Goal: Transaction & Acquisition: Purchase product/service

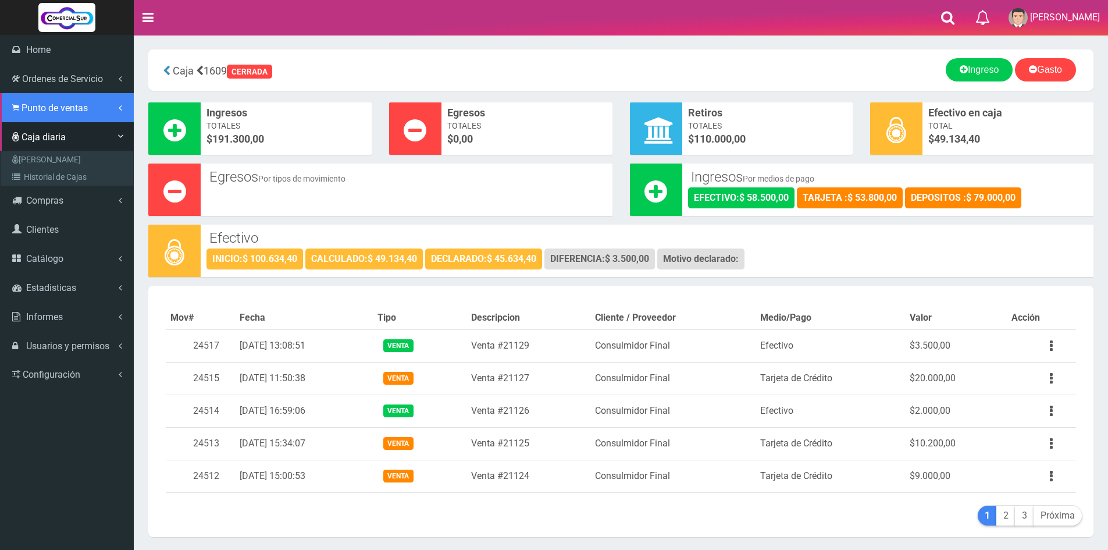
click at [41, 117] on link "Punto de ventas" at bounding box center [67, 107] width 134 height 29
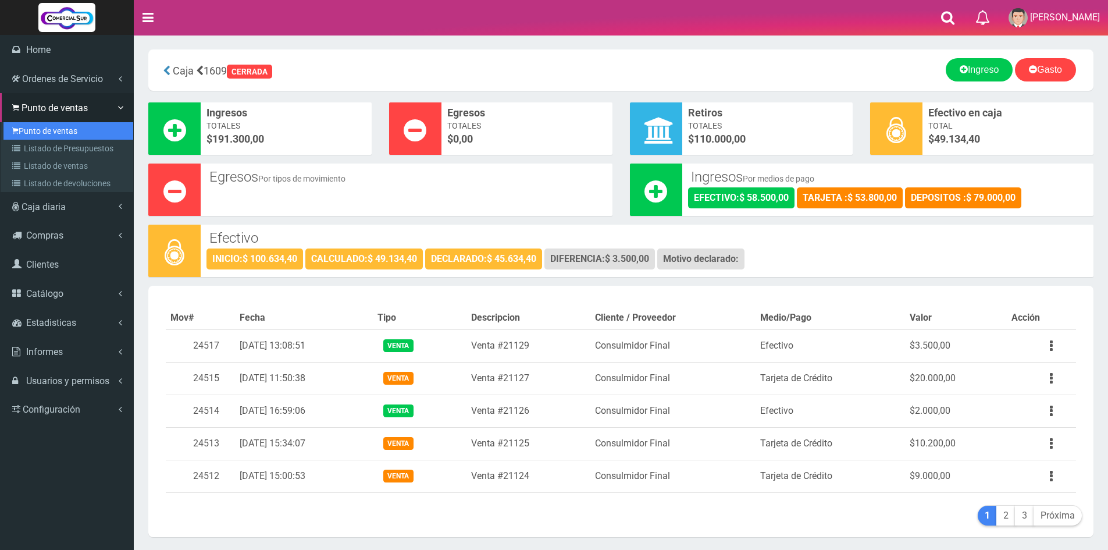
click at [47, 133] on link "Punto de ventas" at bounding box center [68, 130] width 130 height 17
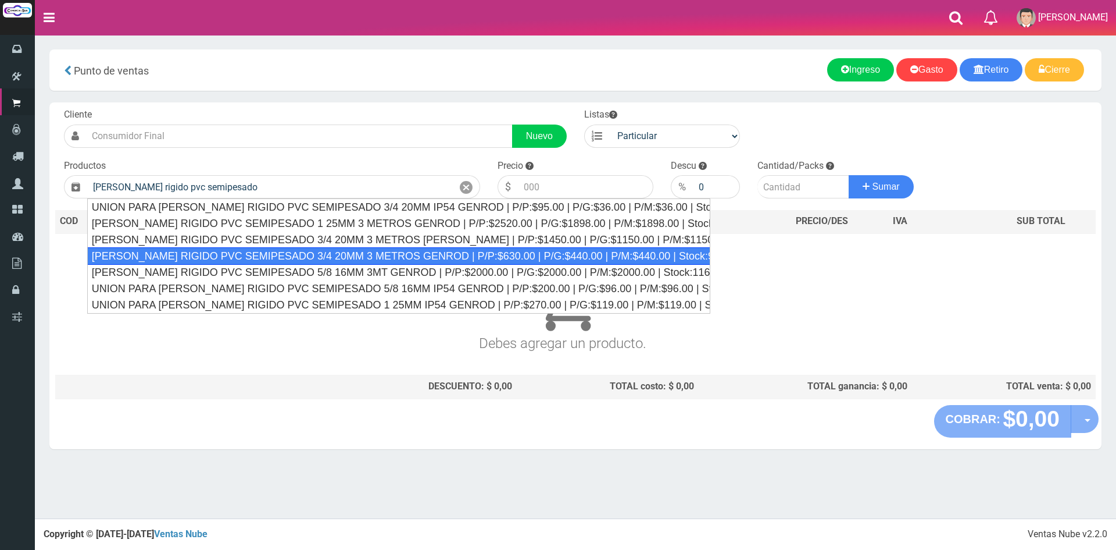
click at [432, 252] on div "CAÑO RIGIDO PVC SEMIPESADO 3/4 20MM 3 METROS GENROD | P/P:$630.00 | P/G:$440.00…" at bounding box center [398, 255] width 623 height 17
type input "CAÑO RIGIDO PVC SEMIPESADO 3/4 20MM 3 METROS GENROD | P/P:$630.00 | P/G:$440.00…"
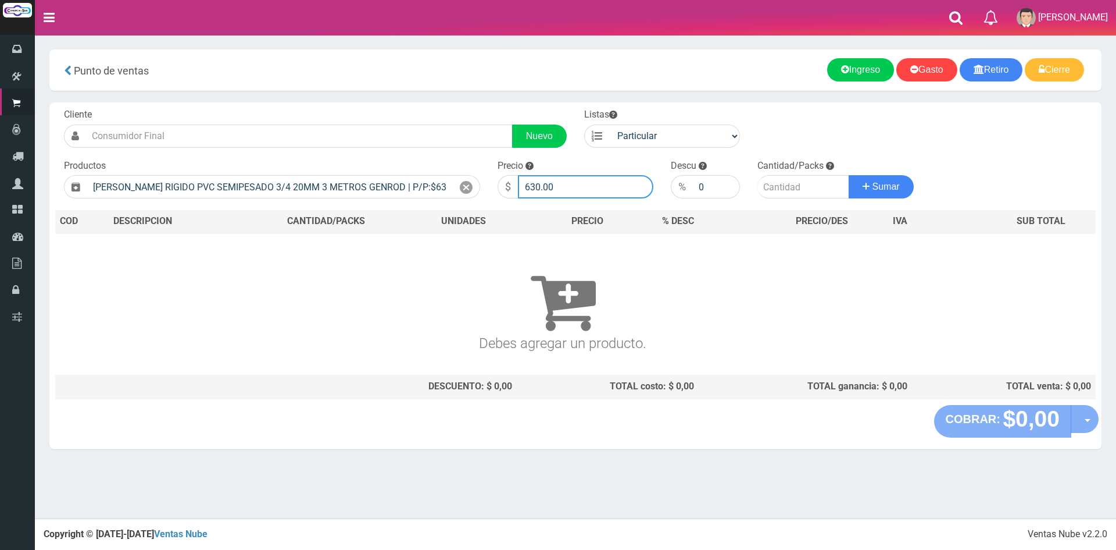
drag, startPoint x: 577, startPoint y: 188, endPoint x: 499, endPoint y: 173, distance: 79.4
click at [499, 173] on div "Precio $ 630.00" at bounding box center [575, 179] width 173 height 40
type input "2500"
type input "18"
click at [849, 175] on button "Sumar" at bounding box center [881, 186] width 65 height 23
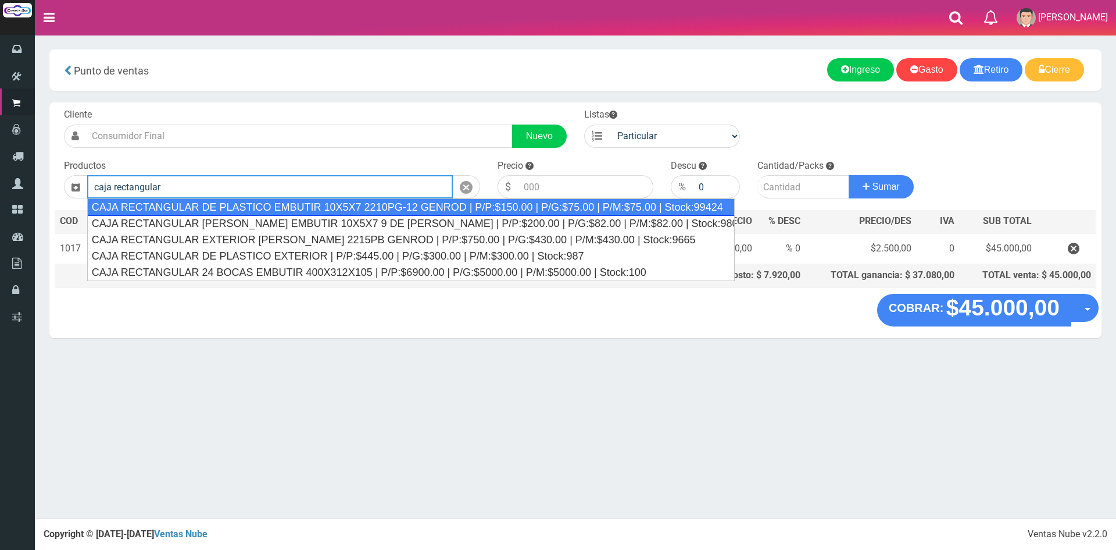
click at [412, 203] on div "CAJA RECTANGULAR DE PLASTICO EMBUTIR 10X5X7 2210PG-12 GENROD | P/P:$150.00 | P/…" at bounding box center [411, 206] width 648 height 17
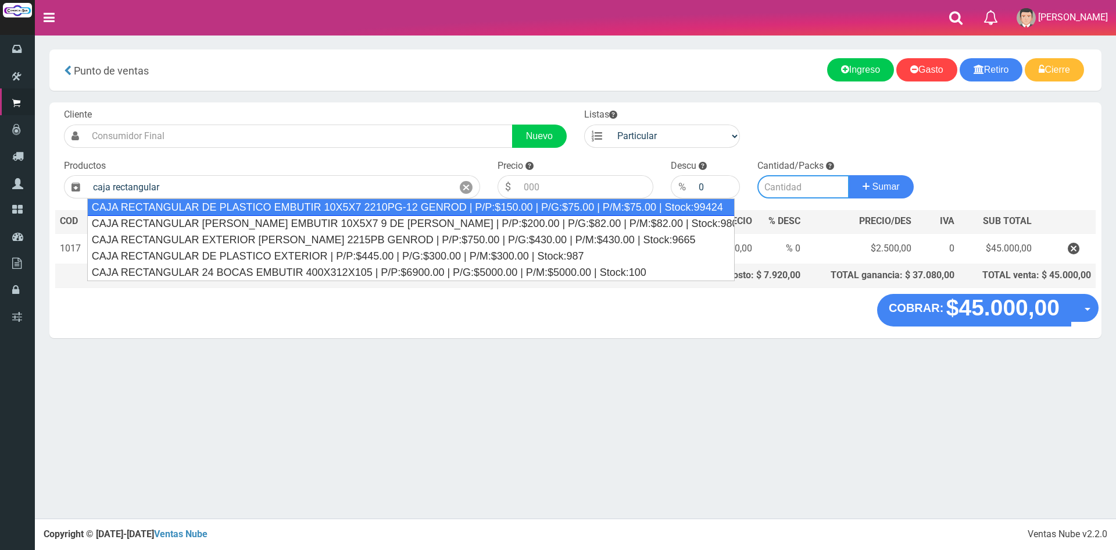
type input "CAJA RECTANGULAR DE PLASTICO EMBUTIR 10X5X7 2210PG-12 GENROD | P/P:$150.00 | P/…"
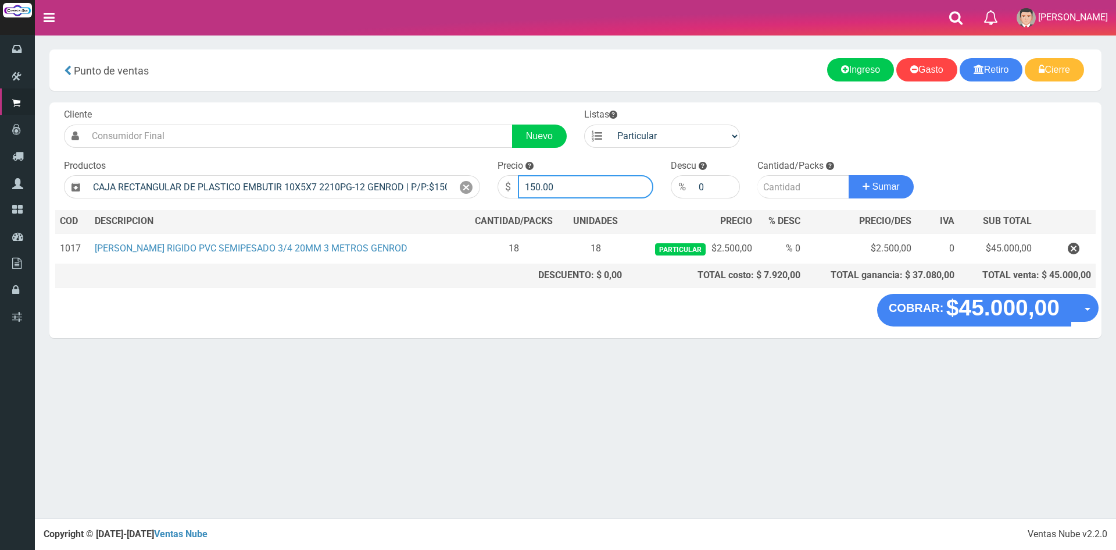
drag, startPoint x: 570, startPoint y: 190, endPoint x: 430, endPoint y: 169, distance: 141.7
click at [430, 108] on form "Cliente Nuevo Listas Particular Gremio Mayoristas" at bounding box center [575, 108] width 1041 height 0
type input "5006"
click at [849, 175] on button "Sumar" at bounding box center [881, 186] width 65 height 23
type input "6"
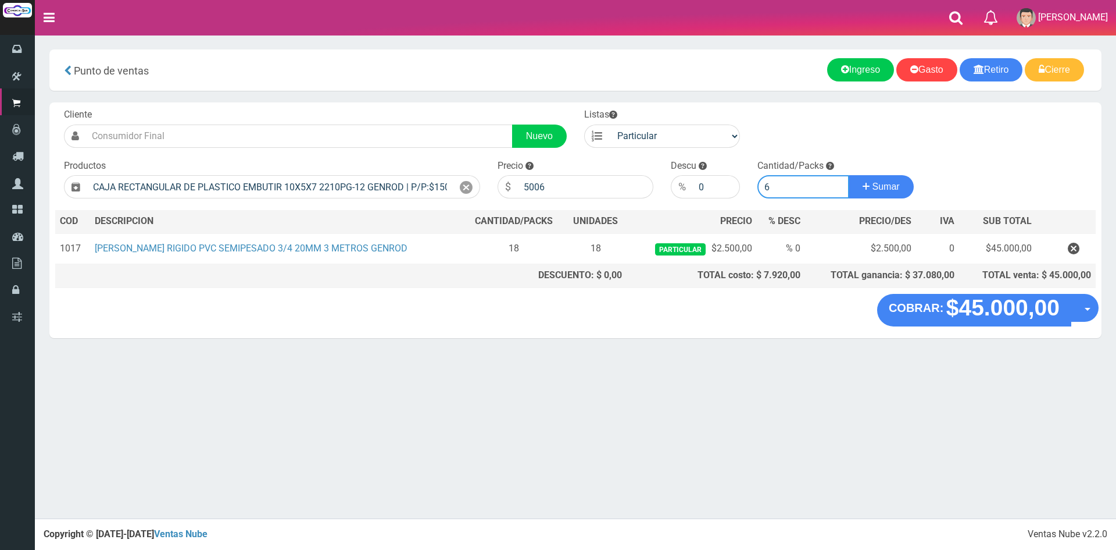
click at [849, 175] on button "Sumar" at bounding box center [881, 186] width 65 height 23
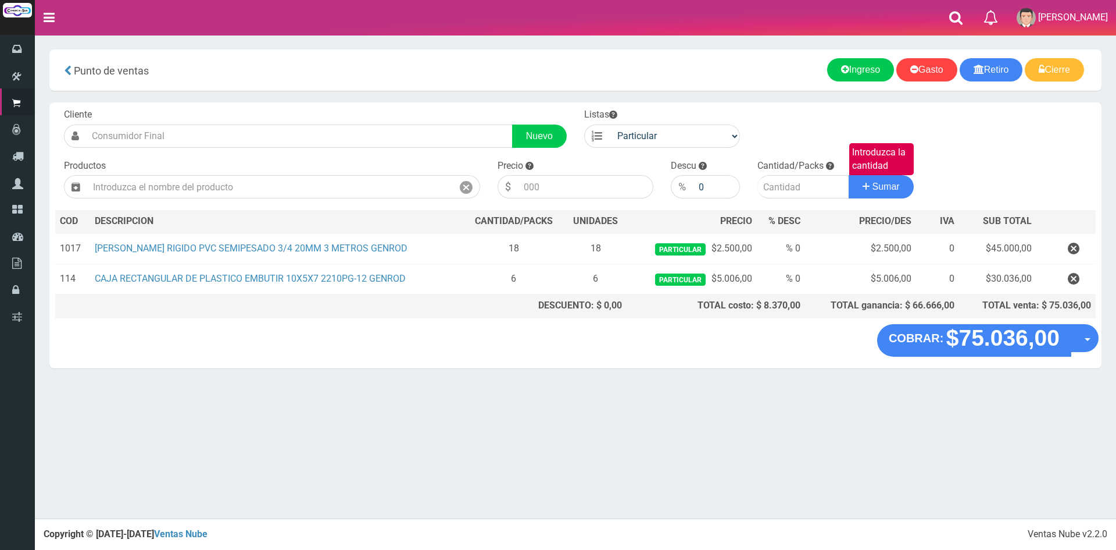
click at [384, 46] on section "× Titulo del Msj texto Mas Texto Cancelar Aceptar Punto de ventas Ingreso" at bounding box center [576, 214] width 1082 height 359
click at [327, 195] on input "text" at bounding box center [270, 186] width 366 height 23
type input "c"
click at [296, 191] on input "caja octogonal" at bounding box center [270, 186] width 366 height 23
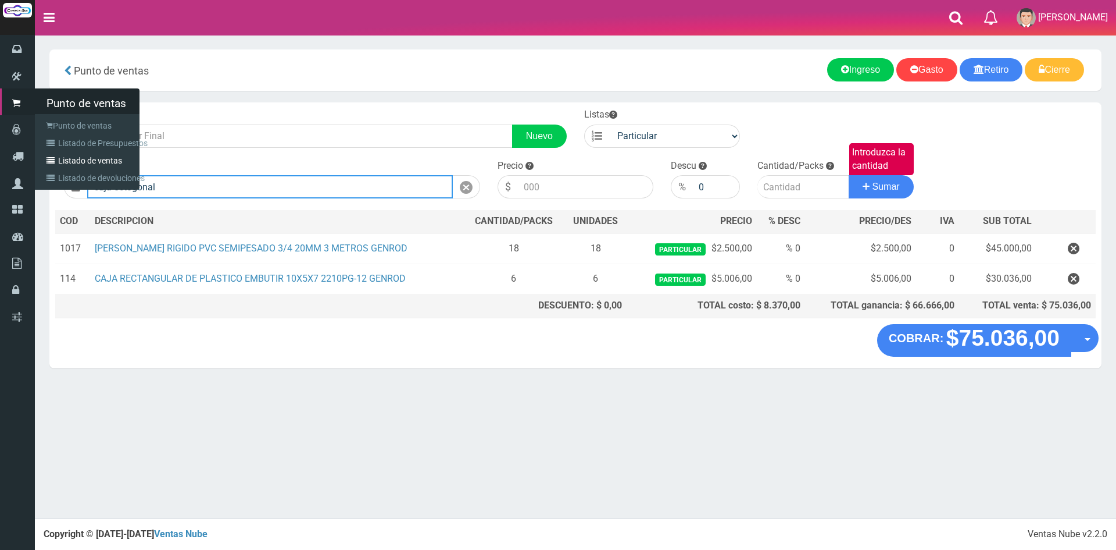
drag, startPoint x: 247, startPoint y: 194, endPoint x: 32, endPoint y: 173, distance: 215.6
click at [32, 173] on div "0 Eliminar" at bounding box center [558, 259] width 1116 height 518
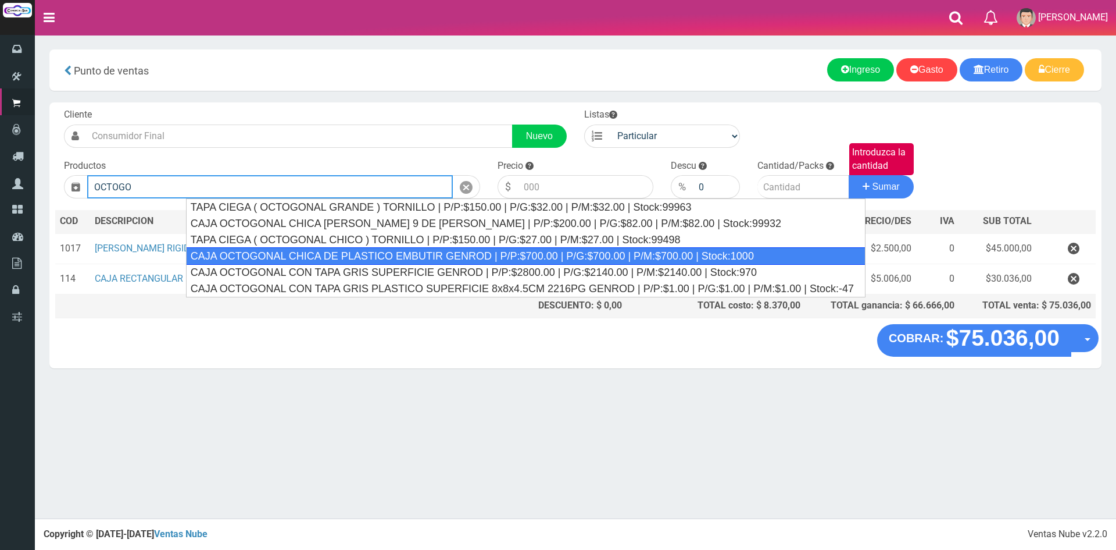
click at [362, 252] on div "CAJA OCTOGONAL CHICA DE PLASTICO EMBUTIR GENROD | P/P:$700.00 | P/G:$700.00 | P…" at bounding box center [526, 255] width 680 height 17
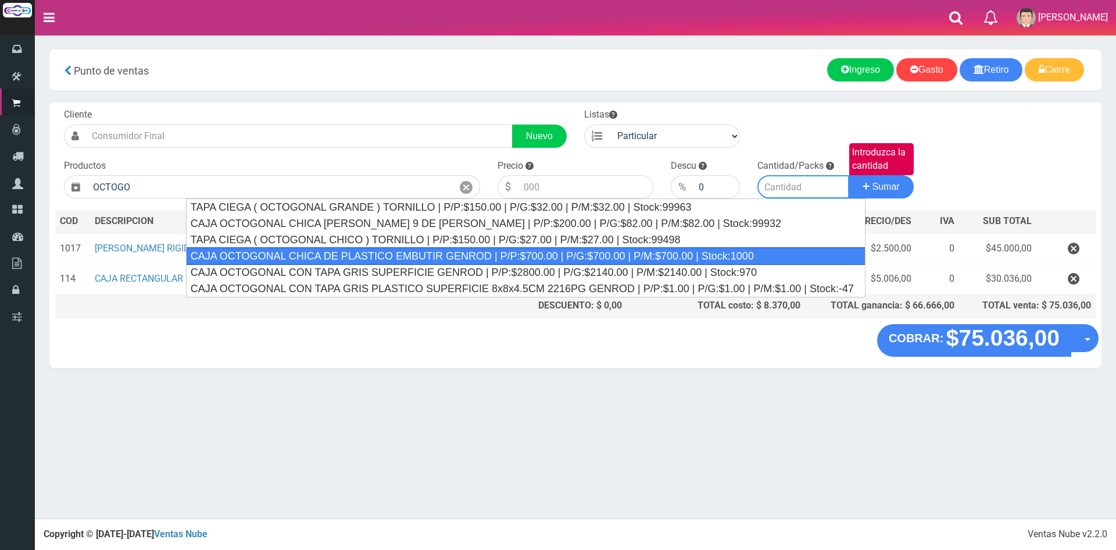
type input "CAJA OCTOGONAL CHICA DE PLASTICO EMBUTIR GENROD | P/P:$700.00 | P/G:$700.00 | P…"
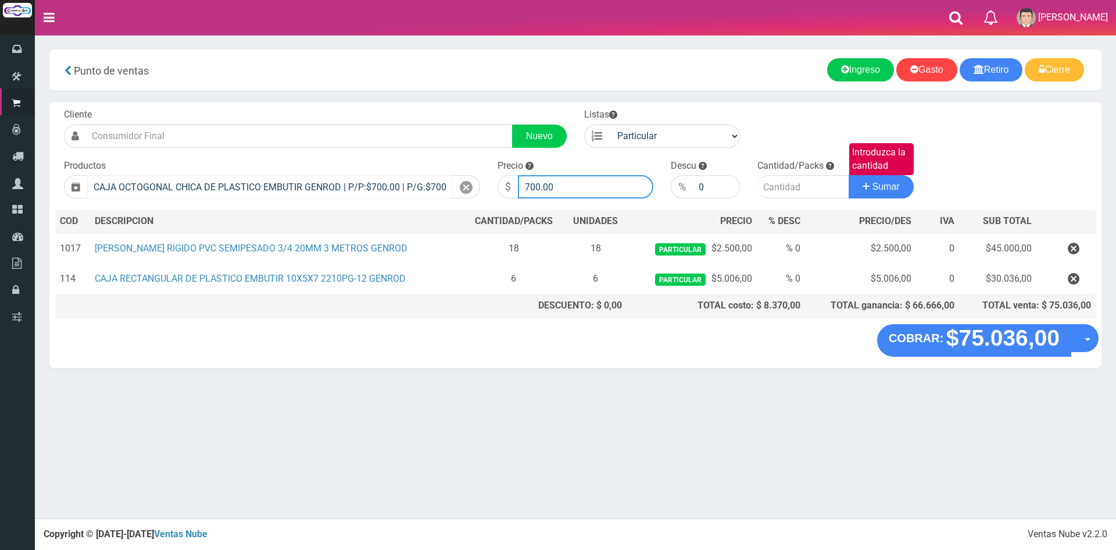
drag, startPoint x: 579, startPoint y: 176, endPoint x: 377, endPoint y: 178, distance: 201.2
click at [377, 108] on form "Cliente Nuevo Listas Particular Gremio Mayoristas" at bounding box center [575, 108] width 1041 height 0
type input "500"
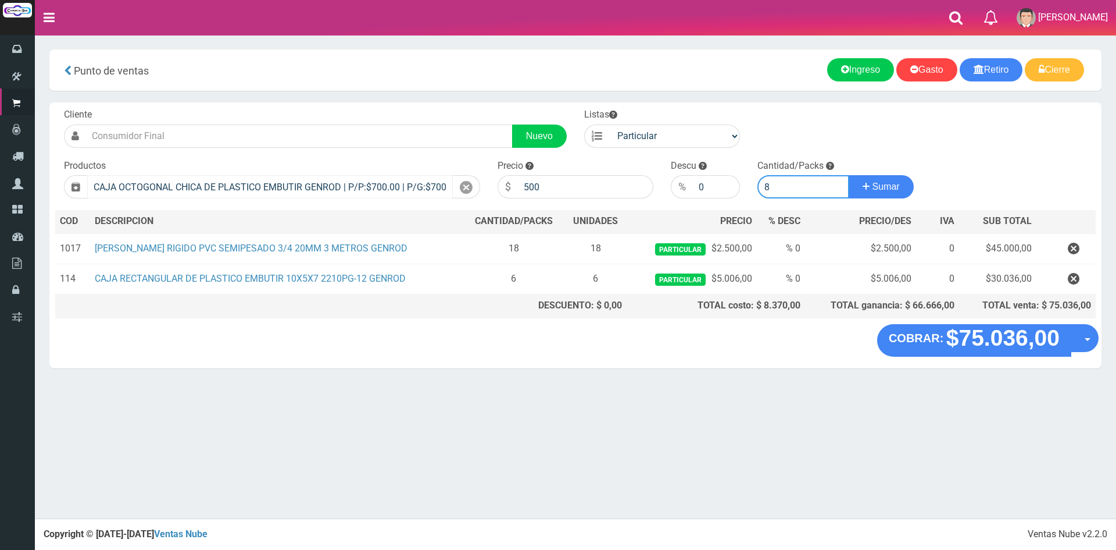
type input "8"
click at [849, 175] on button "Sumar" at bounding box center [881, 186] width 65 height 23
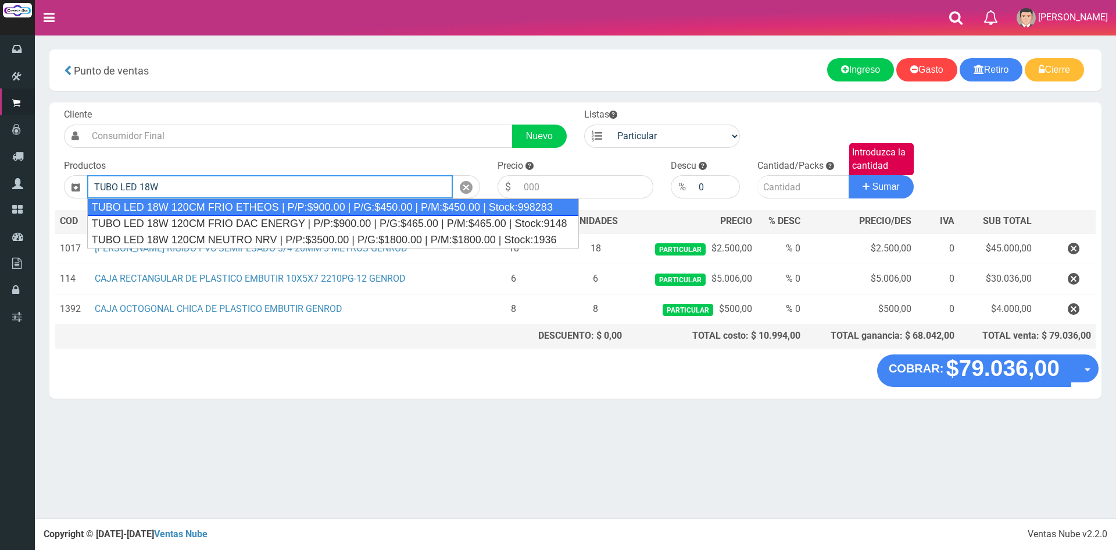
click at [283, 203] on div "TUBO LED 18W 120CM FRIO ETHEOS | P/P:$900.00 | P/G:$450.00 | P/M:$450.00 | Stoc…" at bounding box center [333, 206] width 492 height 17
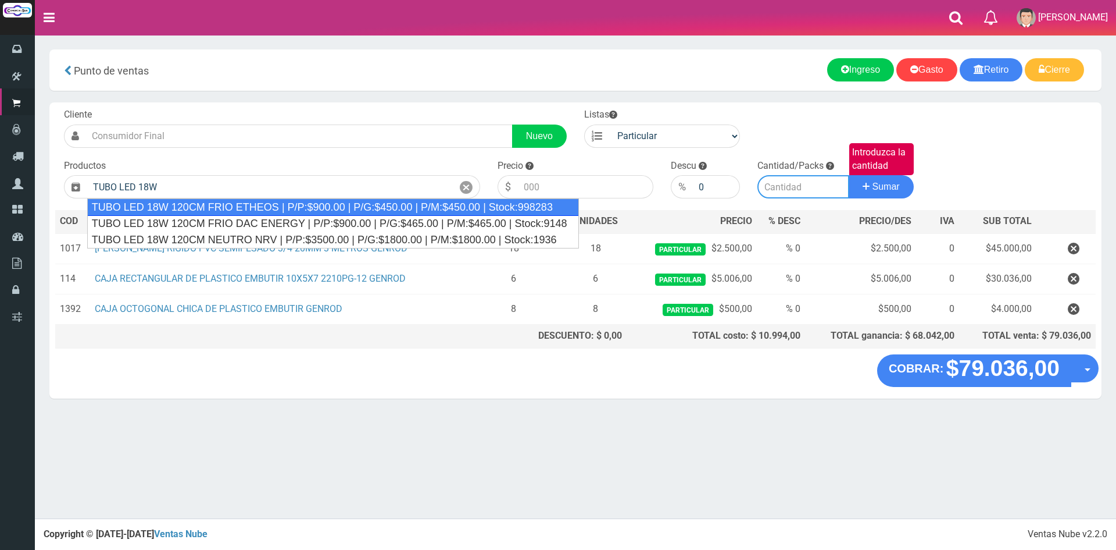
type input "TUBO LED 18W 120CM FRIO ETHEOS | P/P:$900.00 | P/G:$450.00 | P/M:$450.00 | Stoc…"
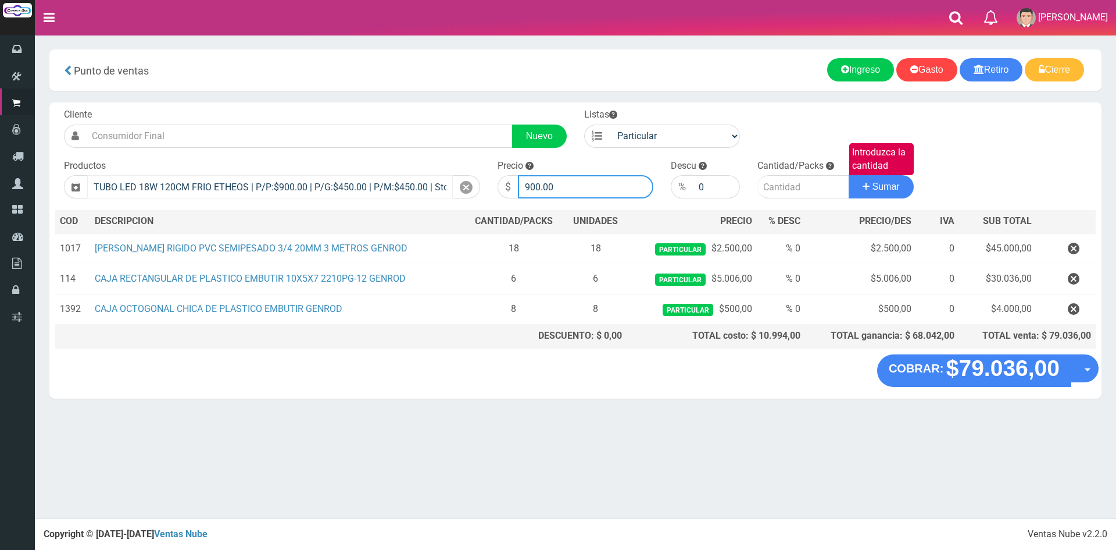
drag, startPoint x: 591, startPoint y: 183, endPoint x: 399, endPoint y: 179, distance: 191.9
click at [407, 108] on form "Cliente Nuevo Listas Particular Gremio Mayoristas" at bounding box center [575, 108] width 1041 height 0
type input "3000"
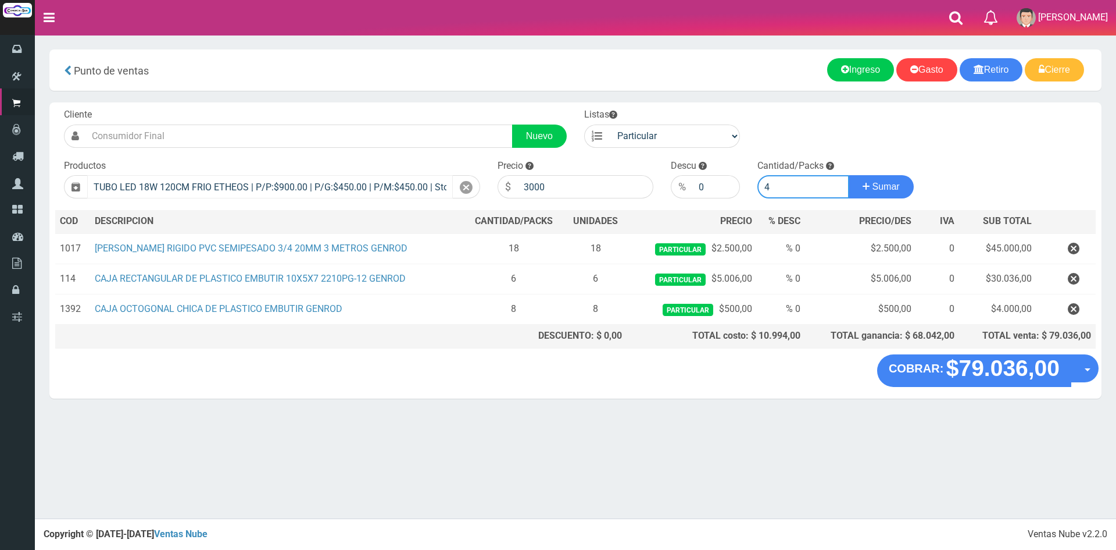
type input "4"
click at [849, 175] on button "Sumar" at bounding box center [881, 186] width 65 height 23
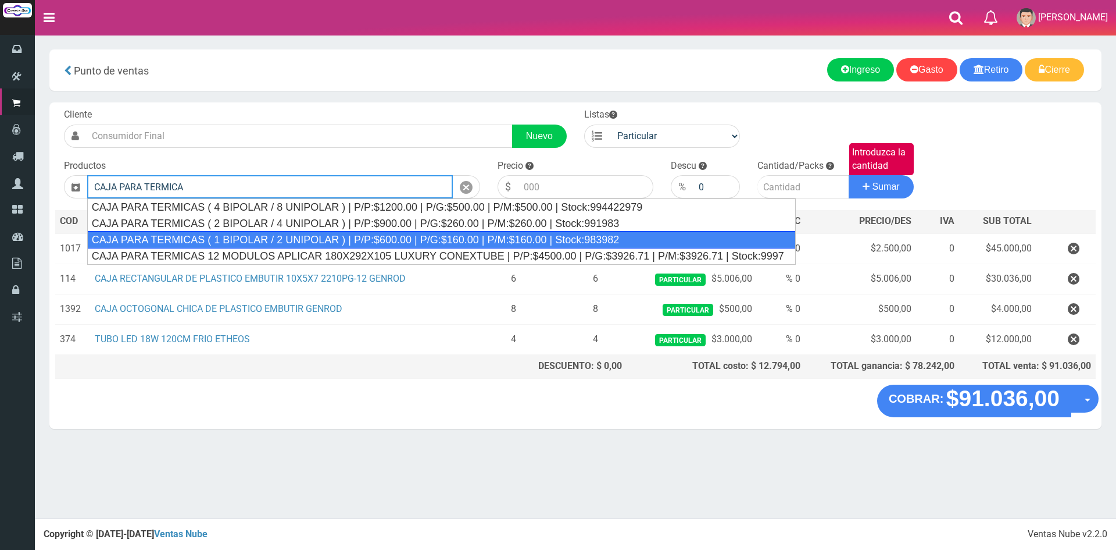
click at [424, 241] on div "CAJA PARA TERMICAS ( 1 BIPOLAR / 2 UNIPOLAR ) | P/P:$600.00 | P/G:$160.00 | P/M…" at bounding box center [441, 239] width 709 height 17
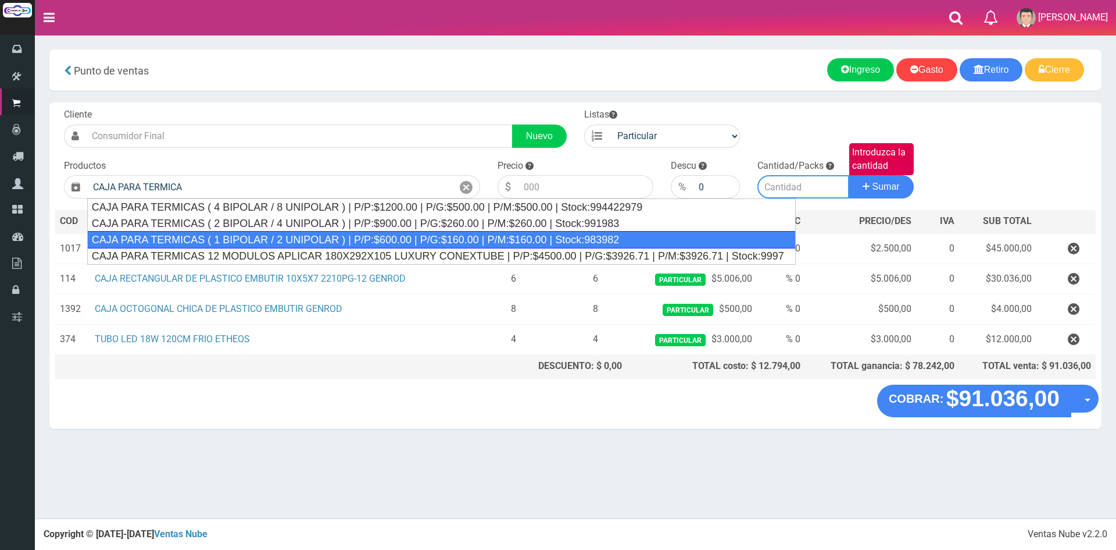
type input "CAJA PARA TERMICAS ( 1 BIPOLAR / 2 UNIPOLAR ) | P/P:$600.00 | P/G:$160.00 | P/M…"
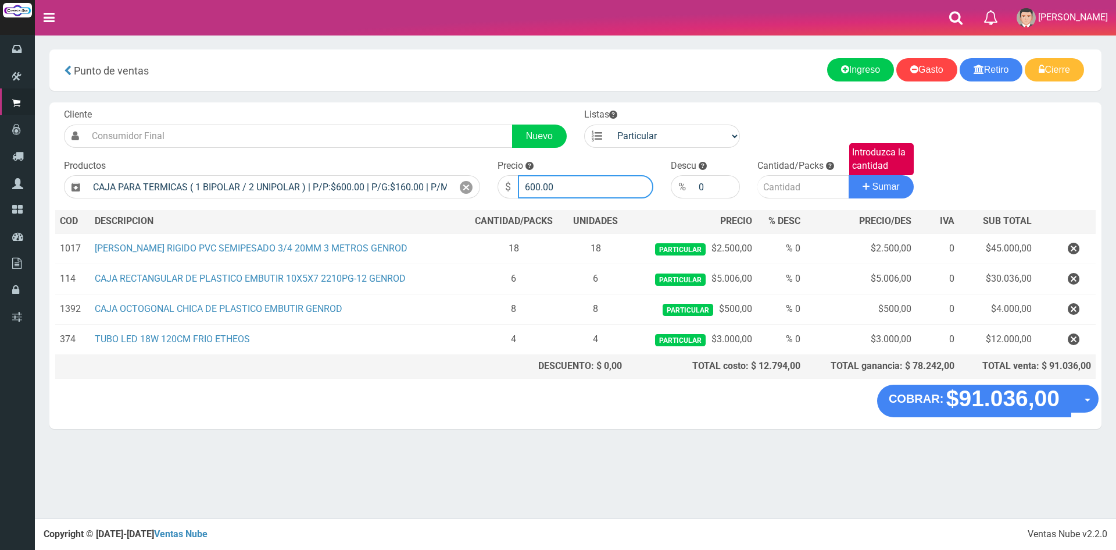
drag, startPoint x: 580, startPoint y: 188, endPoint x: 327, endPoint y: 166, distance: 253.3
click at [335, 108] on form "Cliente Nuevo Listas Particular Gremio Mayoristas" at bounding box center [575, 108] width 1041 height 0
type input "4000"
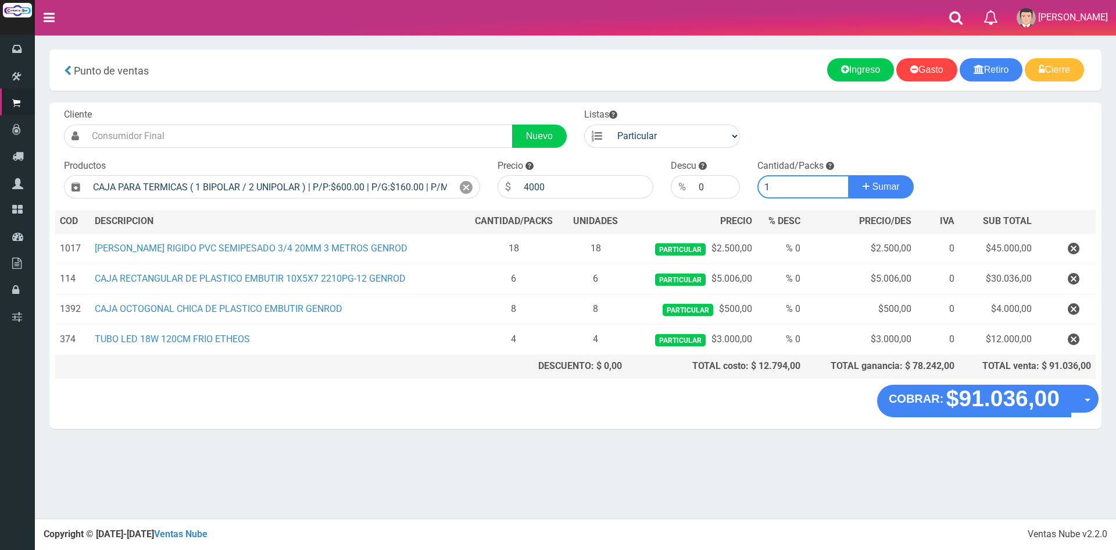
type input "1"
click at [849, 175] on button "Sumar" at bounding box center [881, 186] width 65 height 23
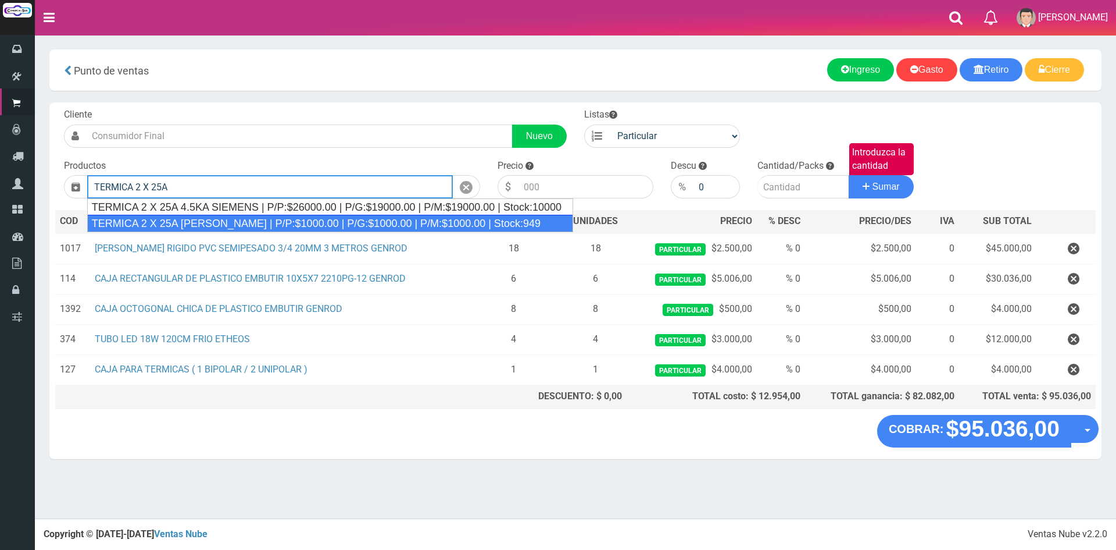
click at [266, 227] on div "TERMICA 2 X 25A SICA | P/P:$1000.00 | P/G:$1000.00 | P/M:$1000.00 | Stock:949" at bounding box center [330, 223] width 486 height 17
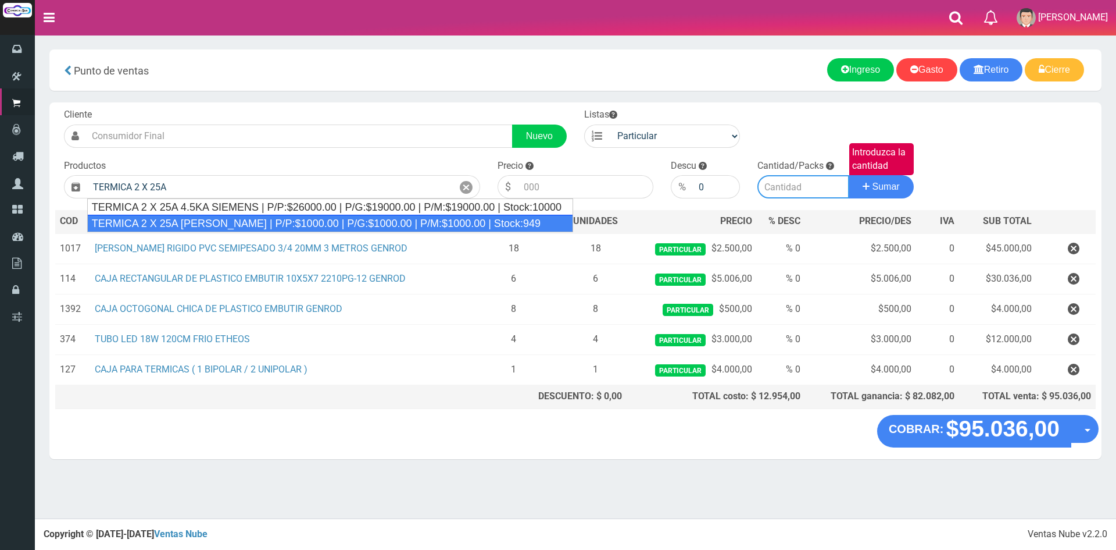
type input "TERMICA 2 X 25A SICA | P/P:$1000.00 | P/G:$1000.00 | P/M:$1000.00 | Stock:949"
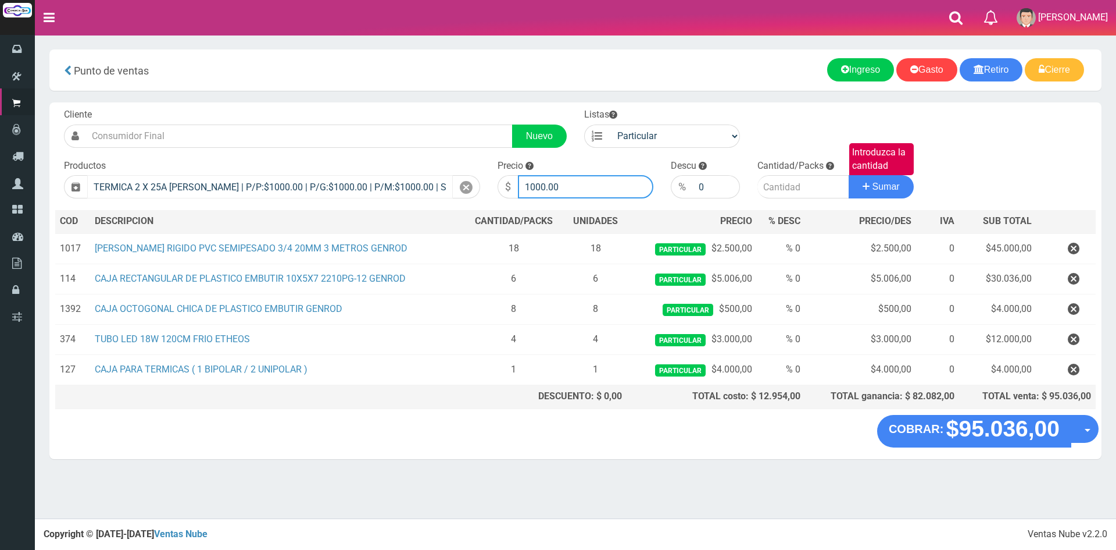
drag, startPoint x: 583, startPoint y: 191, endPoint x: 391, endPoint y: 187, distance: 191.3
click at [393, 108] on form "Cliente Nuevo Listas Particular Gremio Mayoristas" at bounding box center [575, 108] width 1041 height 0
type input "7500"
type input "1"
click at [849, 175] on button "Sumar" at bounding box center [881, 186] width 65 height 23
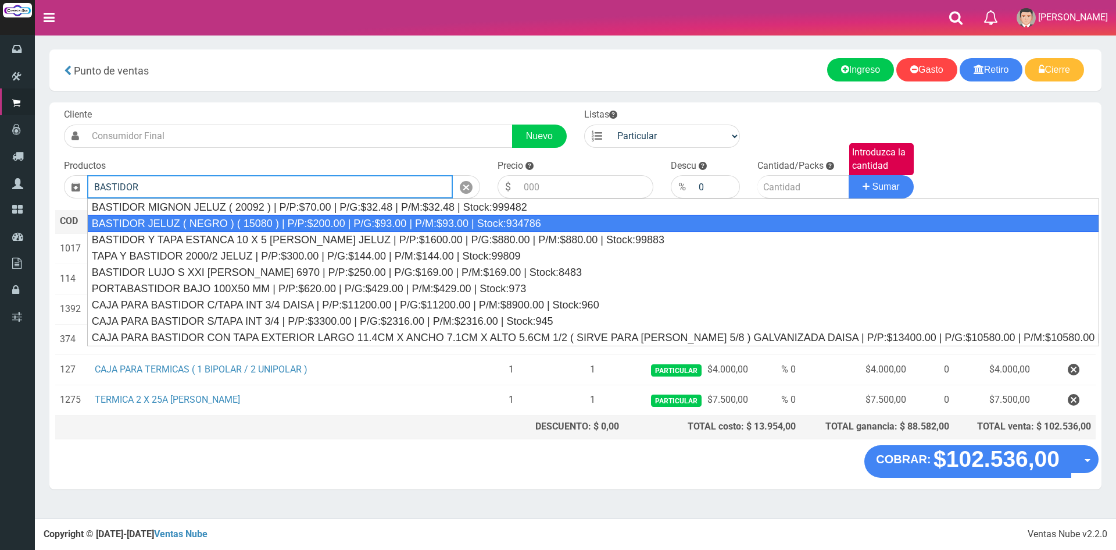
click at [292, 226] on div "BASTIDOR JELUZ ( NEGRO ) ( 15080 ) | P/P:$200.00 | P/G:$93.00 | P/M:$93.00 | St…" at bounding box center [593, 223] width 1012 height 17
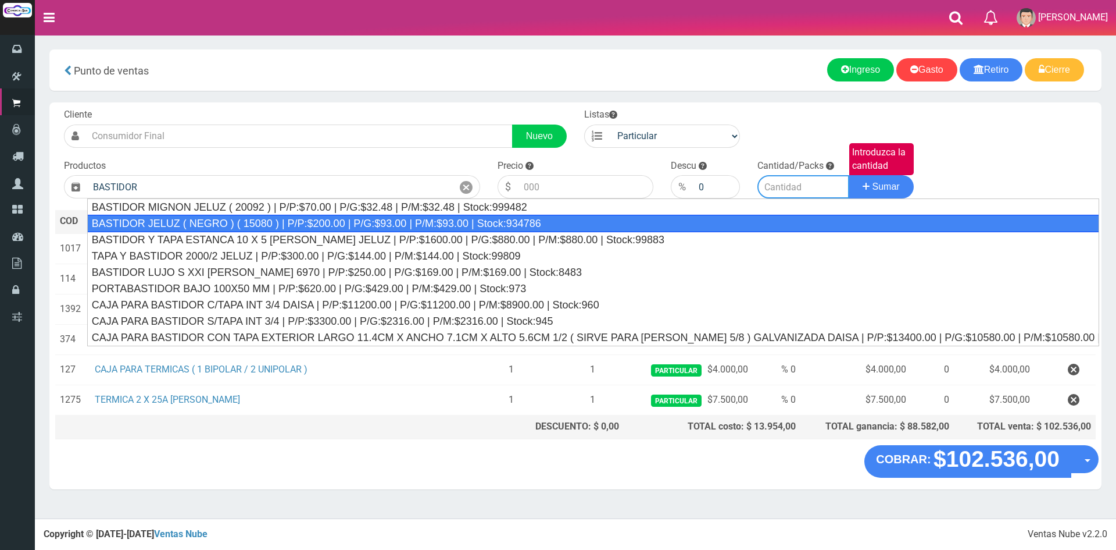
type input "BASTIDOR JELUZ ( NEGRO ) ( 15080 ) | P/P:$200.00 | P/G:$93.00 | P/M:$93.00 | St…"
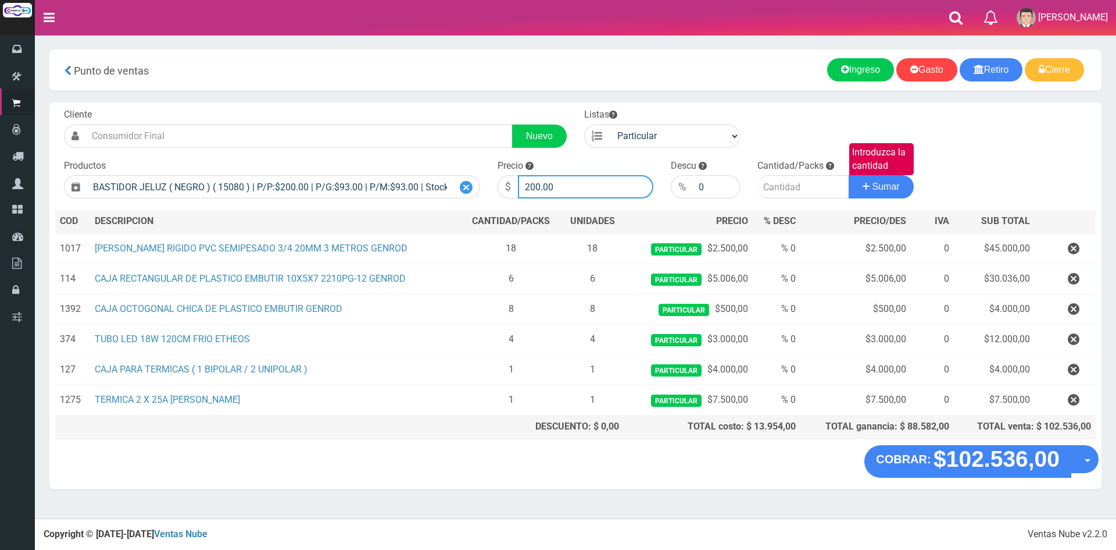
drag, startPoint x: 576, startPoint y: 192, endPoint x: 470, endPoint y: 192, distance: 105.8
click at [470, 108] on form "Cliente Nuevo Listas Particular Gremio Mayoristas" at bounding box center [575, 108] width 1041 height 0
type input "500"
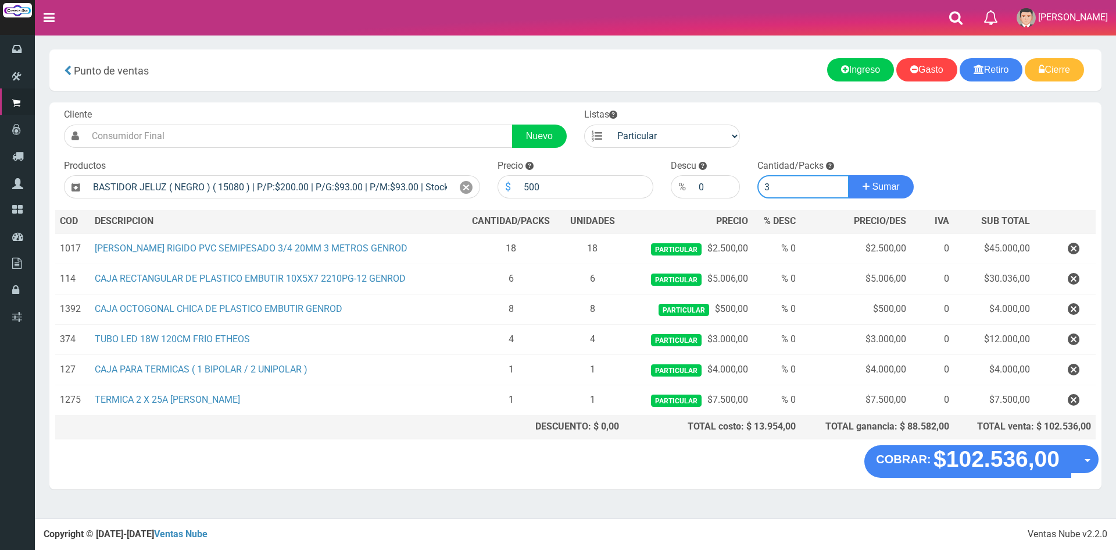
type input "3"
click at [849, 175] on button "Sumar" at bounding box center [881, 186] width 65 height 23
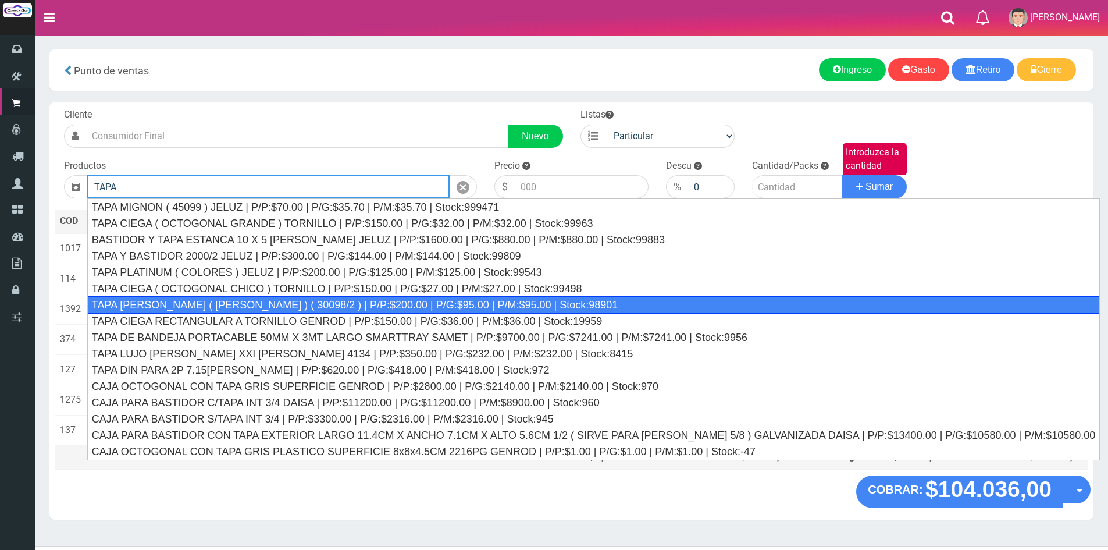
click at [288, 306] on div "TAPA REGINA JELUZ ( BLANCO ) ( 30098/2 ) | P/P:$200.00 | P/G:$95.00 | P/M:$95.0…" at bounding box center [593, 304] width 1012 height 17
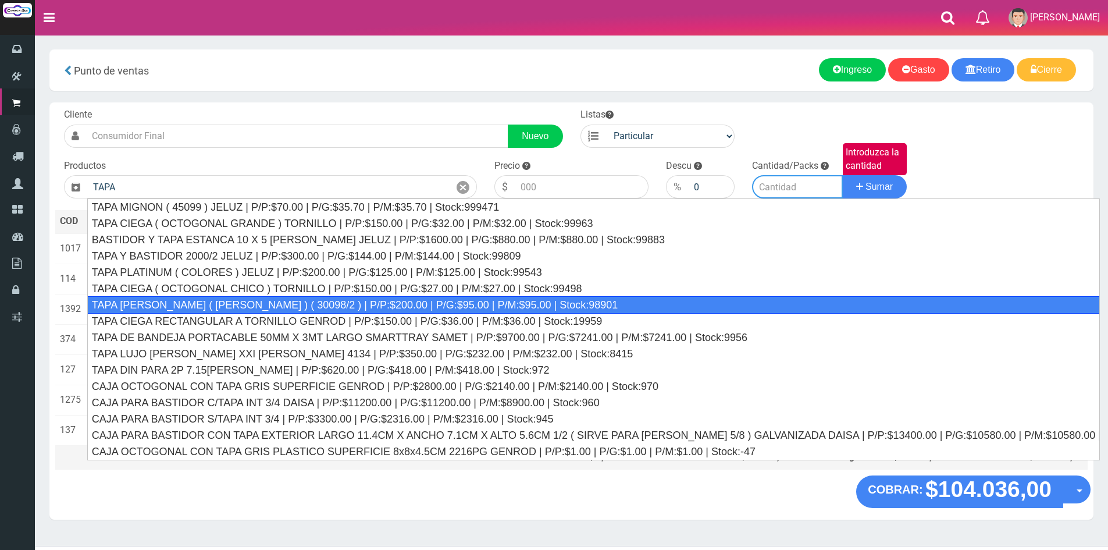
type input "TAPA REGINA JELUZ ( BLANCO ) ( 30098/2 ) | P/P:$200.00 | P/G:$95.00 | P/M:$95.0…"
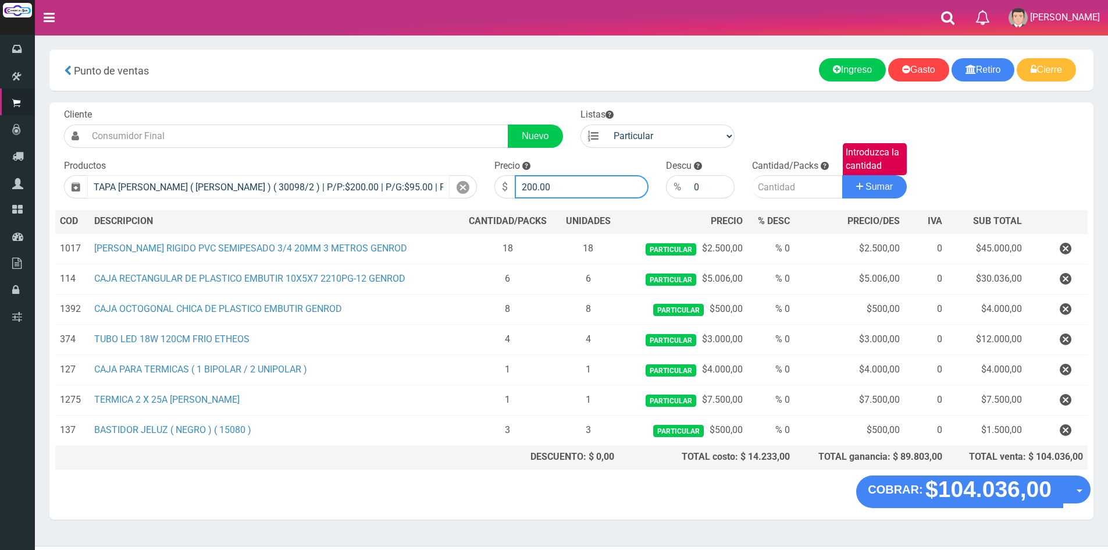
drag, startPoint x: 568, startPoint y: 191, endPoint x: 421, endPoint y: 194, distance: 147.1
click at [421, 108] on form "Cliente Nuevo Listas Particular Gremio Mayoristas" at bounding box center [571, 108] width 1032 height 0
type input "500"
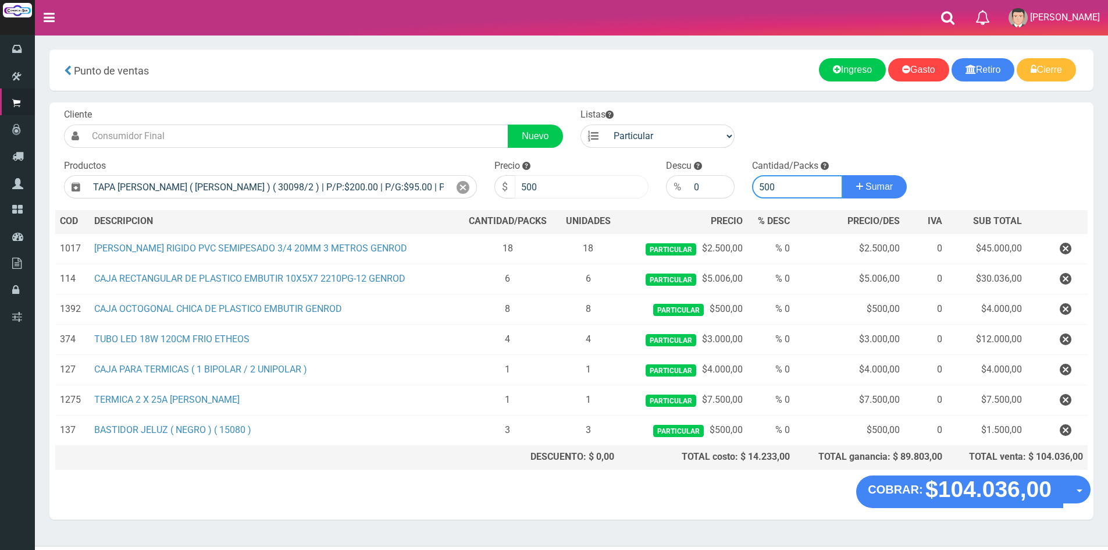
drag, startPoint x: 779, startPoint y: 182, endPoint x: 587, endPoint y: 177, distance: 191.9
click at [588, 108] on form "Cliente Nuevo Listas Particular Gremio Mayoristas" at bounding box center [571, 108] width 1032 height 0
type input "3"
click at [842, 175] on button "Sumar" at bounding box center [874, 186] width 65 height 23
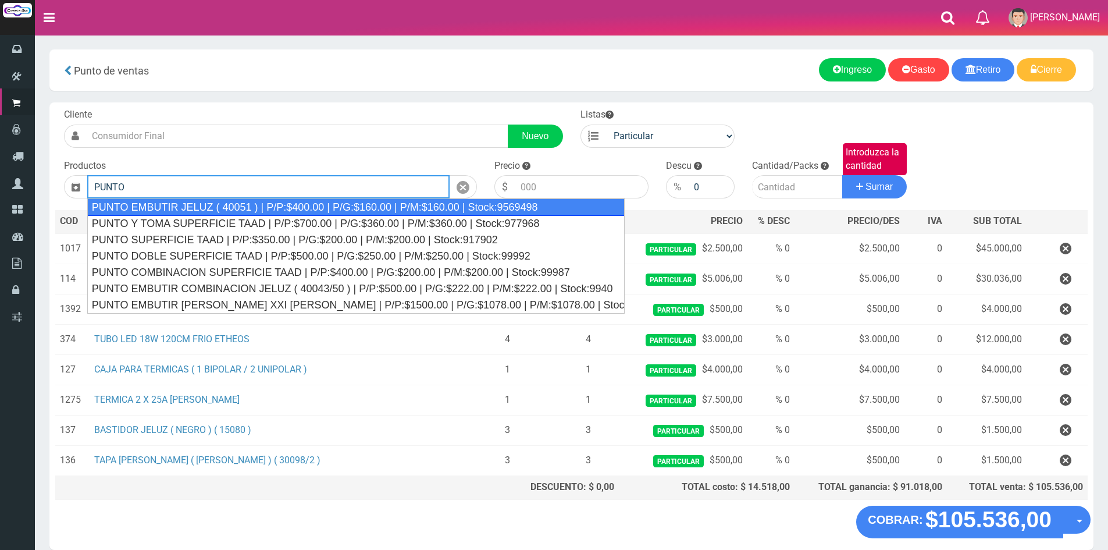
click at [303, 204] on div "PUNTO EMBUTIR JELUZ ( 40051 ) | P/P:$400.00 | P/G:$160.00 | P/M:$160.00 | Stock…" at bounding box center [355, 206] width 537 height 17
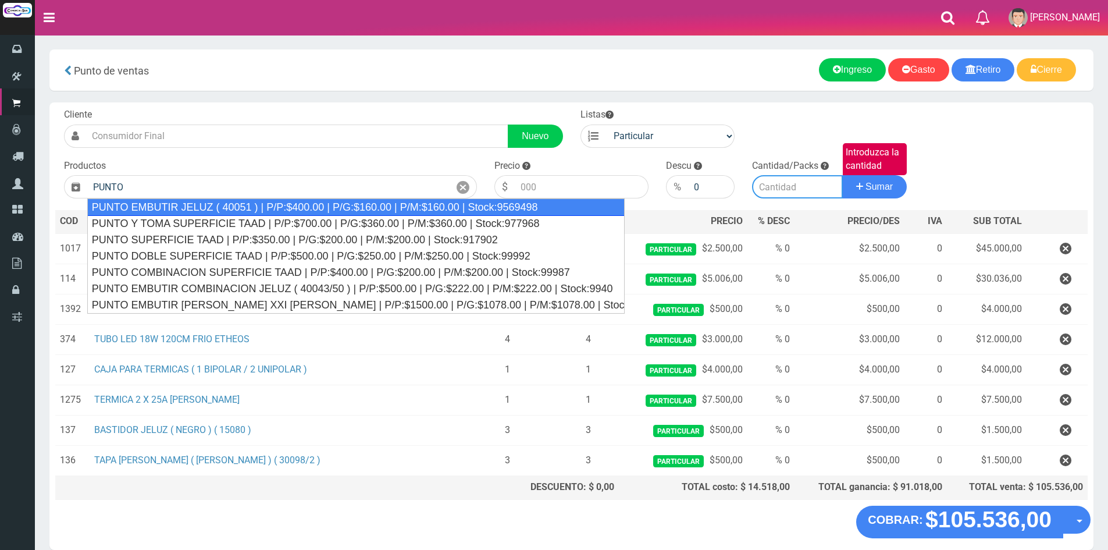
type input "PUNTO EMBUTIR JELUZ ( 40051 ) | P/P:$400.00 | P/G:$160.00 | P/M:$160.00 | Stock…"
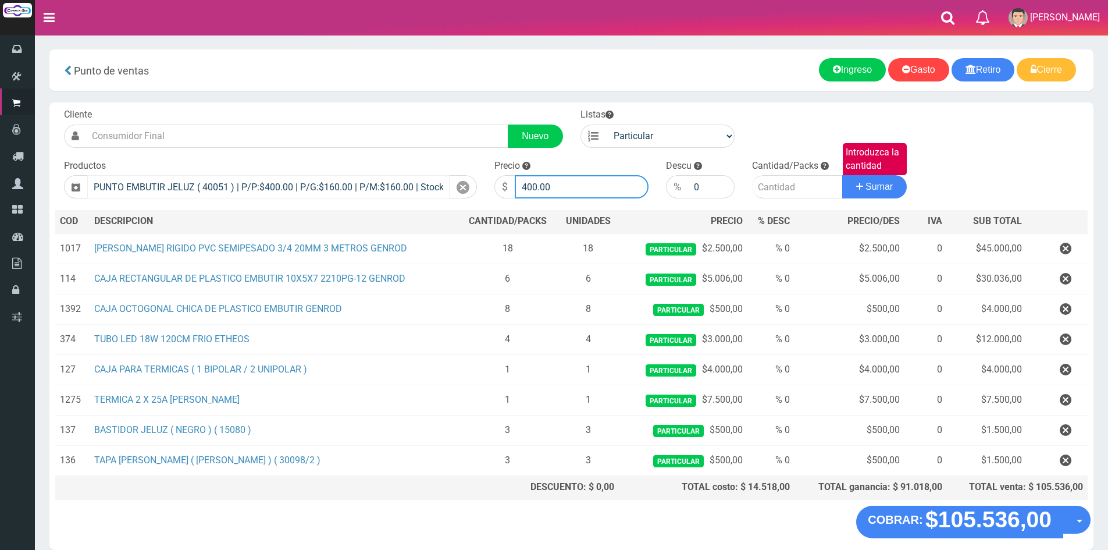
drag, startPoint x: 586, startPoint y: 188, endPoint x: 385, endPoint y: 184, distance: 200.7
click at [385, 108] on form "Cliente Nuevo Listas Particular Gremio Mayoristas" at bounding box center [571, 108] width 1032 height 0
type input "1200"
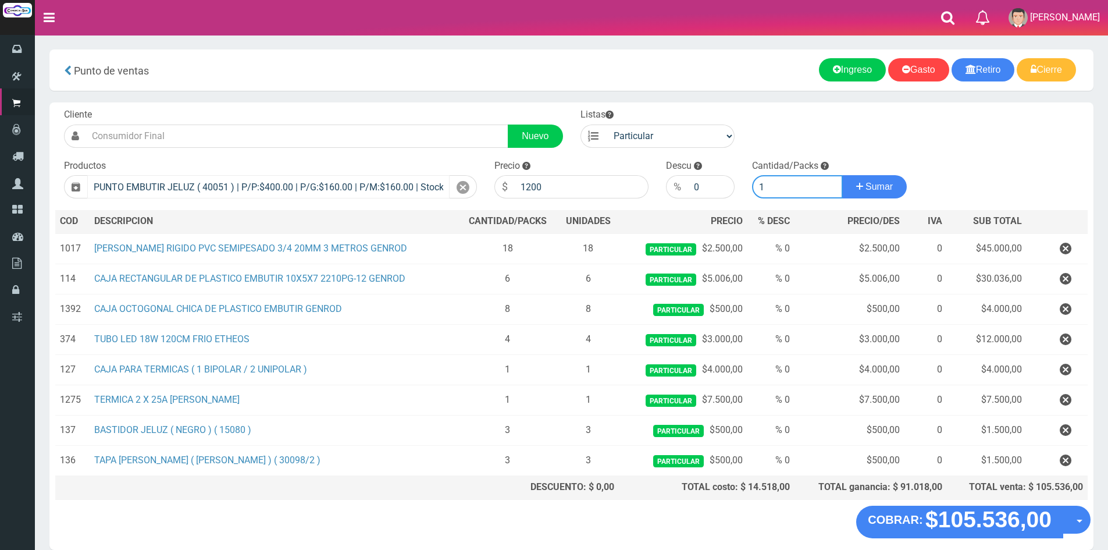
type input "1"
click at [842, 175] on button "Sumar" at bounding box center [874, 186] width 65 height 23
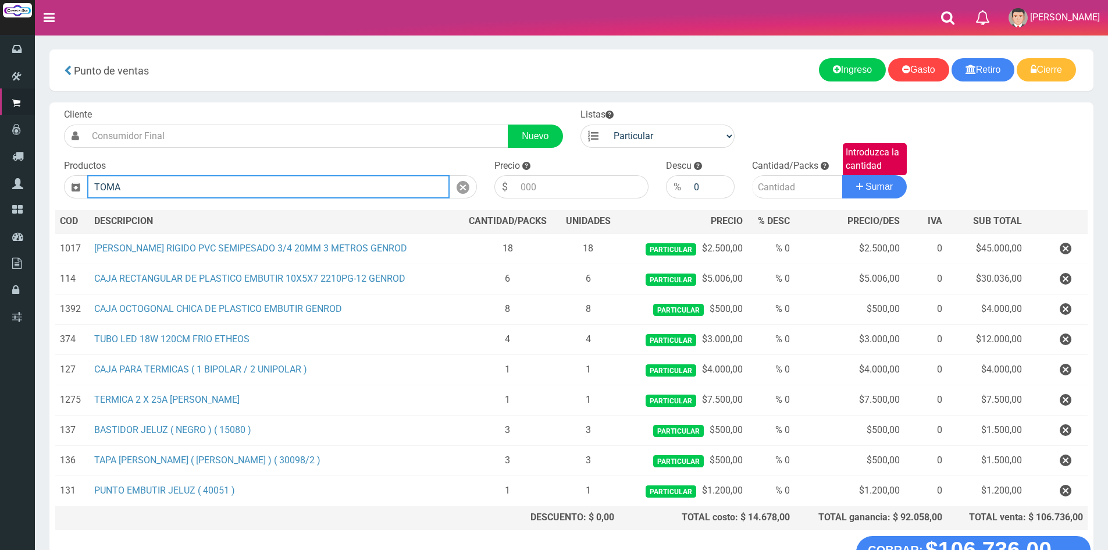
click at [169, 187] on input "TOMA" at bounding box center [268, 186] width 362 height 23
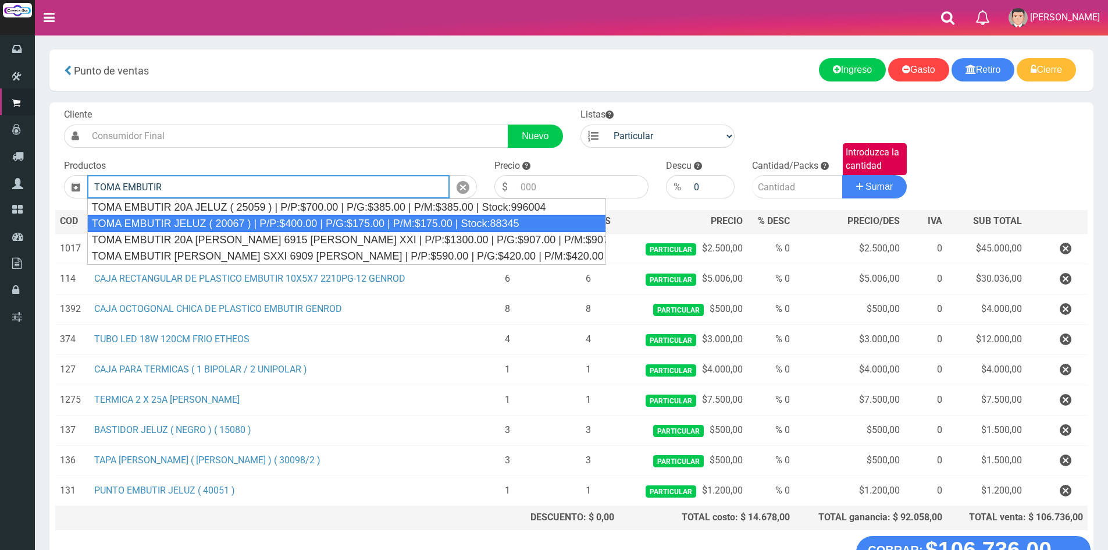
click at [235, 222] on div "TOMA EMBUTIR JELUZ ( 20067 ) | P/P:$400.00 | P/G:$175.00 | P/M:$175.00 | Stock:…" at bounding box center [346, 223] width 519 height 17
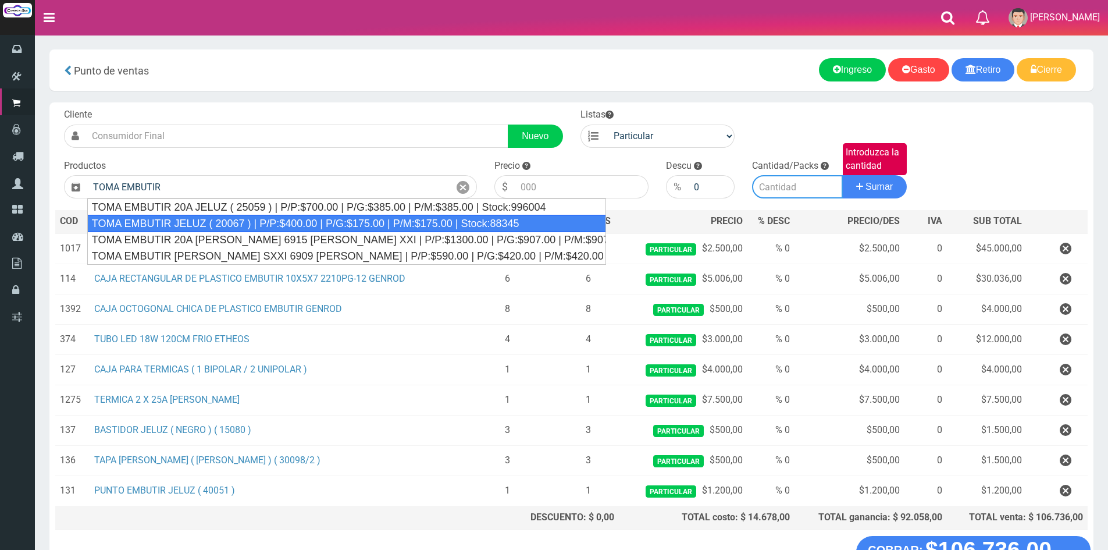
type input "TOMA EMBUTIR JELUZ ( 20067 ) | P/P:$400.00 | P/G:$175.00 | P/M:$175.00 | Stock:…"
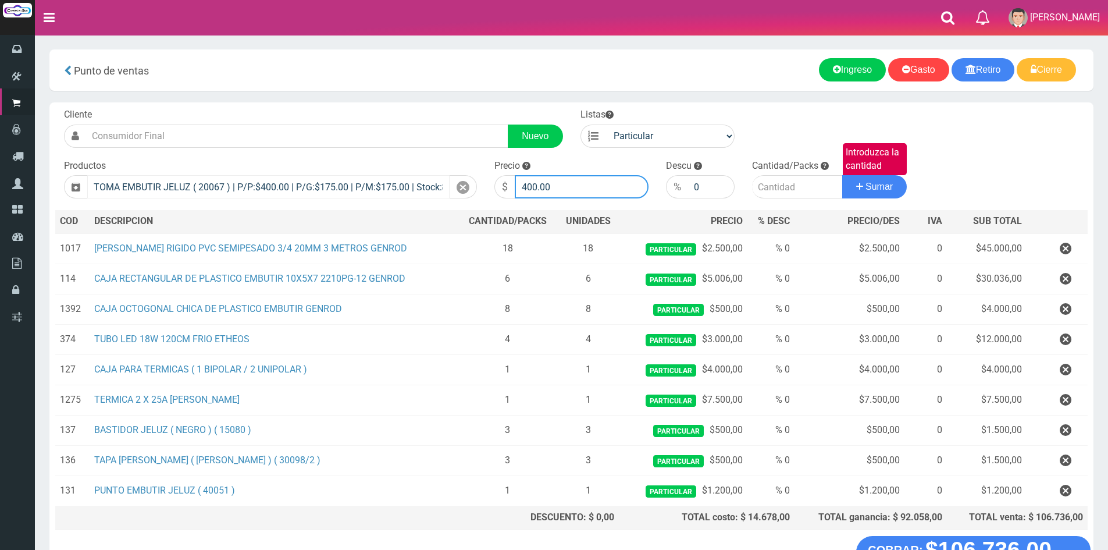
drag, startPoint x: 565, startPoint y: 183, endPoint x: 420, endPoint y: 183, distance: 144.8
click at [420, 108] on form "Cliente Nuevo Listas Particular Gremio Mayoristas" at bounding box center [571, 108] width 1032 height 0
type input "1200"
type input "1"
click at [842, 175] on button "Sumar" at bounding box center [874, 186] width 65 height 23
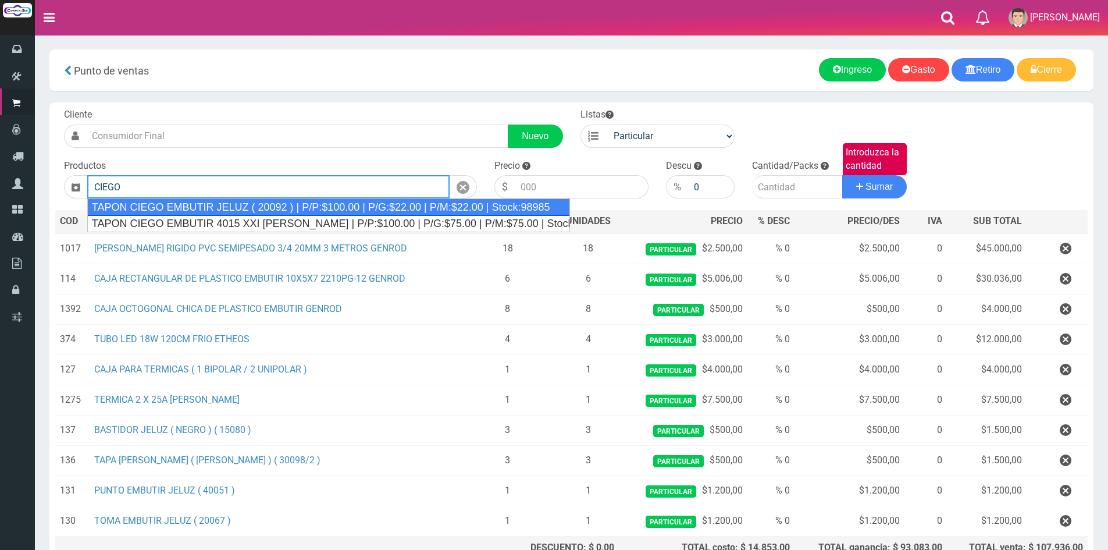
click at [234, 213] on div "TAPON CIEGO EMBUTIR JELUZ ( 20092 ) | P/P:$100.00 | P/G:$22.00 | P/M:$22.00 | S…" at bounding box center [328, 206] width 483 height 17
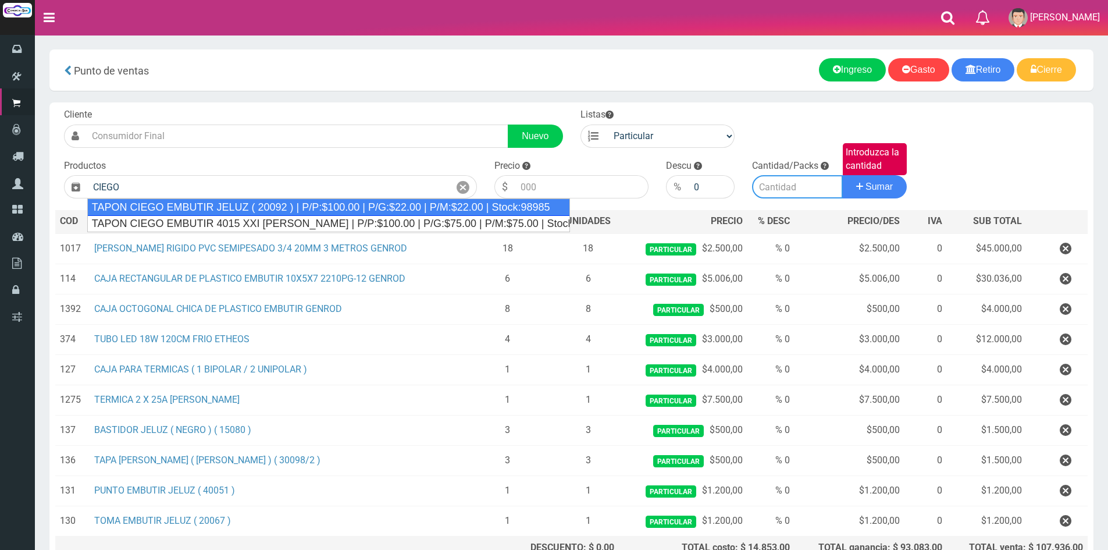
type input "TAPON CIEGO EMBUTIR JELUZ ( 20092 ) | P/P:$100.00 | P/G:$22.00 | P/M:$22.00 | S…"
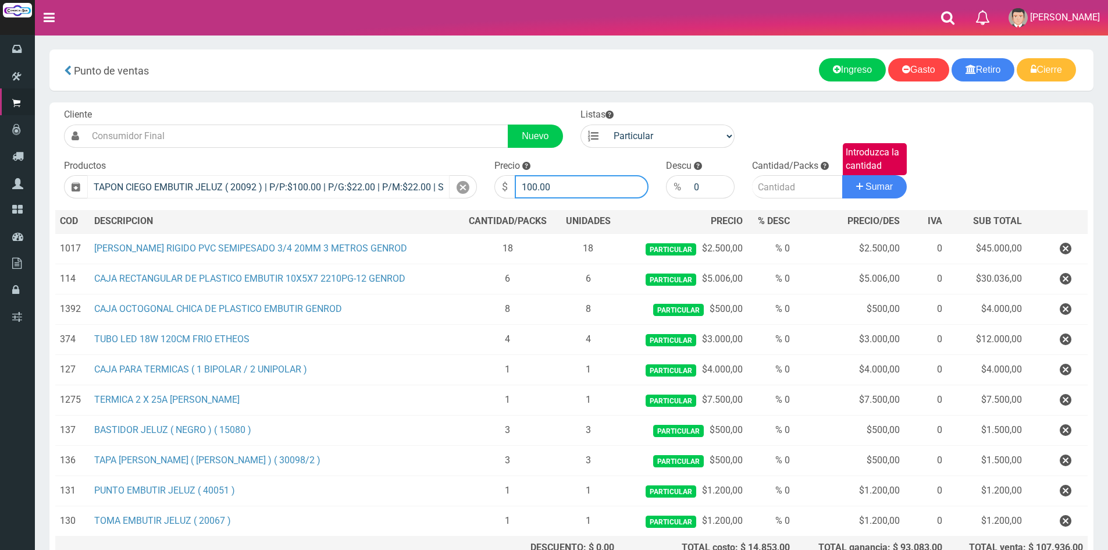
drag, startPoint x: 559, startPoint y: 181, endPoint x: 414, endPoint y: 179, distance: 144.8
click at [414, 108] on form "Cliente Nuevo Listas Particular Gremio Mayoristas" at bounding box center [571, 108] width 1032 height 0
type input "200"
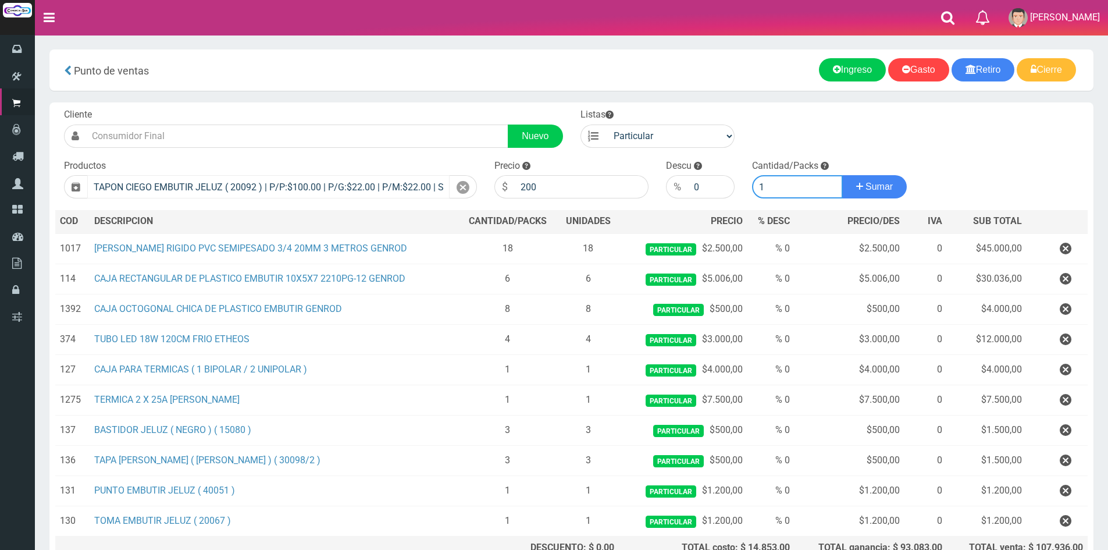
type input "1"
click at [842, 175] on button "Sumar" at bounding box center [874, 186] width 65 height 23
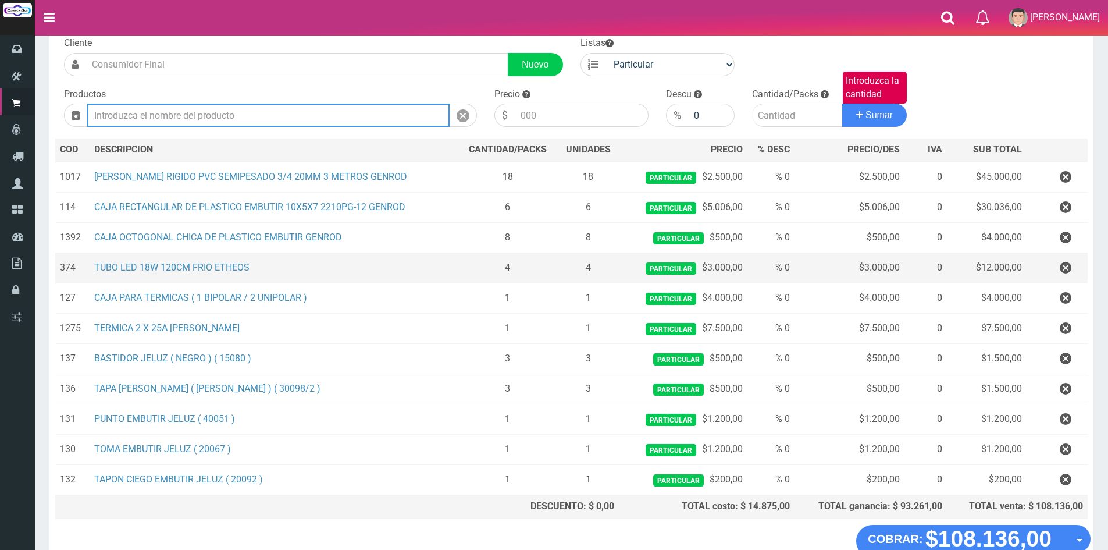
scroll to position [144, 0]
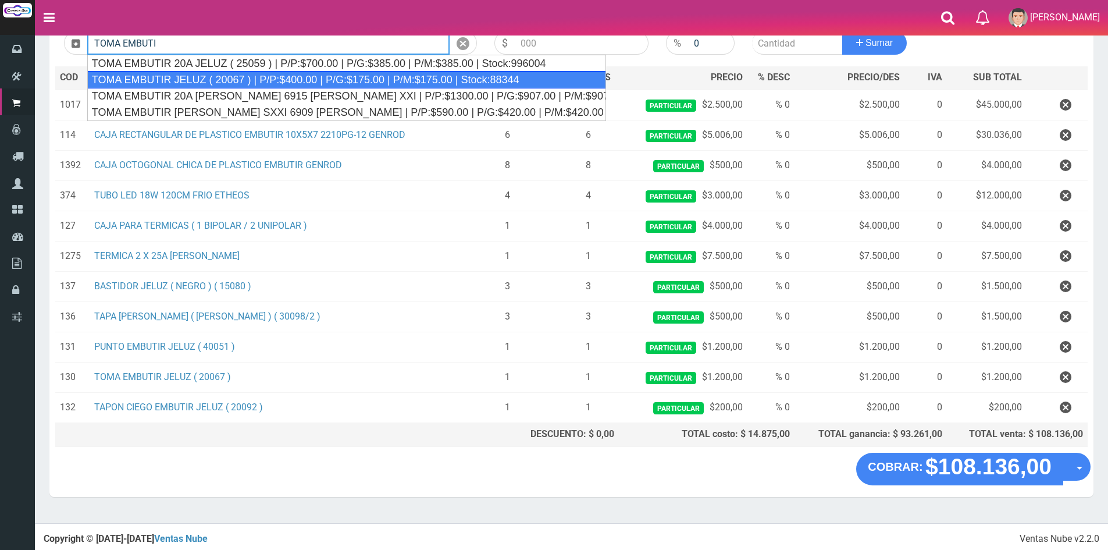
click at [266, 81] on div "TOMA EMBUTIR JELUZ ( 20067 ) | P/P:$400.00 | P/G:$175.00 | P/M:$175.00 | Stock:…" at bounding box center [346, 79] width 519 height 17
type input "TOMA EMBUTIR JELUZ ( 20067 ) | P/P:$400.00 | P/G:$175.00 | P/M:$175.00 | Stock:…"
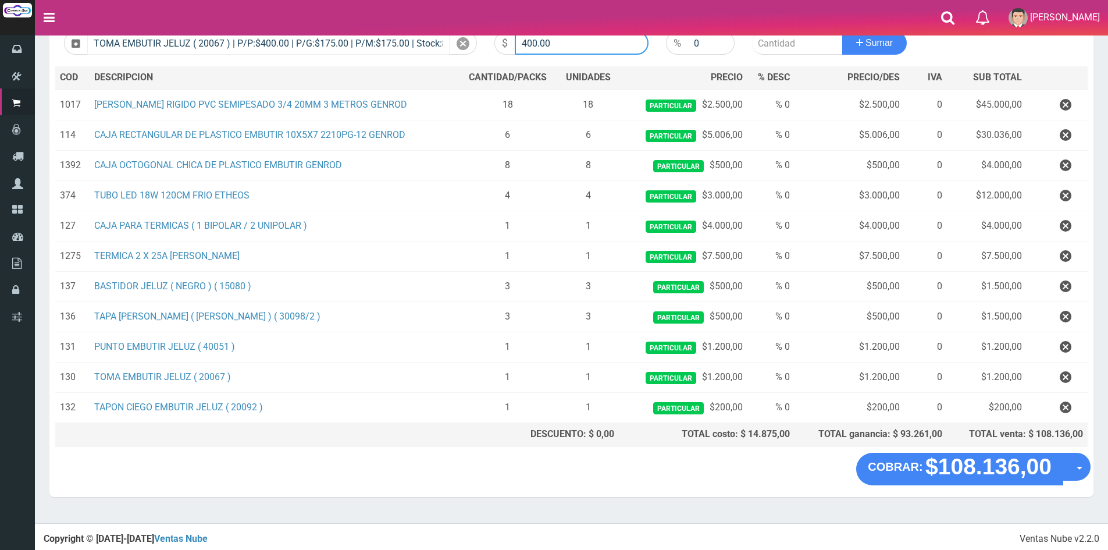
drag, startPoint x: 562, startPoint y: 46, endPoint x: 376, endPoint y: 40, distance: 185.6
type input "1200"
type input "2"
click at [842, 31] on button "Sumar" at bounding box center [874, 42] width 65 height 23
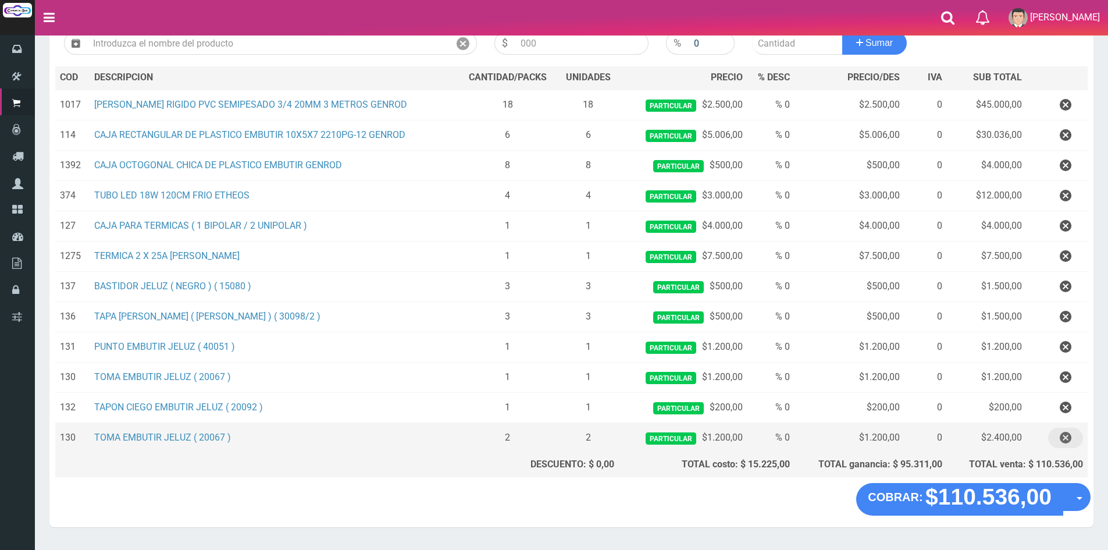
click at [1069, 434] on icon "button" at bounding box center [1065, 437] width 12 height 20
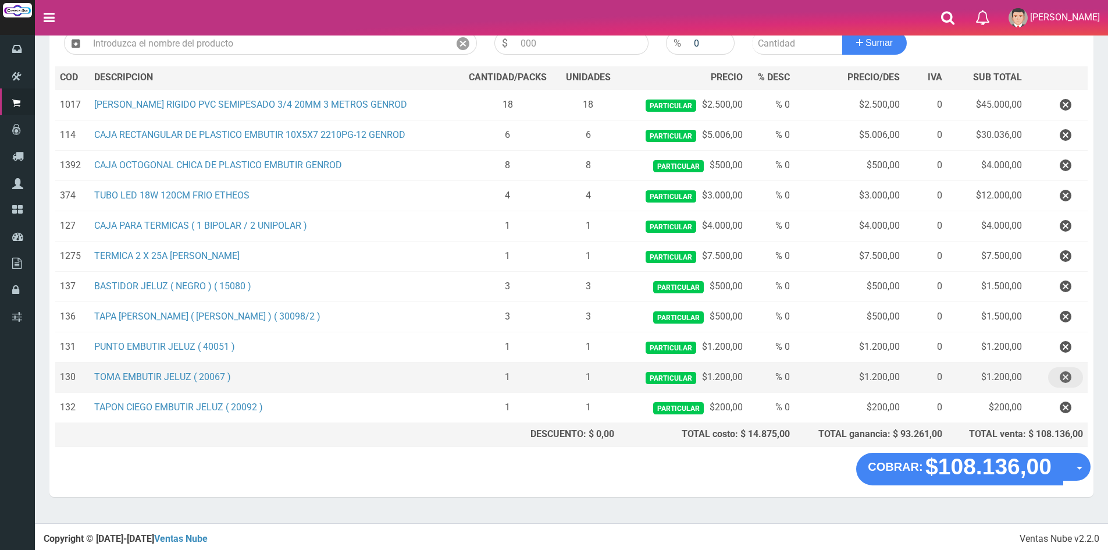
click at [1063, 373] on icon "button" at bounding box center [1065, 377] width 12 height 20
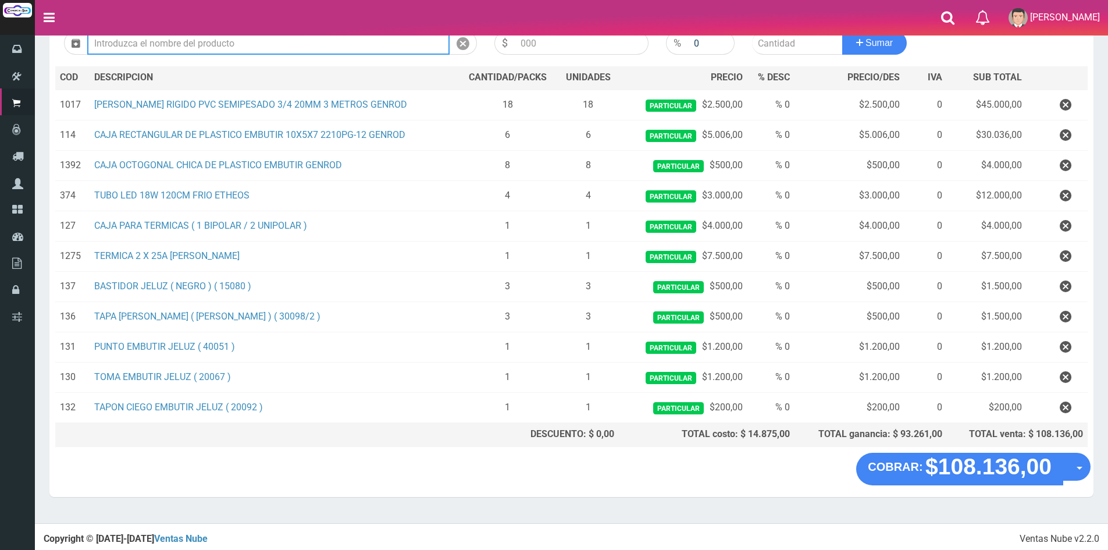
scroll to position [113, 0]
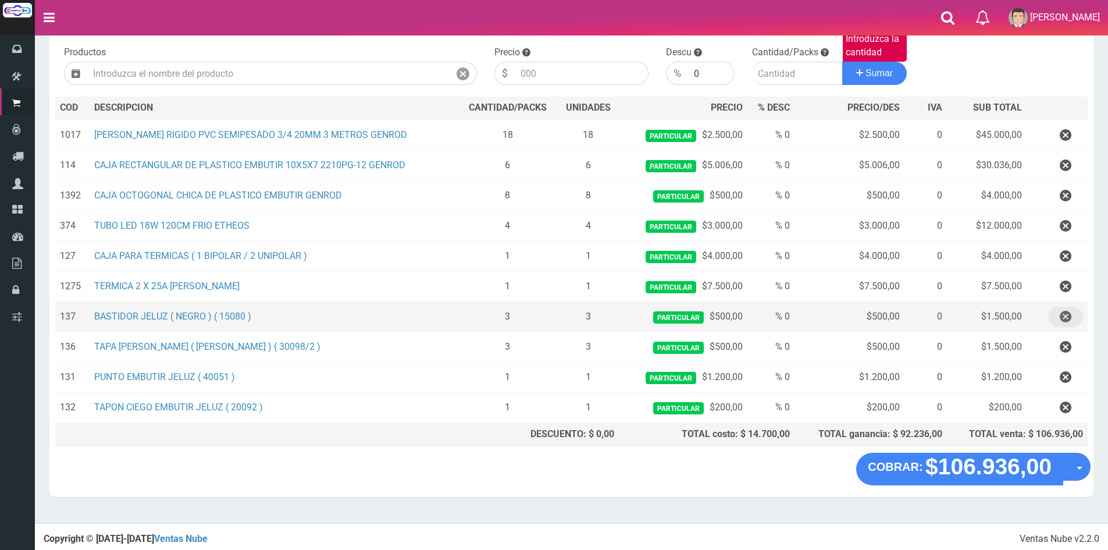
click at [1069, 313] on icon "button" at bounding box center [1065, 316] width 12 height 20
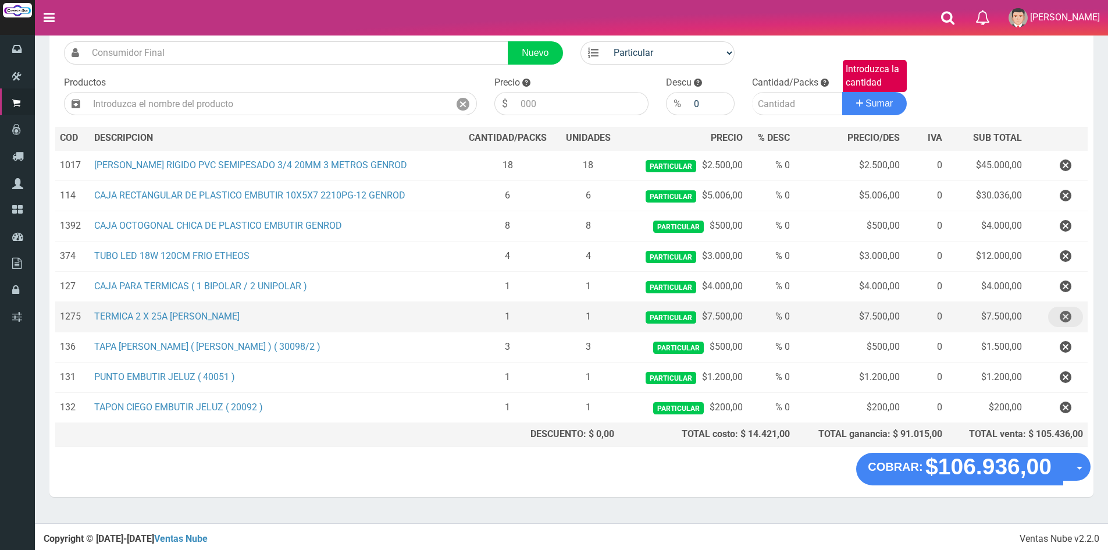
click at [1069, 313] on icon "button" at bounding box center [1065, 316] width 12 height 20
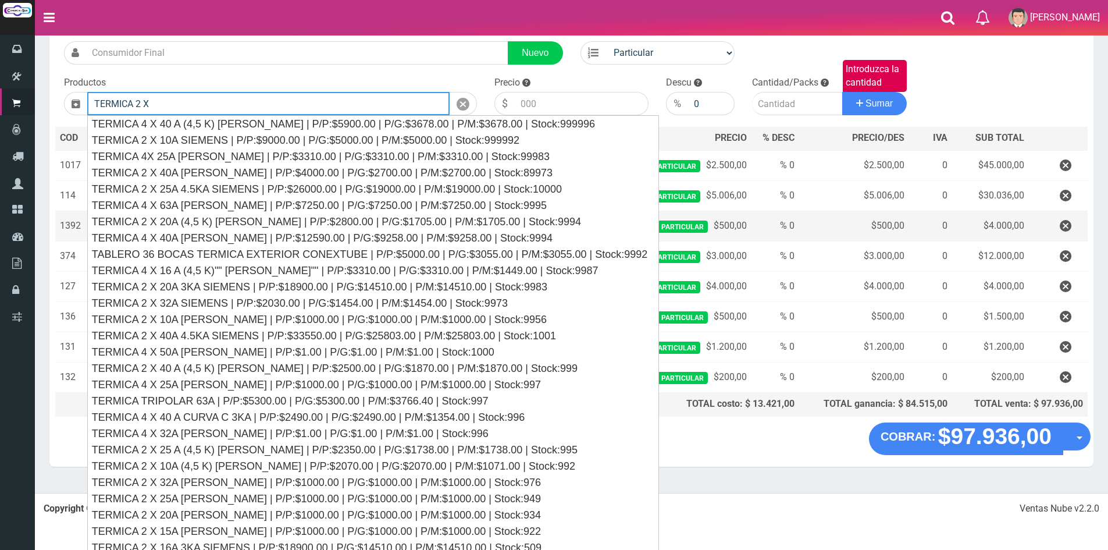
scroll to position [53, 0]
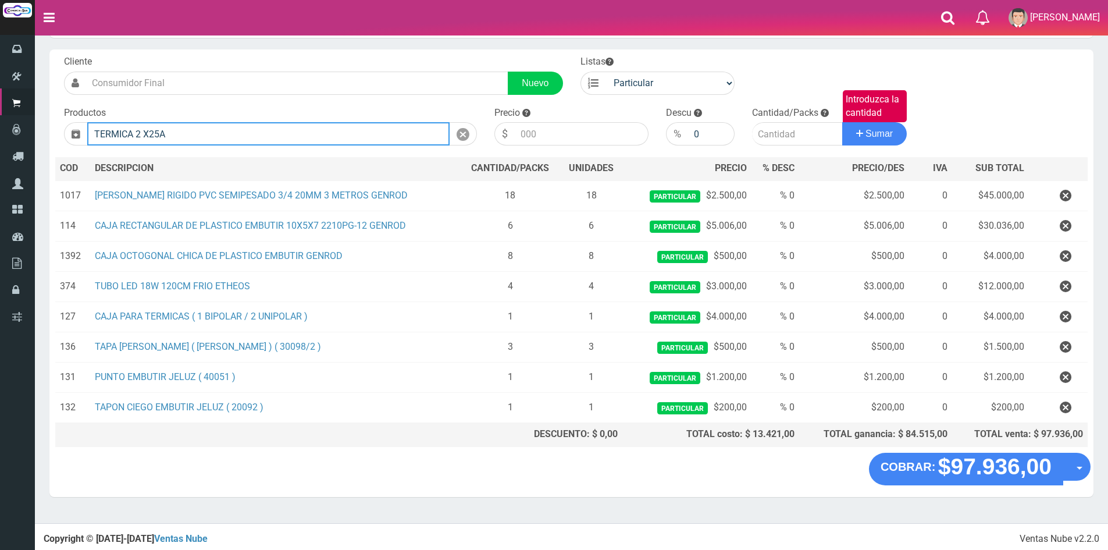
click at [152, 134] on input "TERMICA 2 X25A" at bounding box center [268, 133] width 362 height 23
click at [149, 136] on input "TERMICA 2 X25A" at bounding box center [268, 133] width 362 height 23
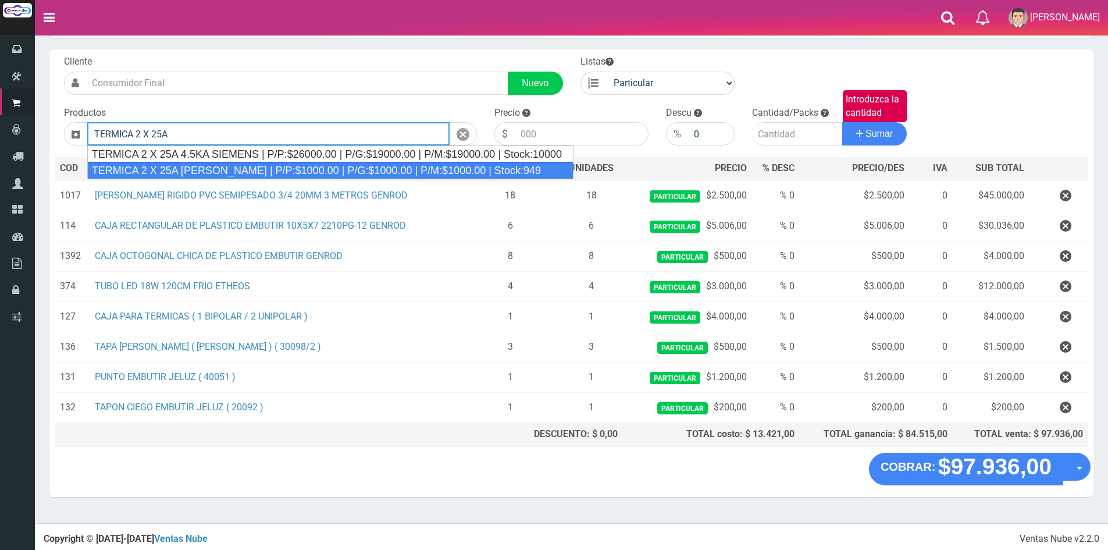
click at [231, 172] on div "TERMICA 2 X 25A SICA | P/P:$1000.00 | P/G:$1000.00 | P/M:$1000.00 | Stock:949" at bounding box center [330, 170] width 486 height 17
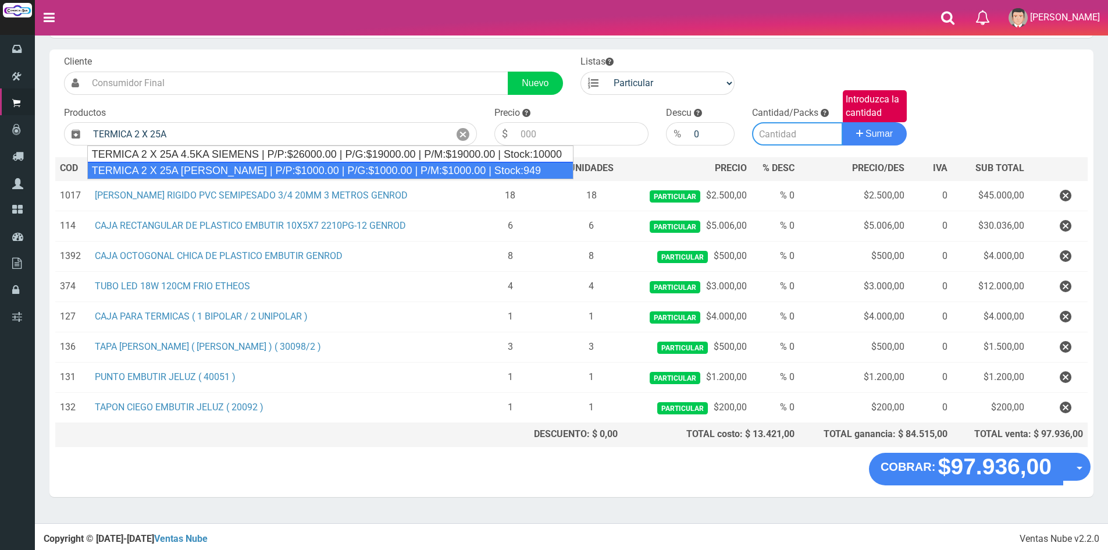
type input "TERMICA 2 X 25A SICA | P/P:$1000.00 | P/G:$1000.00 | P/M:$1000.00 | Stock:949"
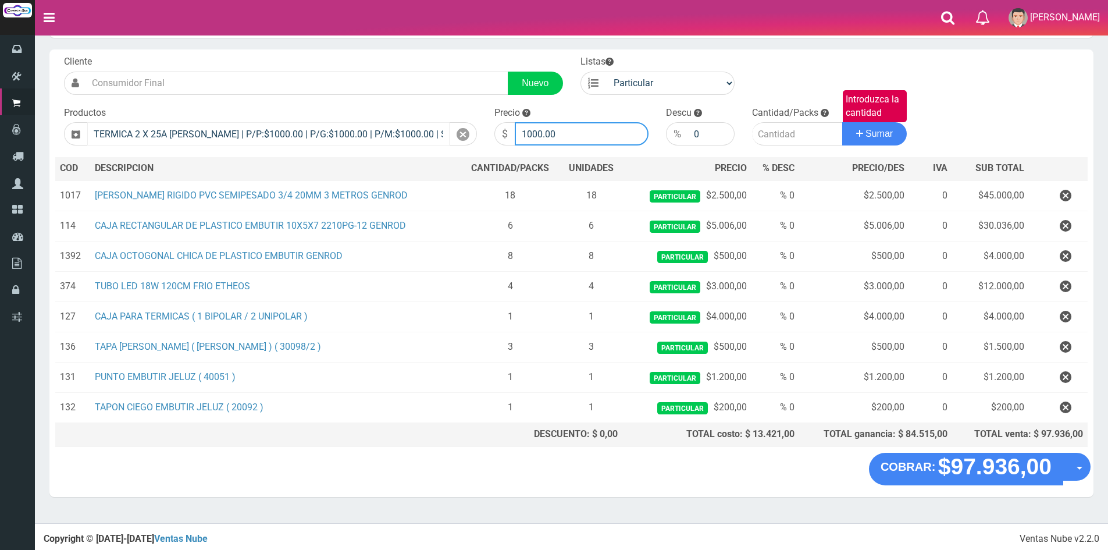
drag, startPoint x: 563, startPoint y: 123, endPoint x: 401, endPoint y: 124, distance: 162.2
click at [413, 55] on form "Cliente Nuevo Listas Particular Gremio Mayoristas" at bounding box center [571, 55] width 1032 height 0
type input "7500"
type input "1"
click at [842, 122] on button "Sumar" at bounding box center [874, 133] width 65 height 23
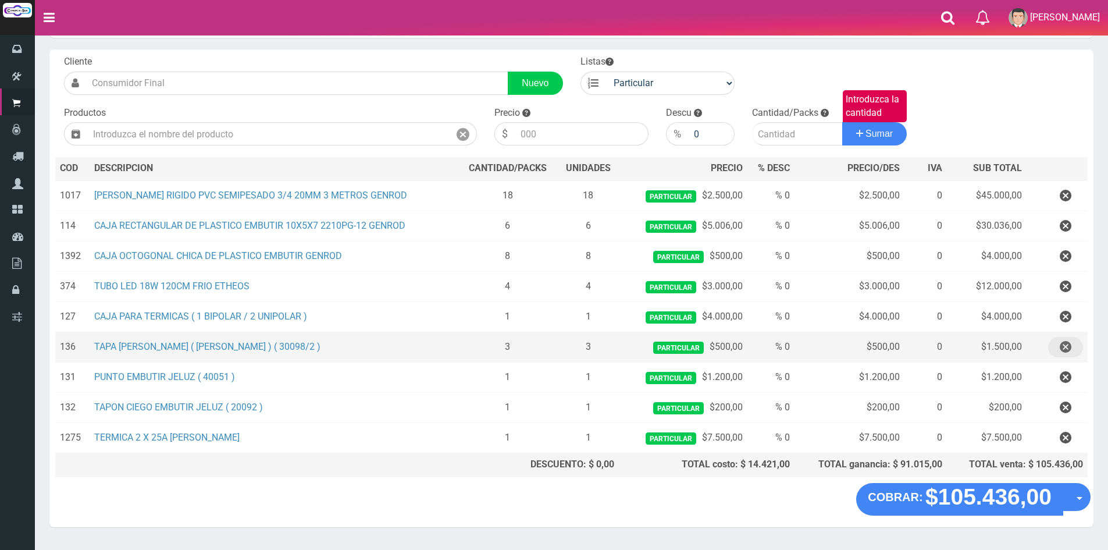
click at [1068, 347] on icon "button" at bounding box center [1065, 347] width 12 height 20
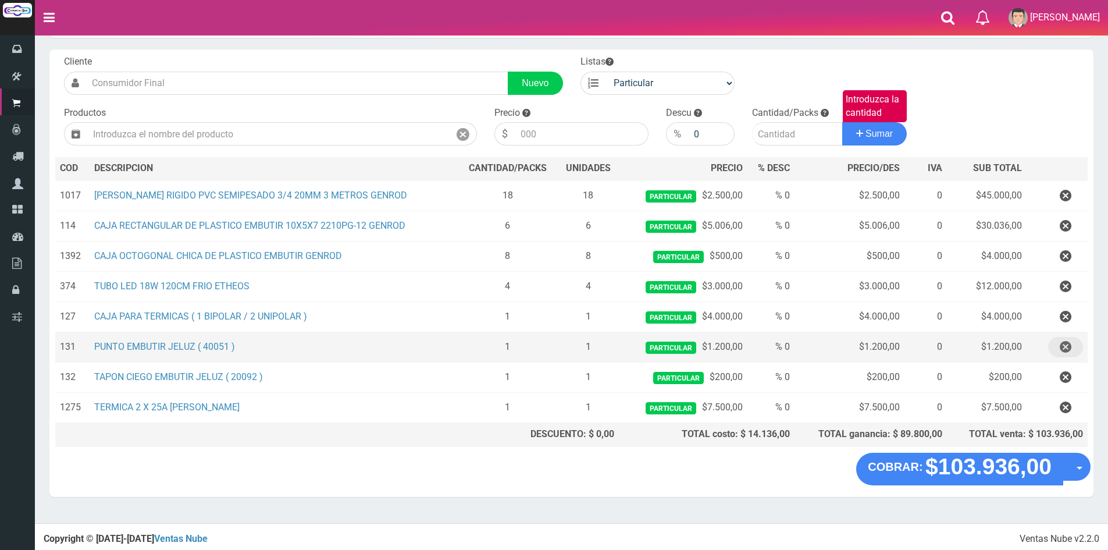
click at [1068, 347] on icon "button" at bounding box center [1065, 347] width 12 height 20
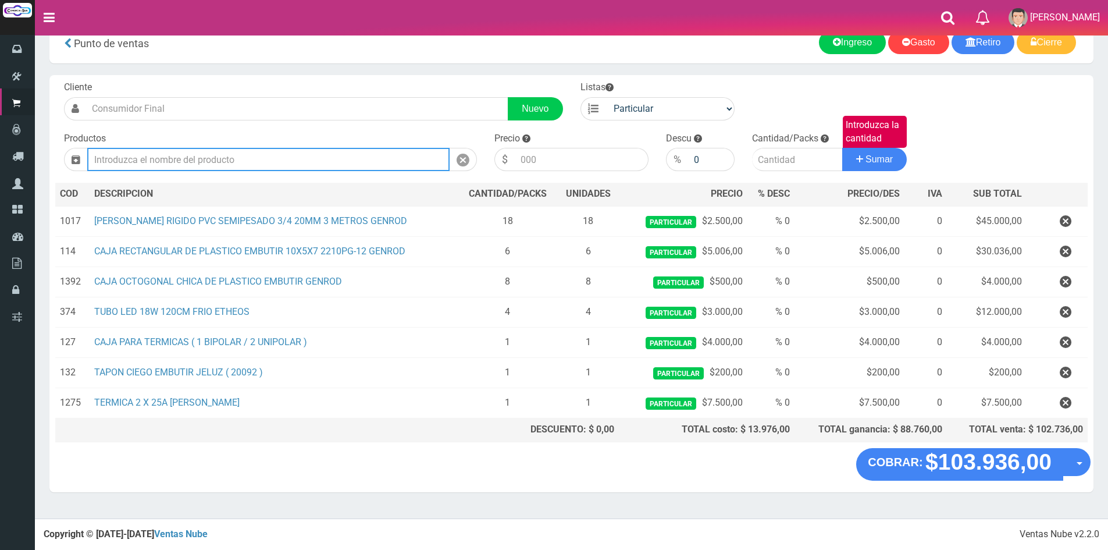
scroll to position [23, 0]
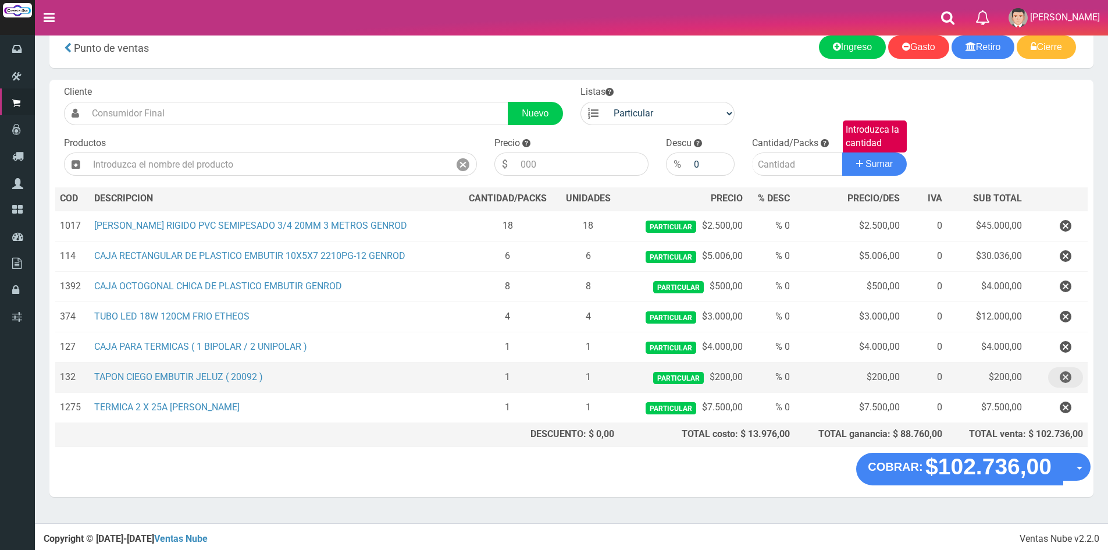
click at [1065, 375] on icon "button" at bounding box center [1065, 377] width 12 height 20
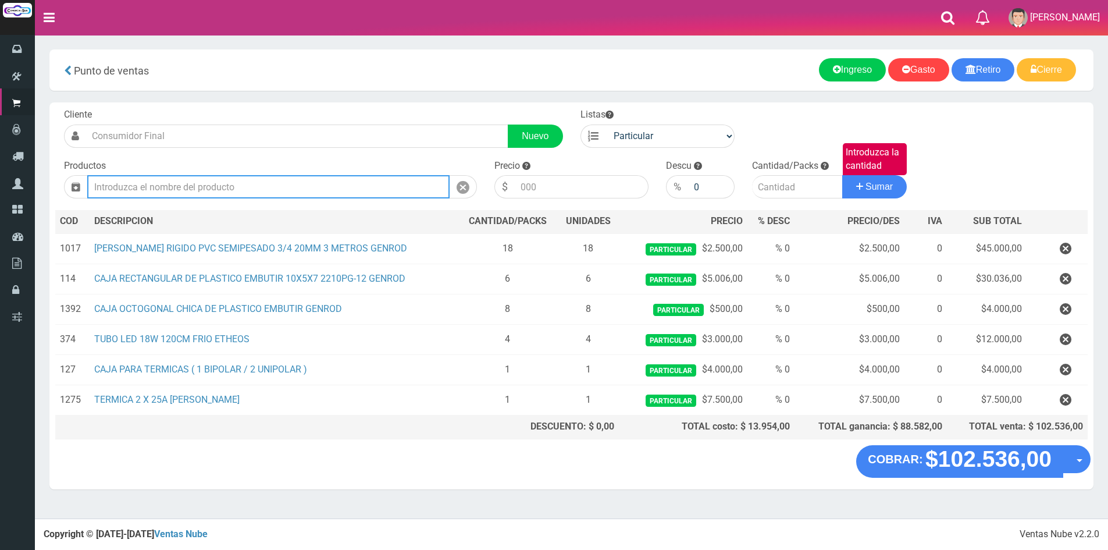
scroll to position [0, 0]
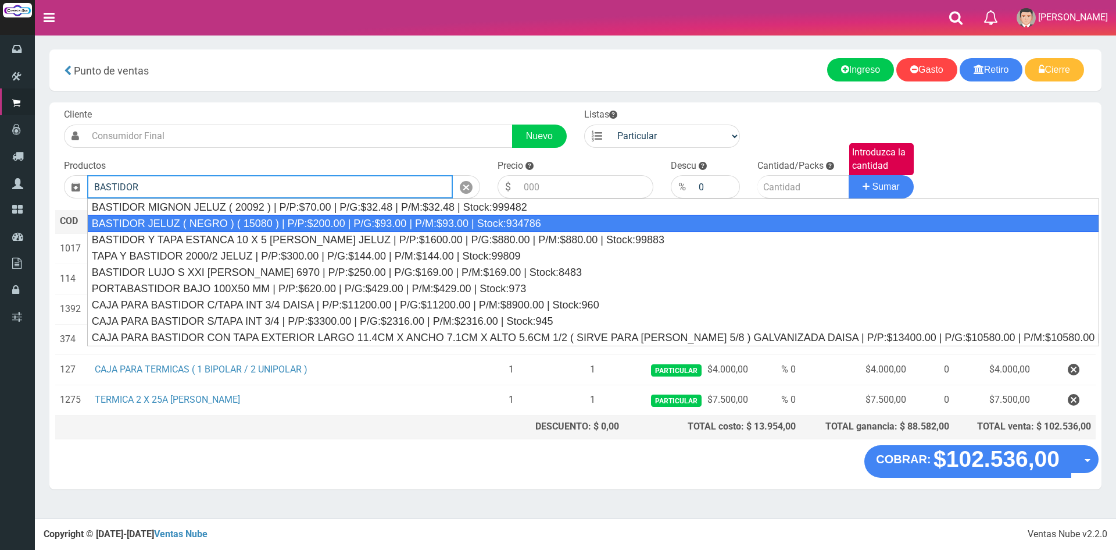
click at [202, 223] on div "BASTIDOR JELUZ ( NEGRO ) ( 15080 ) | P/P:$200.00 | P/G:$93.00 | P/M:$93.00 | St…" at bounding box center [593, 223] width 1012 height 17
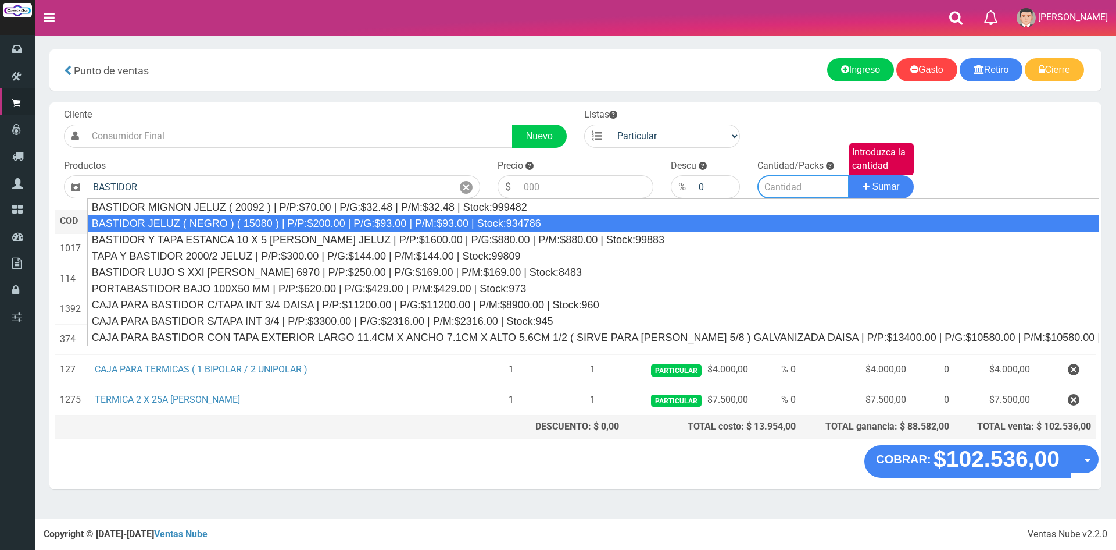
type input "BASTIDOR JELUZ ( NEGRO ) ( 15080 ) | P/P:$200.00 | P/G:$93.00 | P/M:$93.00 | St…"
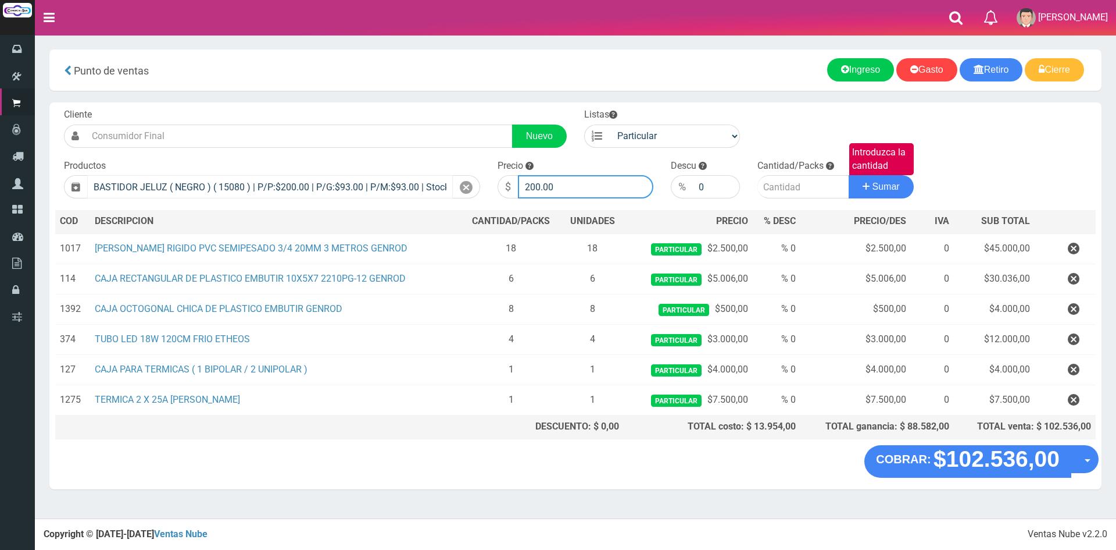
drag, startPoint x: 581, startPoint y: 183, endPoint x: 291, endPoint y: 184, distance: 290.2
click at [291, 108] on form "Cliente Nuevo Listas Particular Gremio Mayoristas" at bounding box center [575, 108] width 1041 height 0
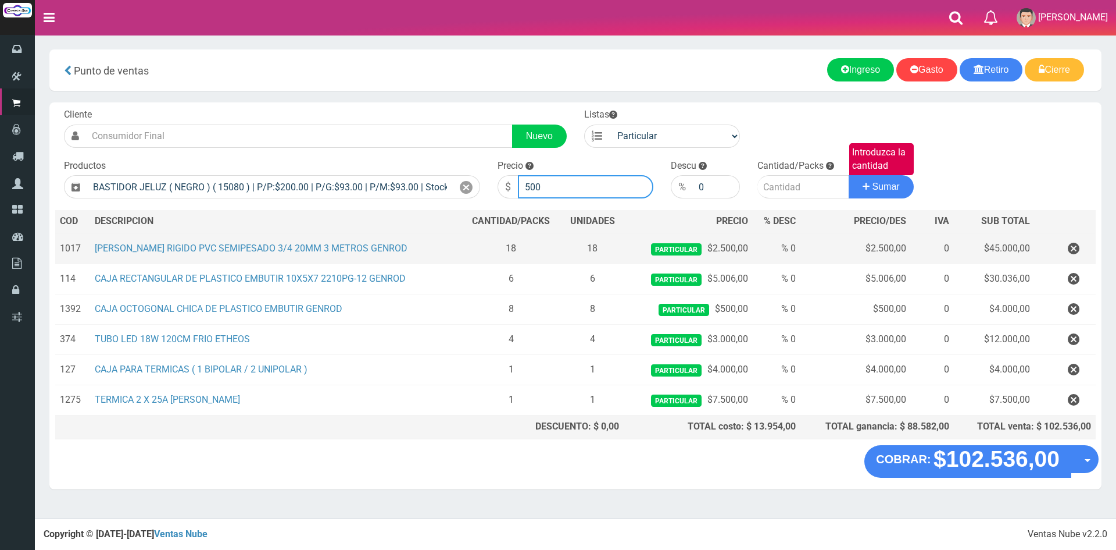
type input "500"
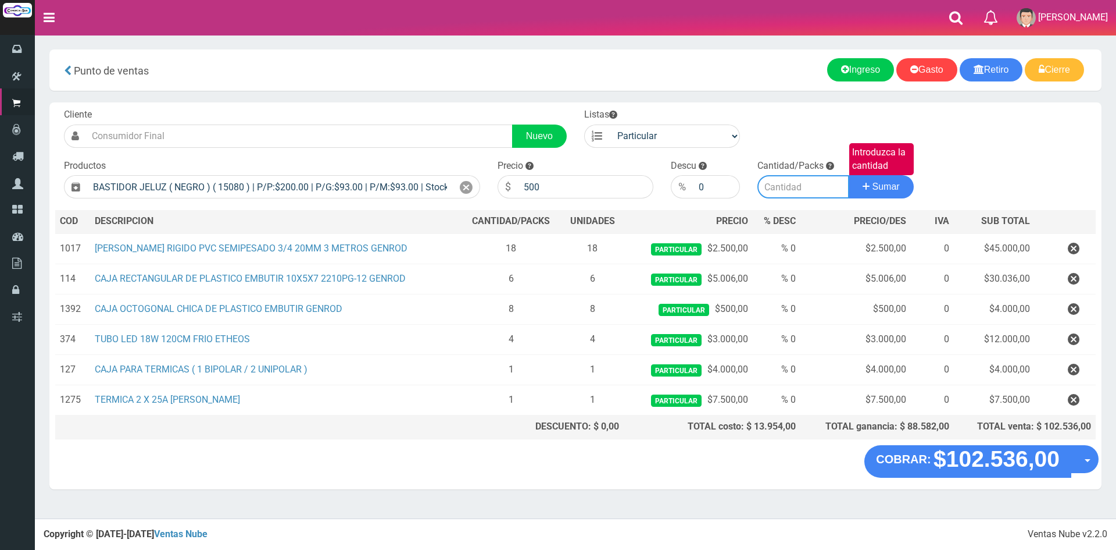
click at [794, 182] on input "Introduzca la cantidad" at bounding box center [804, 186] width 92 height 23
type input "6"
click at [849, 175] on button "Sumar" at bounding box center [881, 186] width 65 height 23
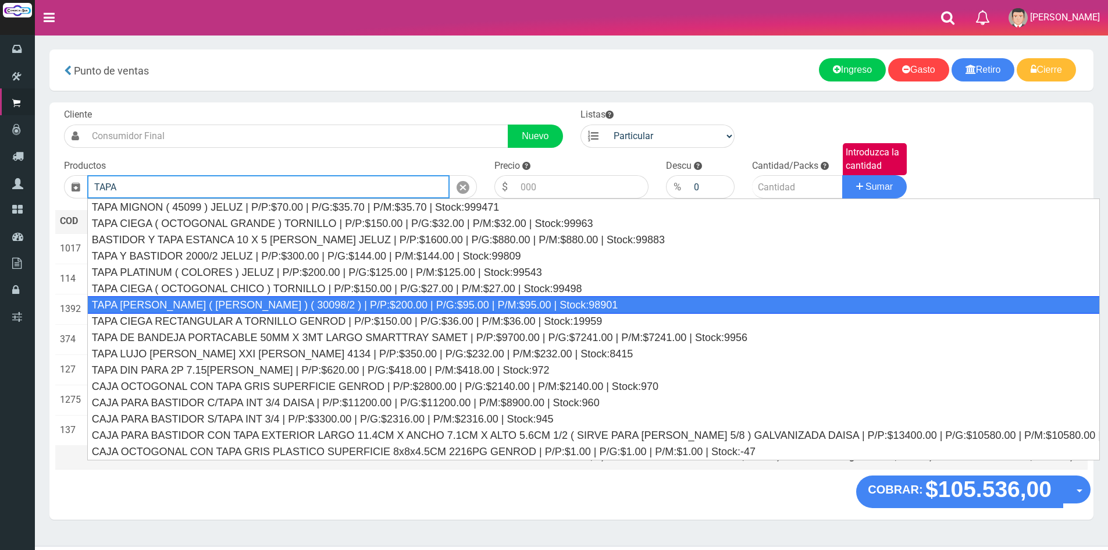
click at [419, 302] on div "TAPA REGINA JELUZ ( BLANCO ) ( 30098/2 ) | P/P:$200.00 | P/G:$95.00 | P/M:$95.0…" at bounding box center [593, 304] width 1012 height 17
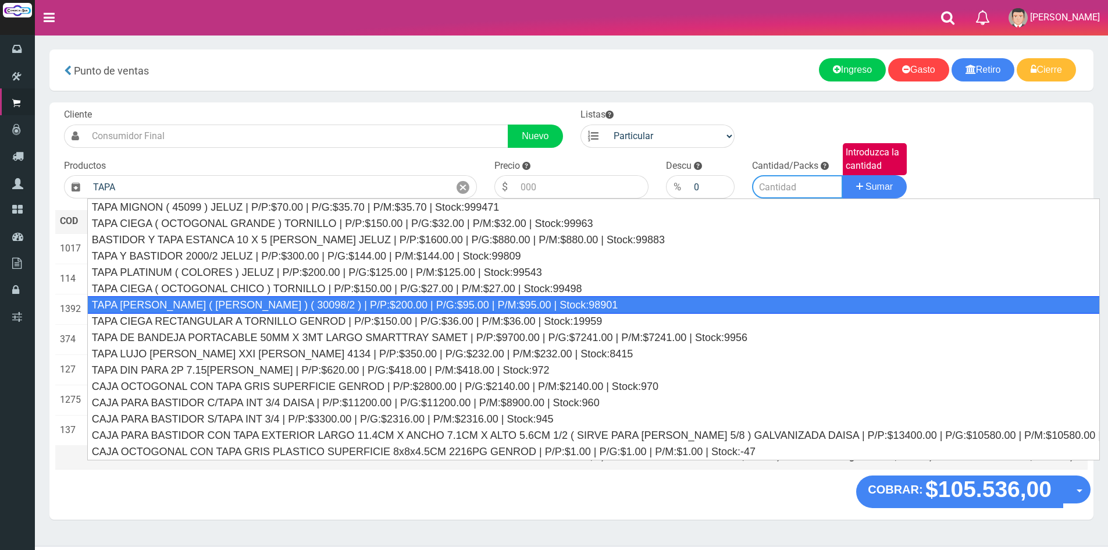
type input "TAPA REGINA JELUZ ( BLANCO ) ( 30098/2 ) | P/P:$200.00 | P/G:$95.00 | P/M:$95.0…"
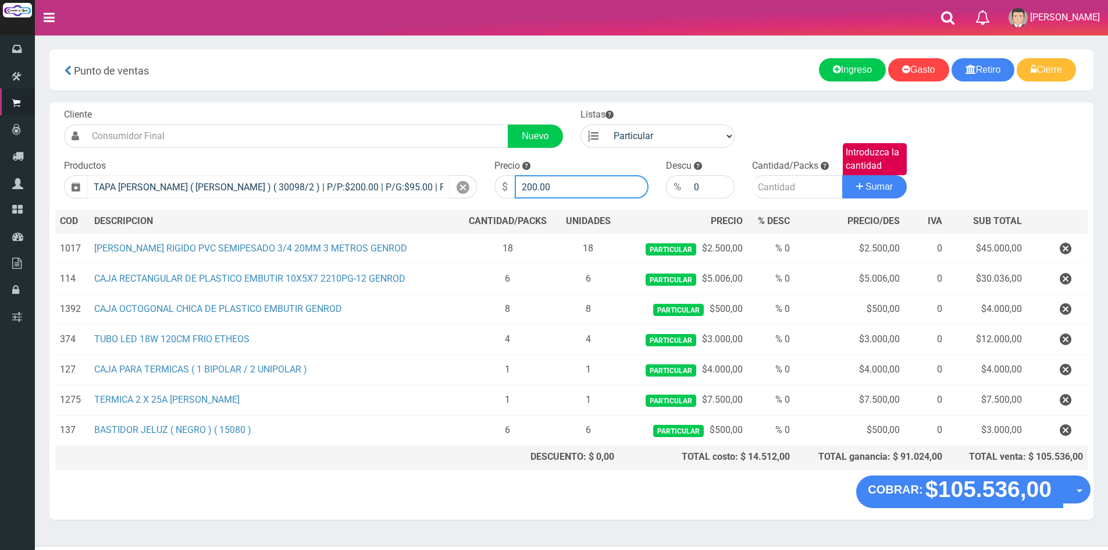
drag, startPoint x: 561, startPoint y: 185, endPoint x: 236, endPoint y: 198, distance: 325.9
click at [236, 108] on form "Cliente Nuevo Listas Particular Gremio Mayoristas" at bounding box center [571, 108] width 1032 height 0
type input "500"
type input "6"
click at [842, 175] on button "Sumar" at bounding box center [874, 186] width 65 height 23
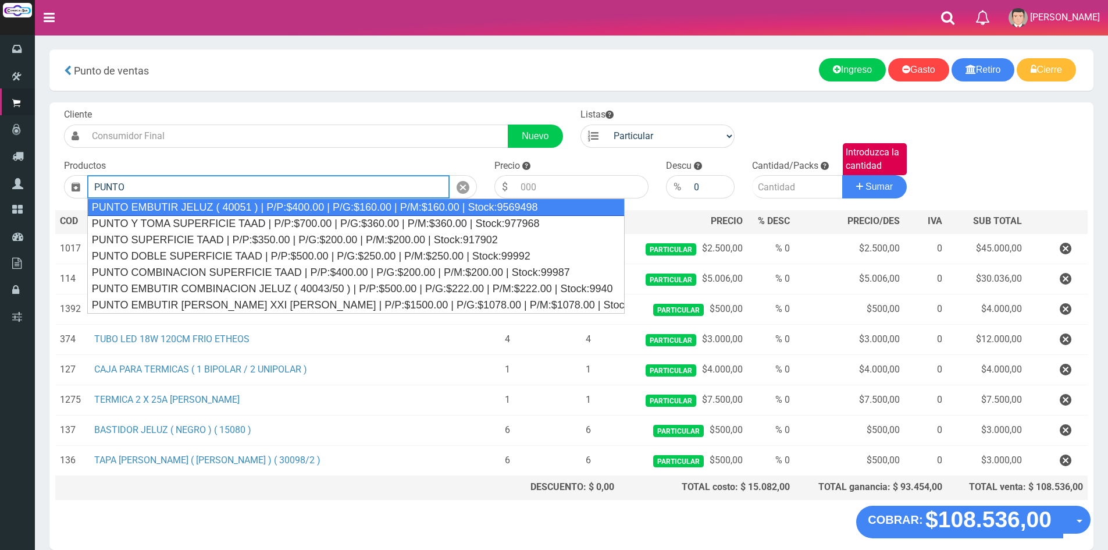
click at [277, 204] on div "PUNTO EMBUTIR JELUZ ( 40051 ) | P/P:$400.00 | P/G:$160.00 | P/M:$160.00 | Stock…" at bounding box center [355, 206] width 537 height 17
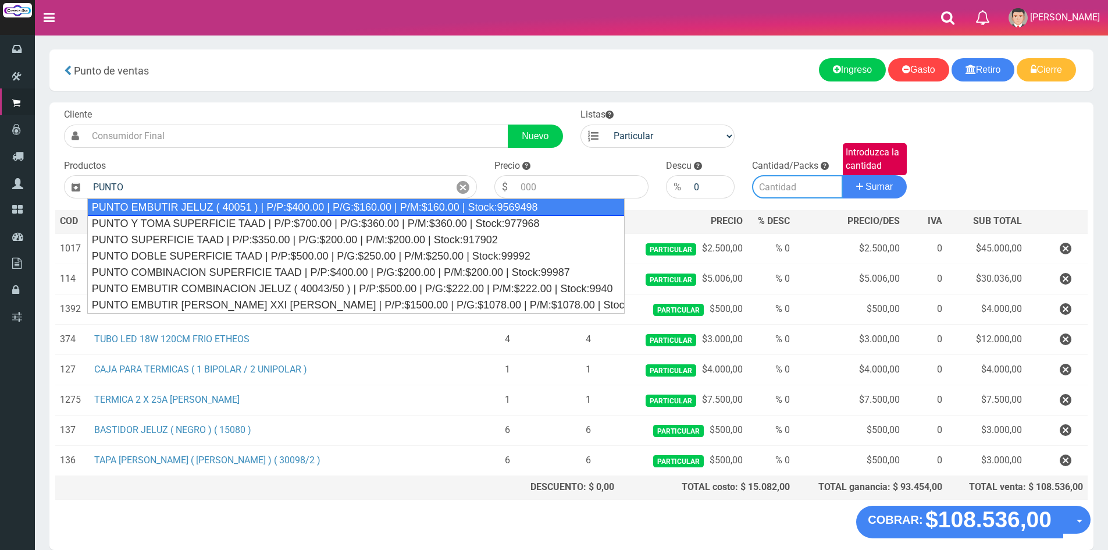
type input "PUNTO EMBUTIR JELUZ ( 40051 ) | P/P:$400.00 | P/G:$160.00 | P/M:$160.00 | Stock…"
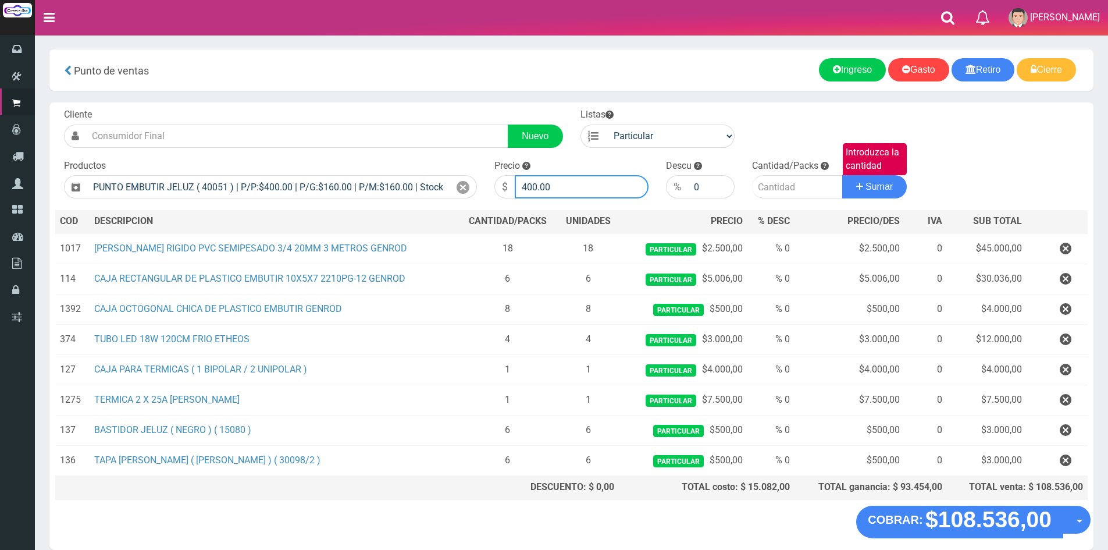
drag, startPoint x: 579, startPoint y: 185, endPoint x: 324, endPoint y: 169, distance: 255.8
click at [324, 108] on form "Cliente Nuevo Listas Particular Gremio Mayoristas" at bounding box center [571, 108] width 1032 height 0
type input "1200"
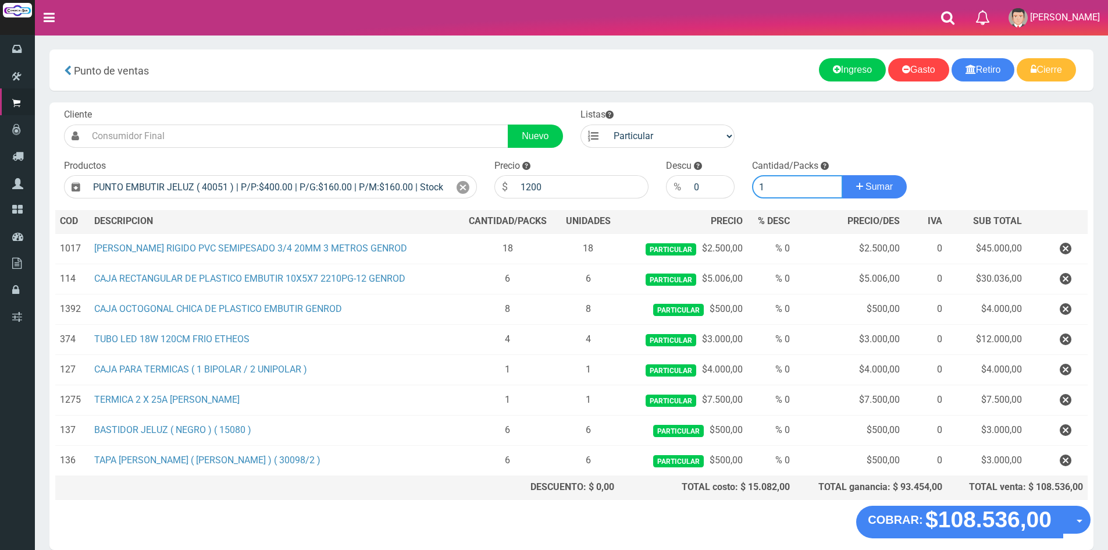
type input "1"
click at [842, 175] on button "Sumar" at bounding box center [874, 186] width 65 height 23
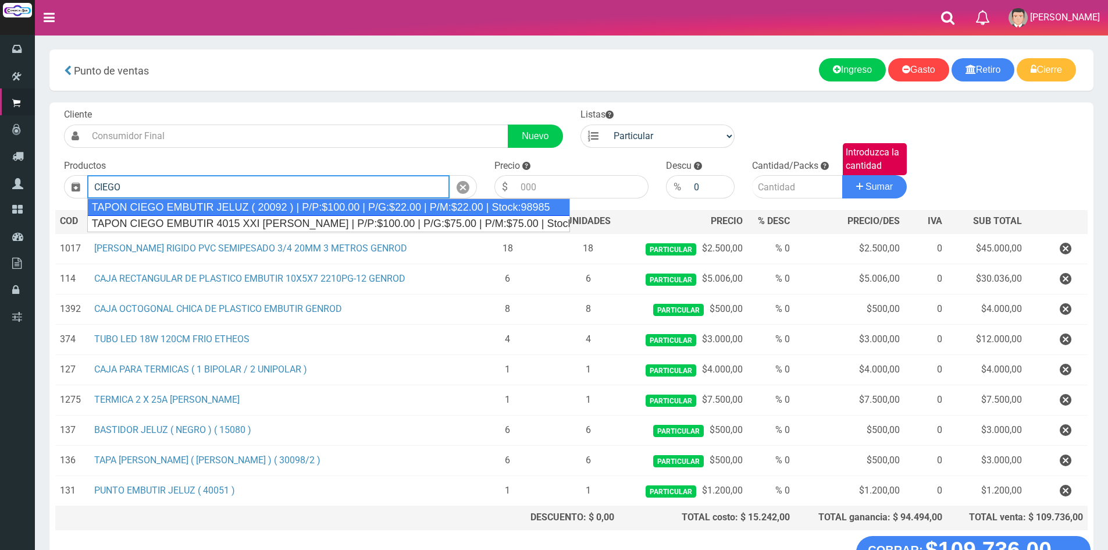
click at [206, 204] on div "TAPON CIEGO EMBUTIR JELUZ ( 20092 ) | P/P:$100.00 | P/G:$22.00 | P/M:$22.00 | S…" at bounding box center [328, 206] width 483 height 17
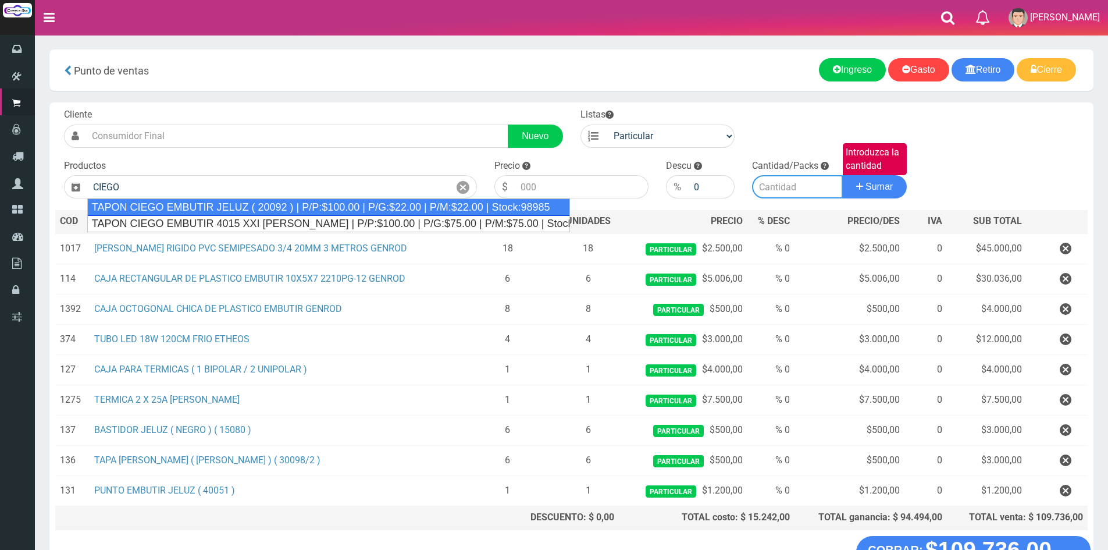
type input "TAPON CIEGO EMBUTIR JELUZ ( 20092 ) | P/P:$100.00 | P/G:$22.00 | P/M:$22.00 | S…"
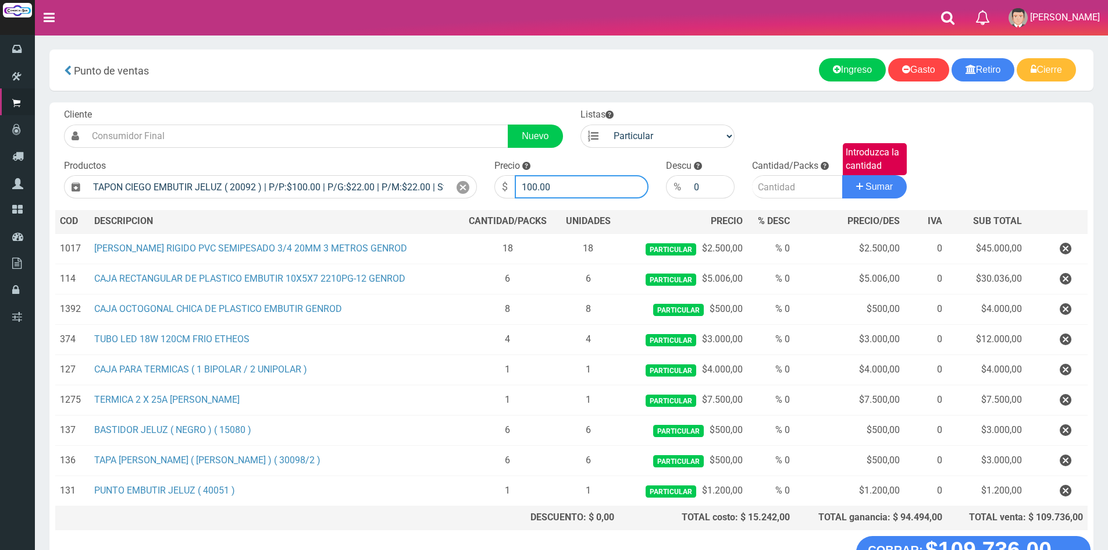
drag, startPoint x: 601, startPoint y: 183, endPoint x: 400, endPoint y: 166, distance: 201.4
click at [403, 108] on form "Cliente Nuevo Listas Particular Gremio Mayoristas" at bounding box center [571, 108] width 1032 height 0
type input "200"
type input "1"
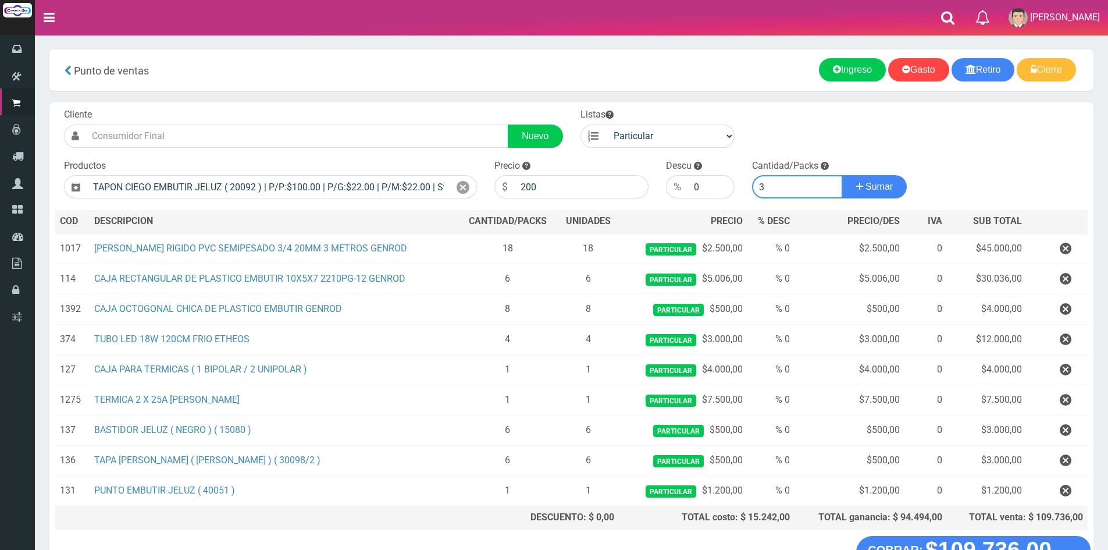
type input "3"
click at [842, 175] on button "Sumar" at bounding box center [874, 186] width 65 height 23
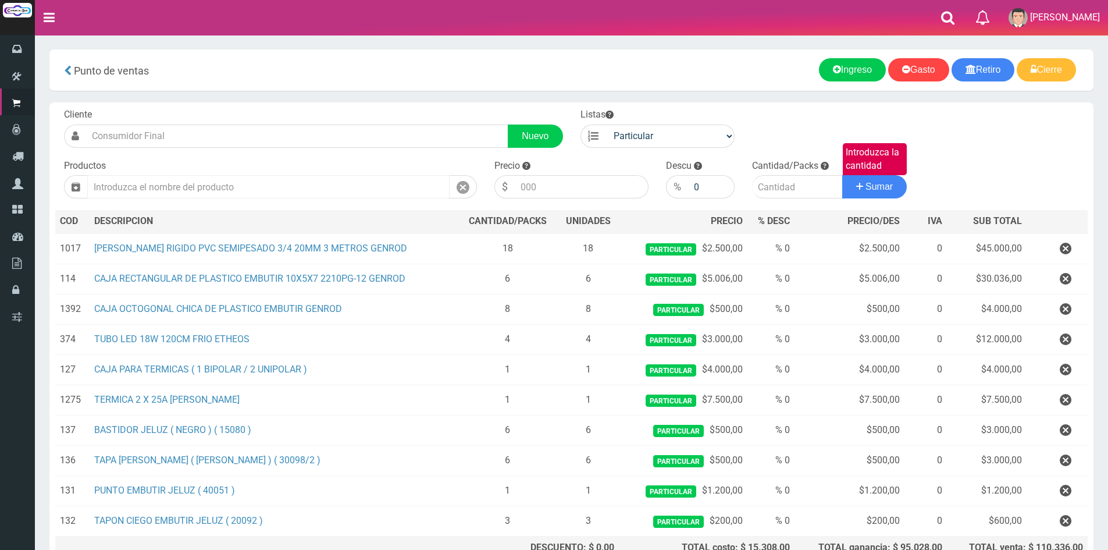
drag, startPoint x: 194, startPoint y: 200, endPoint x: 184, endPoint y: 182, distance: 20.6
click at [194, 200] on div "Cliente Nuevo Listas Particular Gremio Mayoristas Productos 0" at bounding box center [571, 333] width 1044 height 463
click at [184, 182] on input "text" at bounding box center [268, 186] width 362 height 23
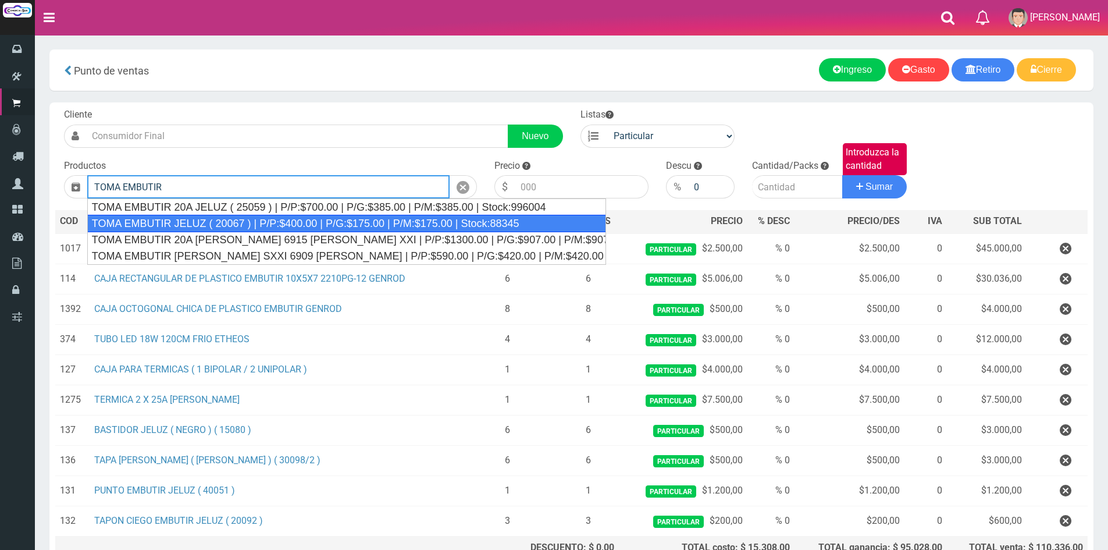
click at [265, 229] on div "TOMA EMBUTIR JELUZ ( 20067 ) | P/P:$400.00 | P/G:$175.00 | P/M:$175.00 | Stock:…" at bounding box center [346, 223] width 519 height 17
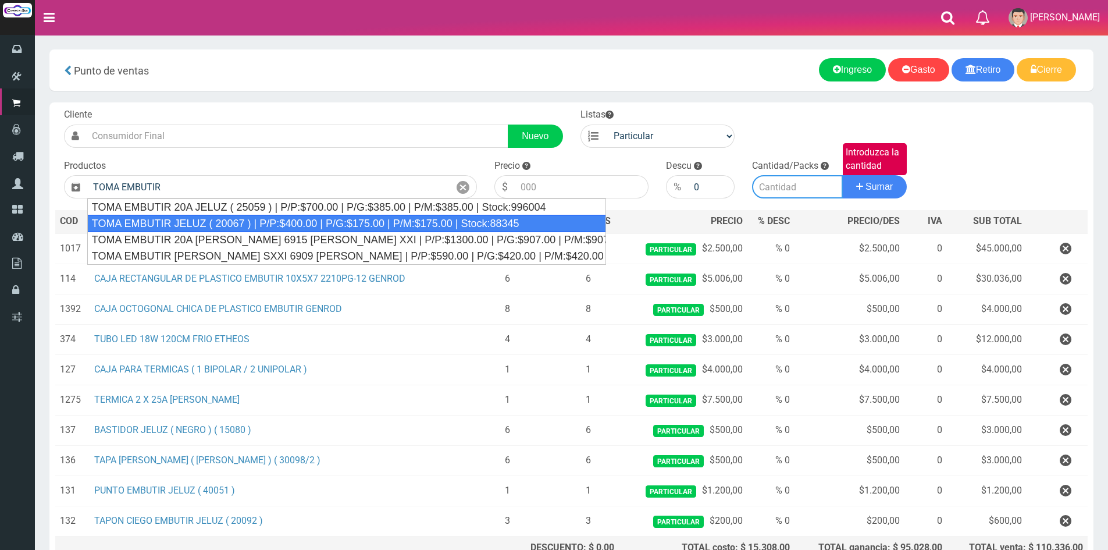
type input "TOMA EMBUTIR JELUZ ( 20067 ) | P/P:$400.00 | P/G:$175.00 | P/M:$175.00 | Stock:…"
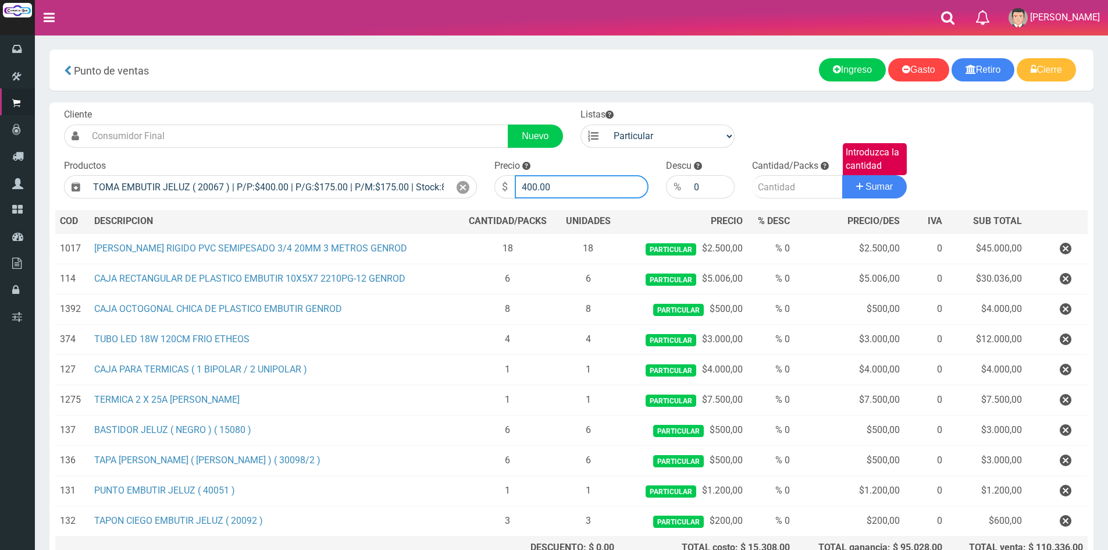
drag, startPoint x: 599, startPoint y: 187, endPoint x: 481, endPoint y: 188, distance: 118.0
click at [481, 108] on form "Cliente Nuevo Listas Particular Gremio Mayoristas" at bounding box center [571, 108] width 1032 height 0
type input "1200"
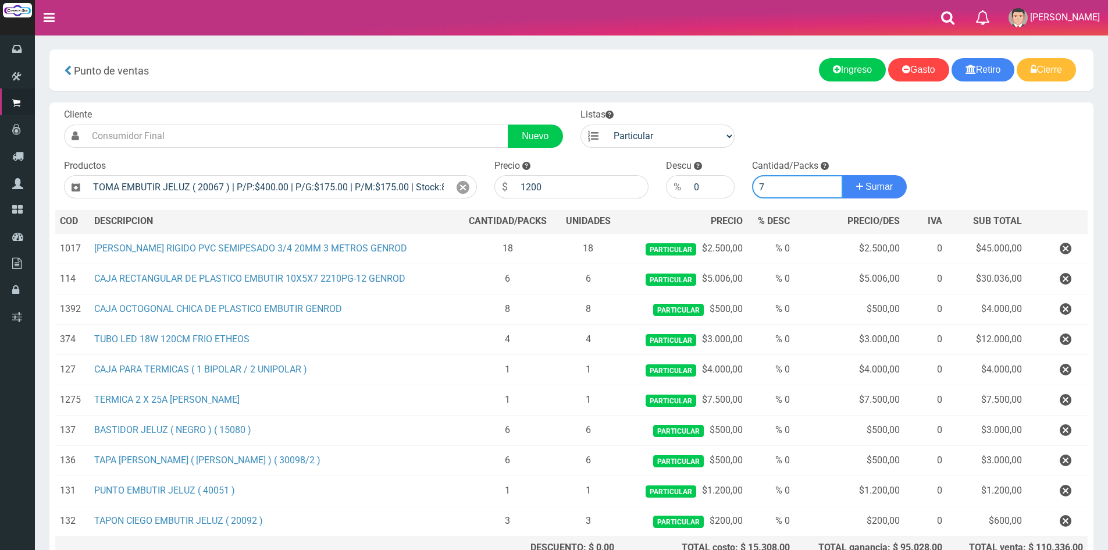
type input "7"
click at [842, 175] on button "Sumar" at bounding box center [874, 186] width 65 height 23
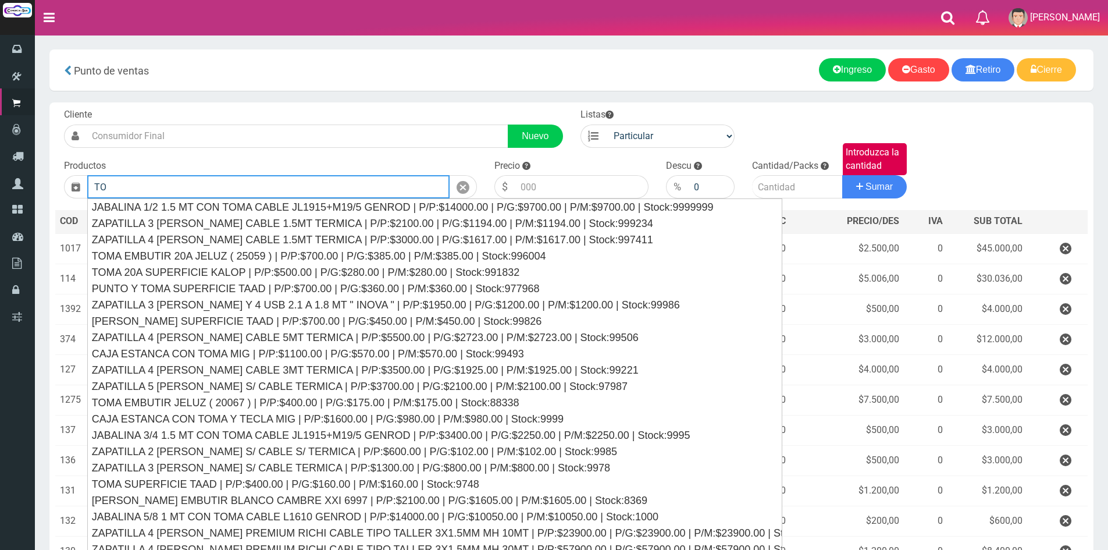
type input "T"
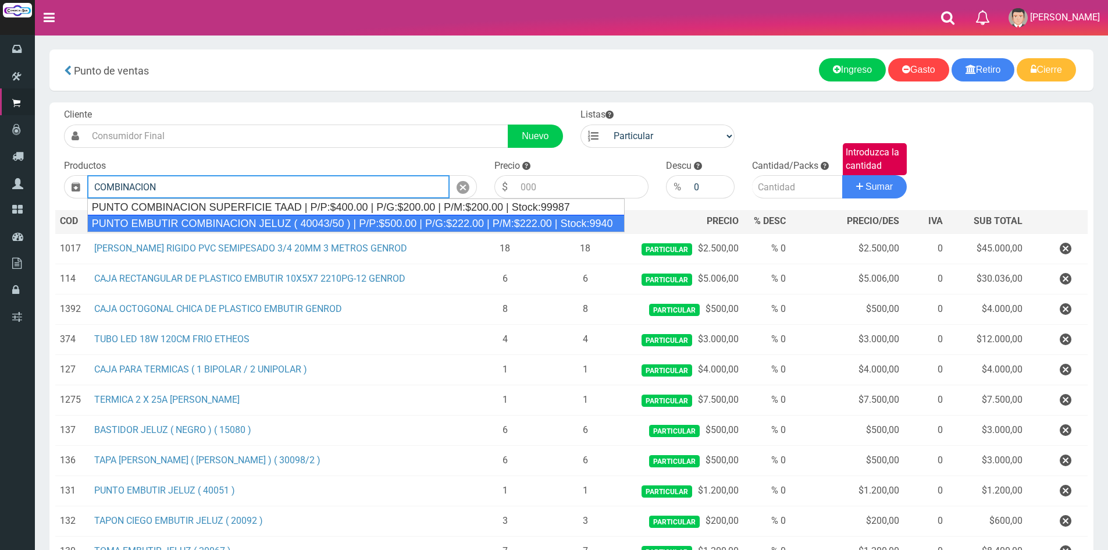
click at [458, 217] on div "PUNTO EMBUTIR COMBINACION JELUZ ( 40043/50 ) | P/P:$500.00 | P/G:$222.00 | P/M:…" at bounding box center [355, 223] width 537 height 17
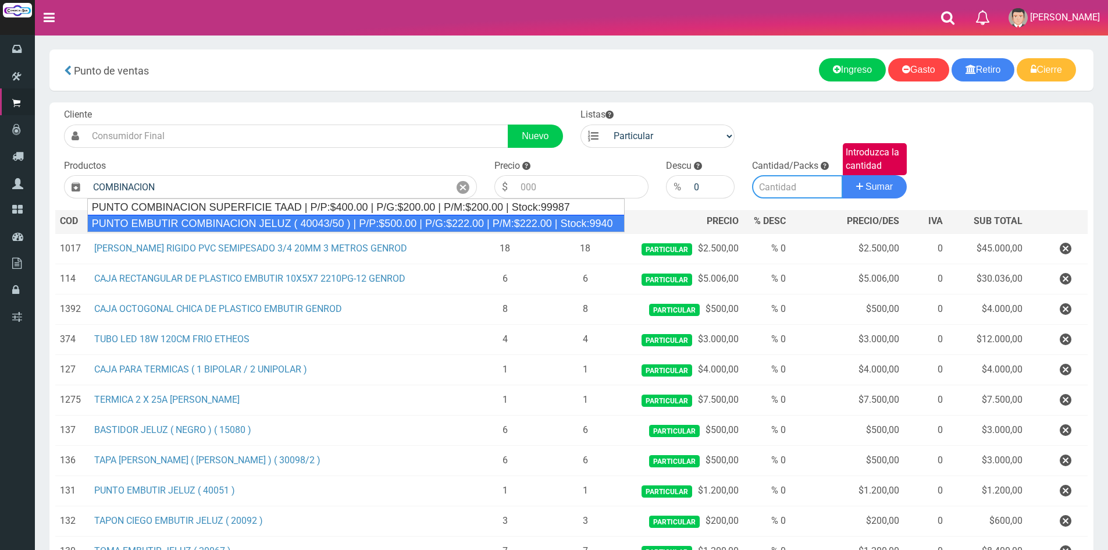
type input "PUNTO EMBUTIR COMBINACION JELUZ ( 40043/50 ) | P/P:$500.00 | P/G:$222.00 | P/M:…"
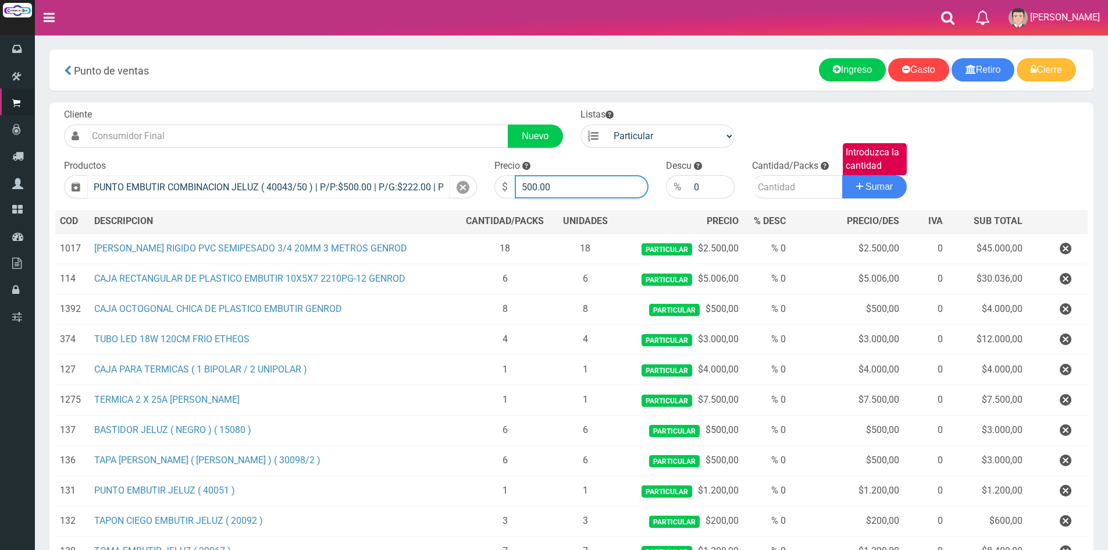
drag, startPoint x: 566, startPoint y: 184, endPoint x: 341, endPoint y: 186, distance: 225.0
click at [341, 108] on form "Cliente Nuevo Listas Particular Gremio Mayoristas" at bounding box center [571, 108] width 1032 height 0
type input "1500"
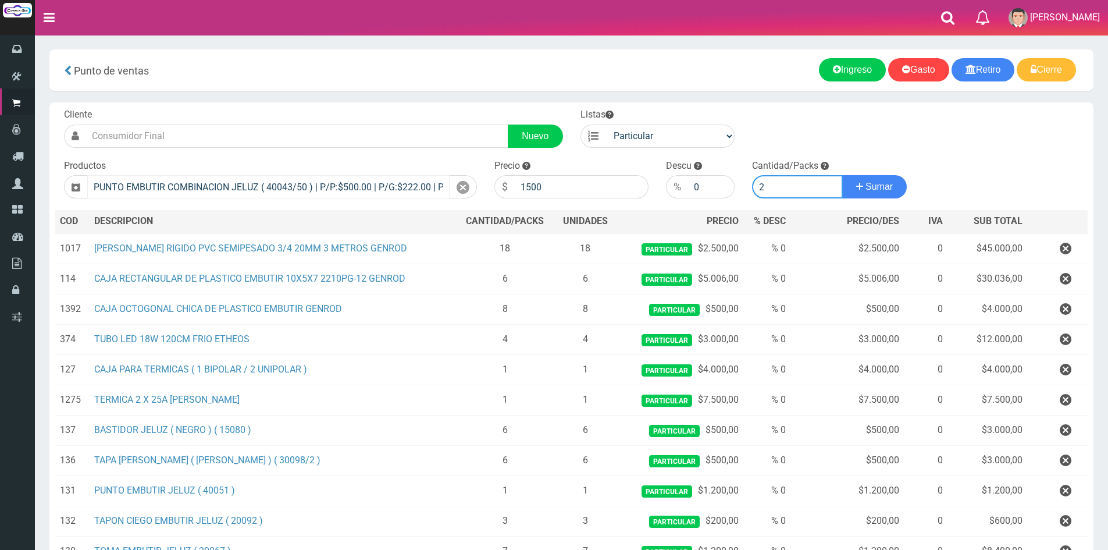
type input "2"
click at [842, 175] on button "Sumar" at bounding box center [874, 186] width 65 height 23
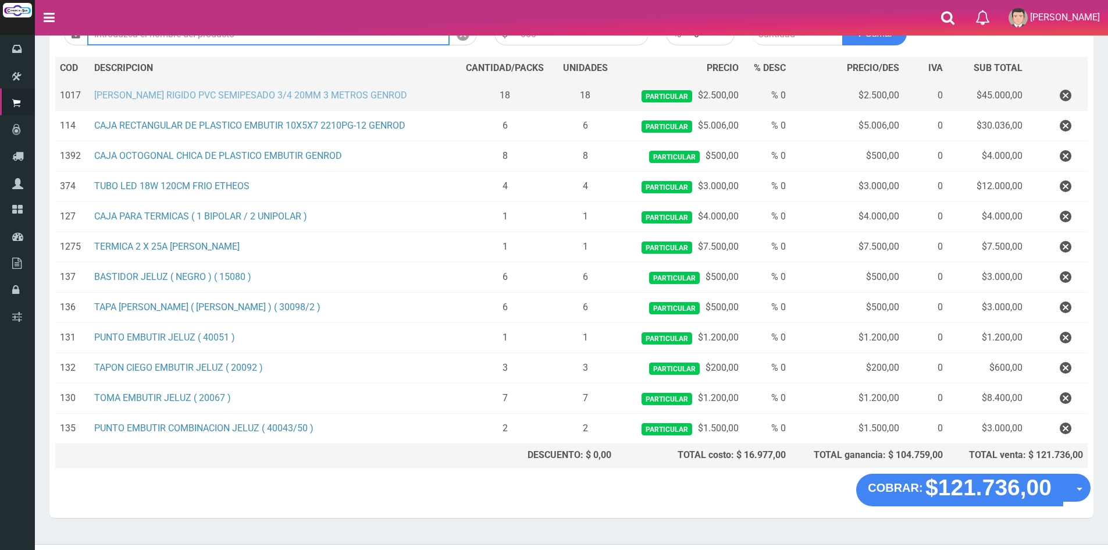
scroll to position [174, 0]
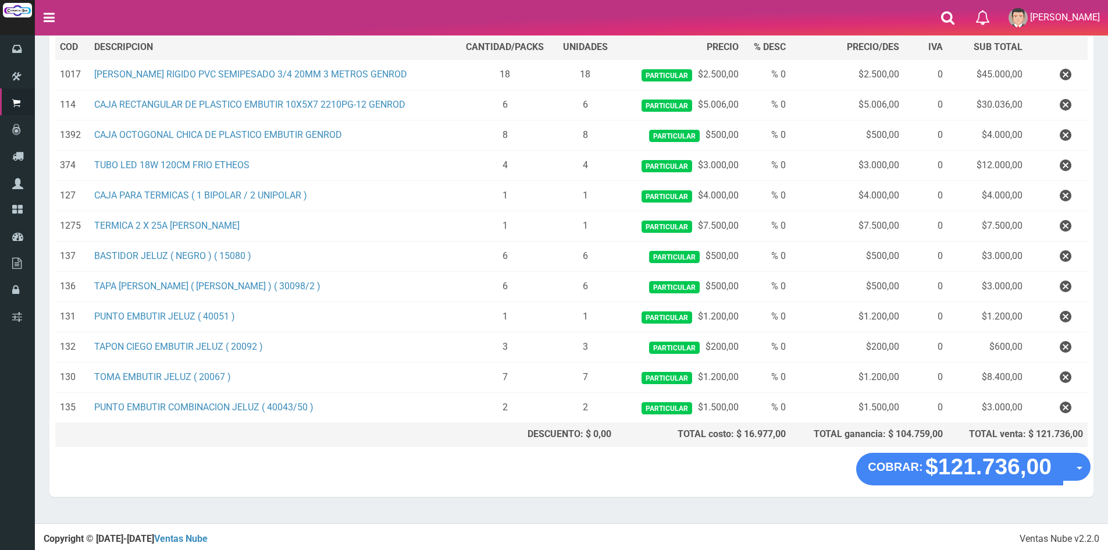
click at [525, 477] on "COBRAR: $121.736,00 Opciones Hacer Devolucion Crear presupuesto" at bounding box center [571, 468] width 1038 height 33
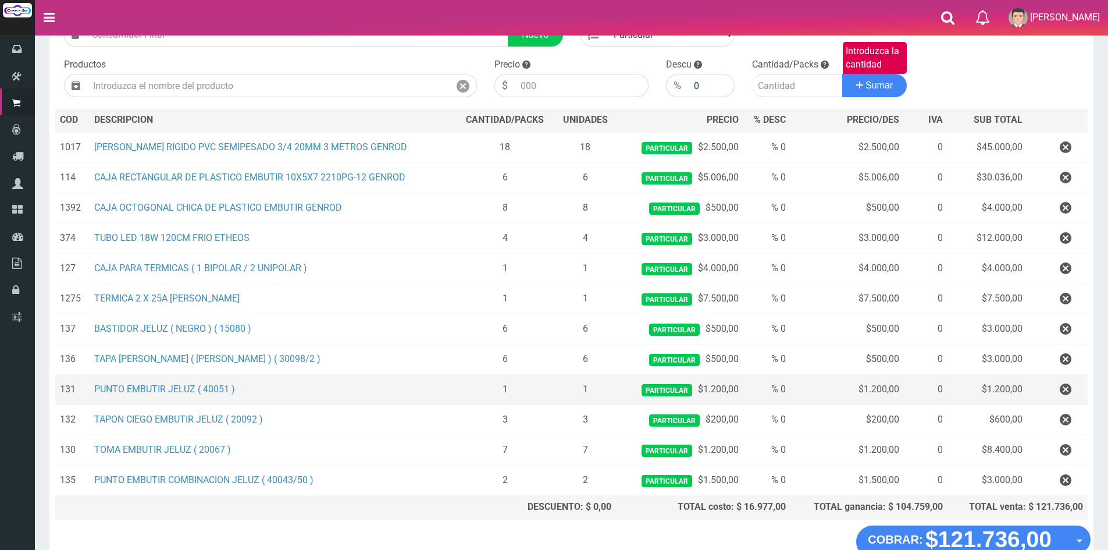
scroll to position [0, 0]
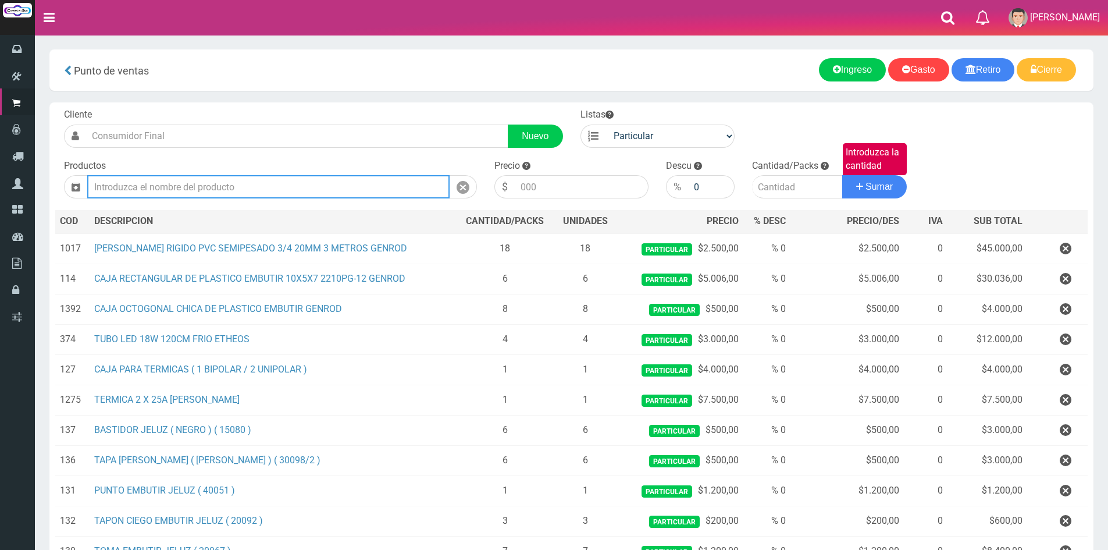
click at [143, 181] on input "text" at bounding box center [268, 186] width 362 height 23
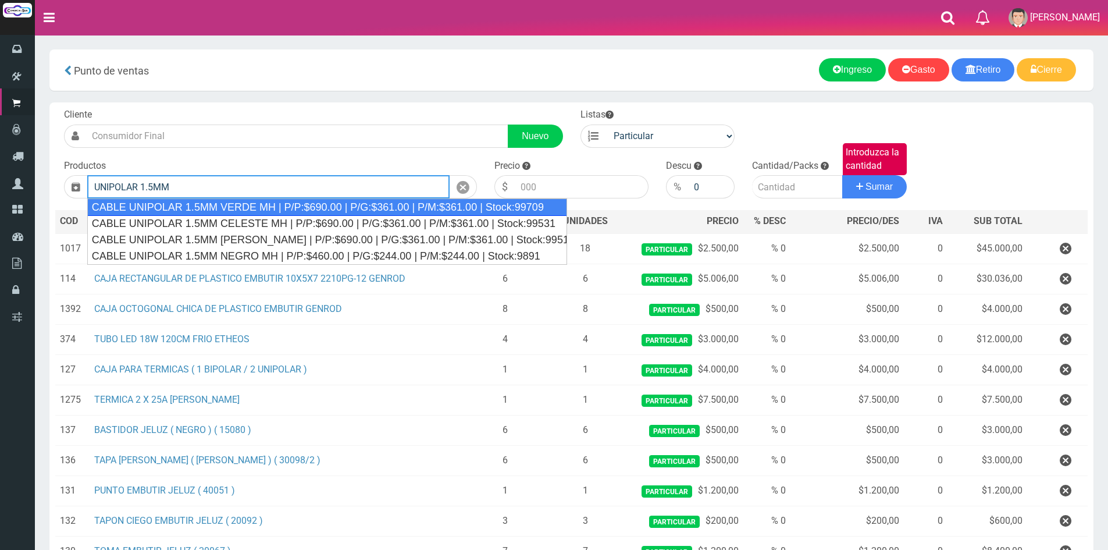
click at [259, 212] on div "CABLE UNIPOLAR 1.5MM VERDE MH | P/P:$690.00 | P/G:$361.00 | P/M:$361.00 | Stock…" at bounding box center [327, 206] width 480 height 17
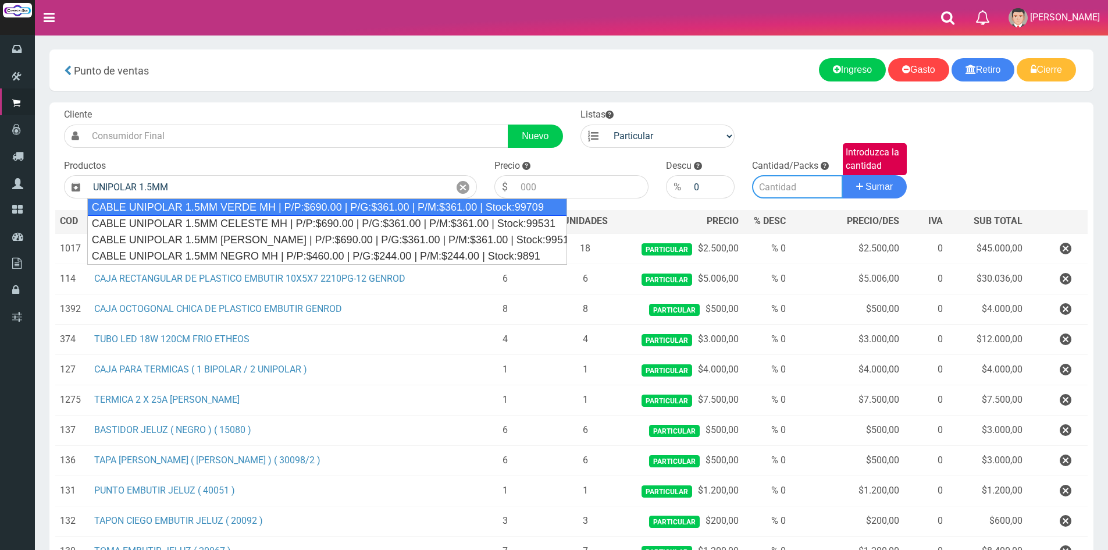
type input "CABLE UNIPOLAR 1.5MM VERDE MH | P/P:$690.00 | P/G:$361.00 | P/M:$361.00 | Stock…"
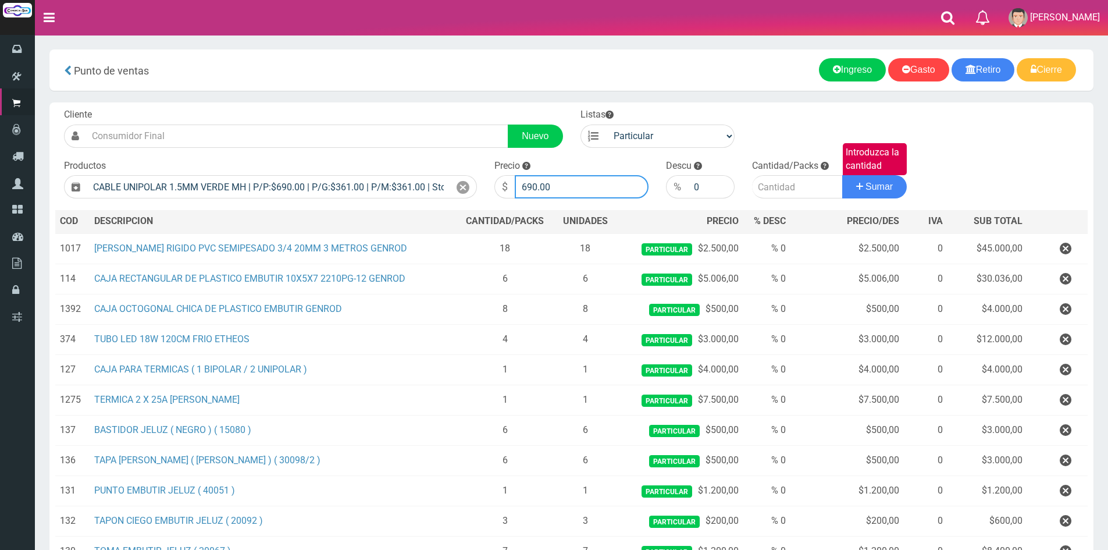
drag, startPoint x: 572, startPoint y: 187, endPoint x: 337, endPoint y: 166, distance: 235.9
click at [377, 108] on form "Cliente Nuevo Listas Particular Gremio Mayoristas" at bounding box center [571, 108] width 1032 height 0
type input "450"
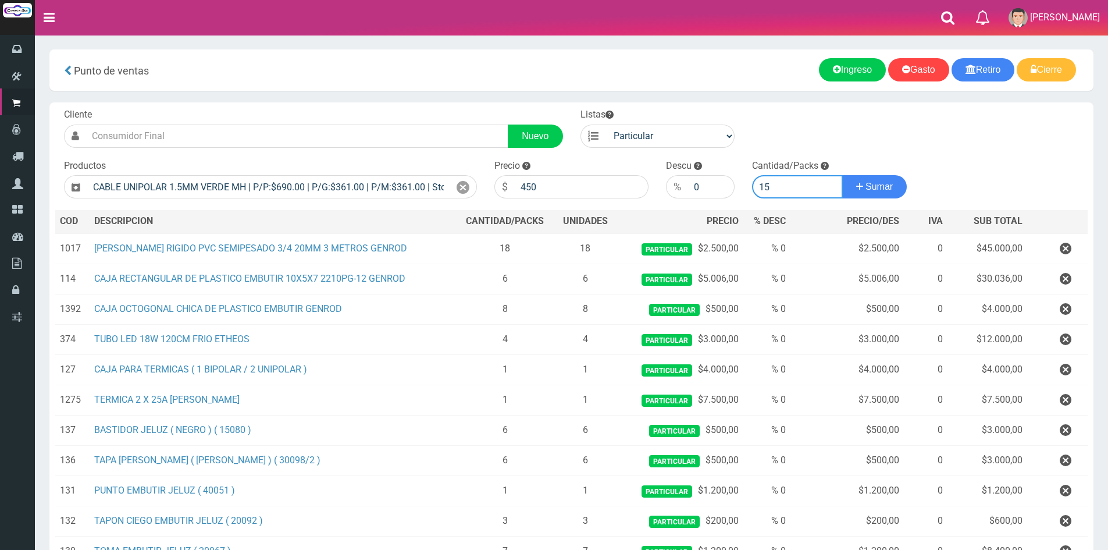
type input "15"
click at [842, 175] on button "Sumar" at bounding box center [874, 186] width 65 height 23
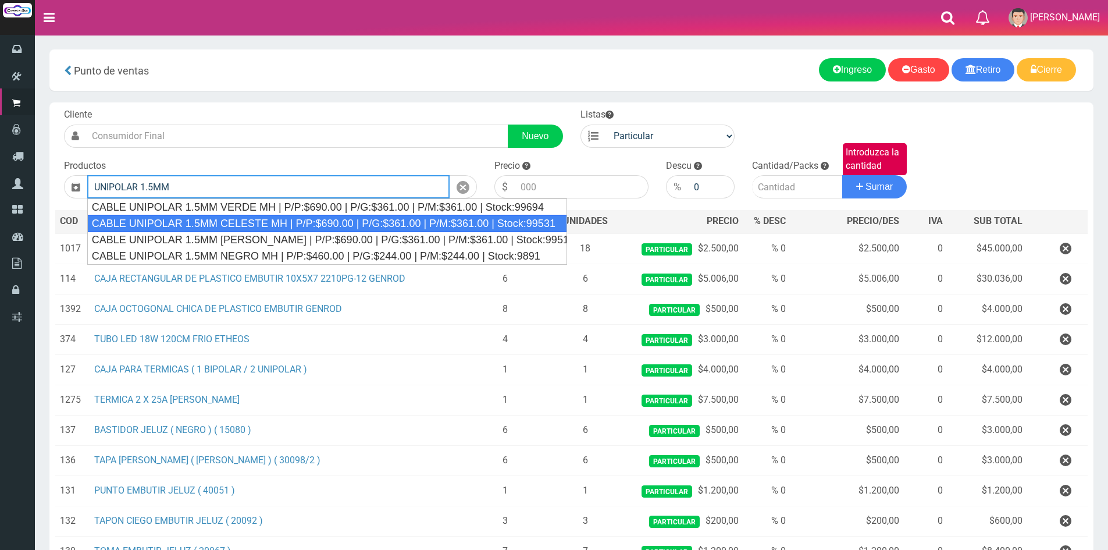
click at [320, 223] on div "CABLE UNIPOLAR 1.5MM CELESTE MH | P/P:$690.00 | P/G:$361.00 | P/M:$361.00 | Sto…" at bounding box center [327, 223] width 480 height 17
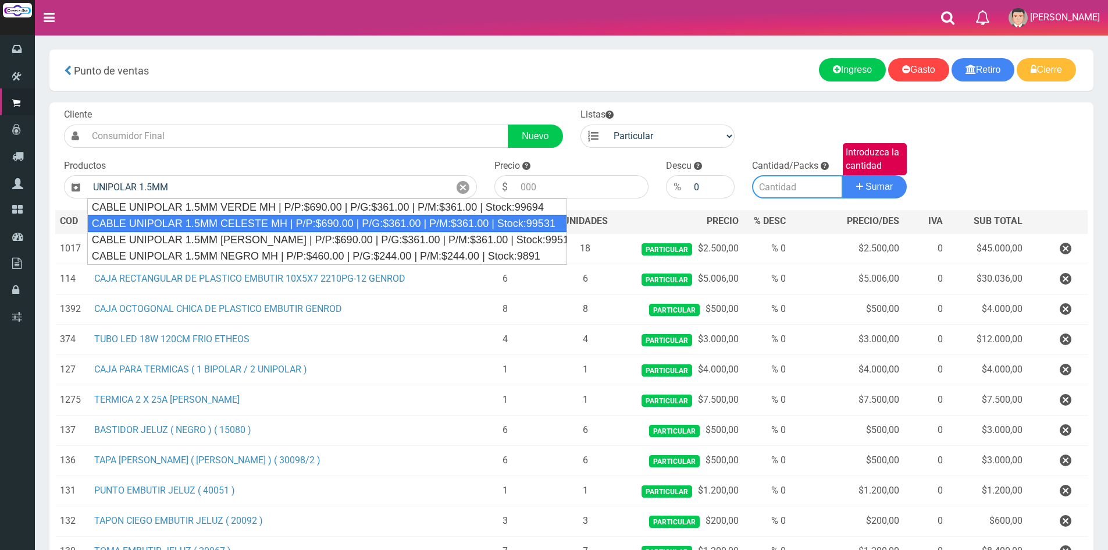
type input "CABLE UNIPOLAR 1.5MM CELESTE MH | P/P:$690.00 | P/G:$361.00 | P/M:$361.00 | Sto…"
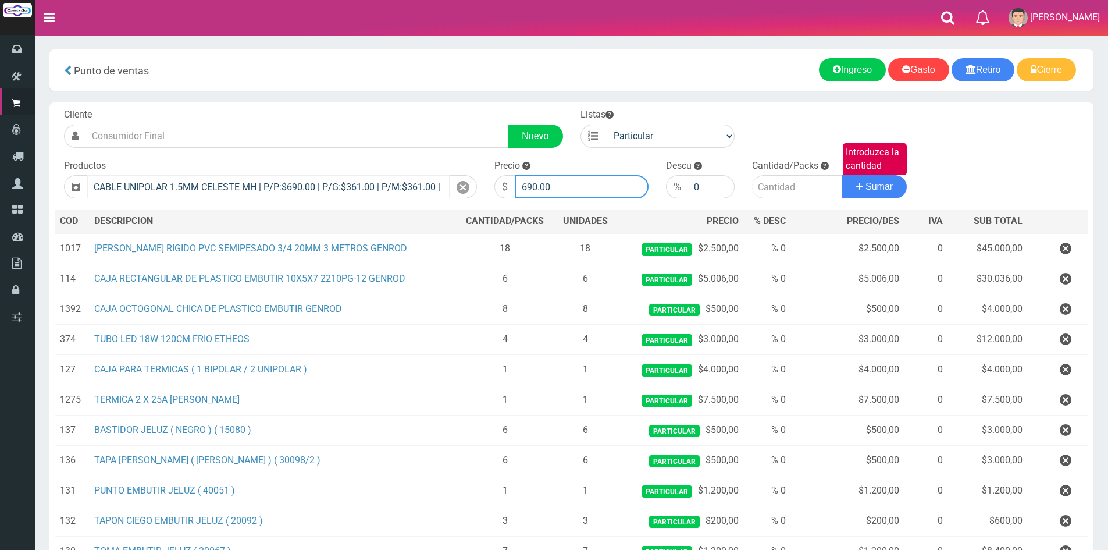
drag, startPoint x: 577, startPoint y: 177, endPoint x: 413, endPoint y: 181, distance: 164.6
click at [413, 108] on form "Cliente Nuevo Listas Particular Gremio Mayoristas" at bounding box center [571, 108] width 1032 height 0
type input "450"
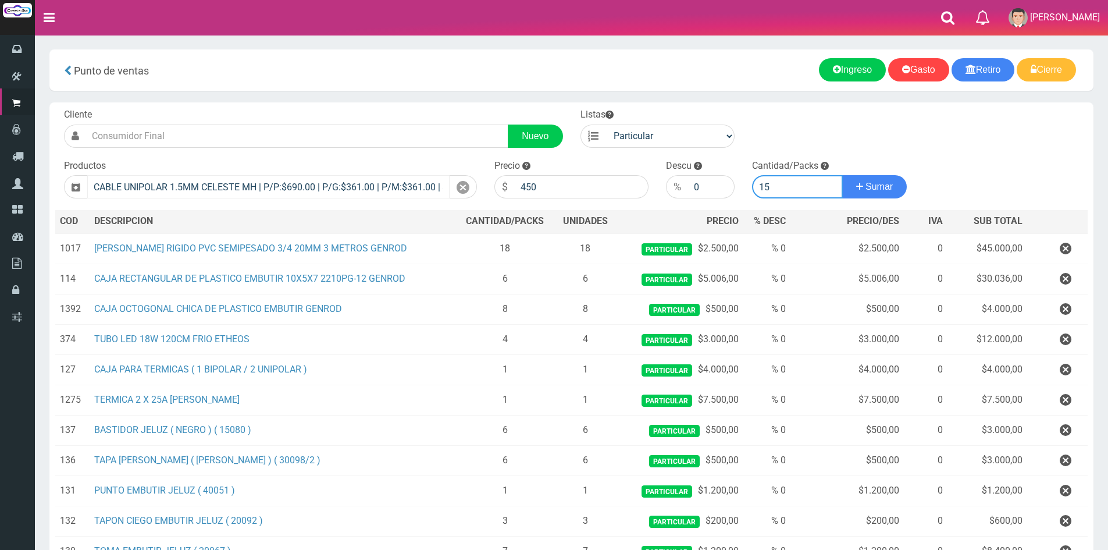
type input "15"
click at [842, 175] on button "Sumar" at bounding box center [874, 186] width 65 height 23
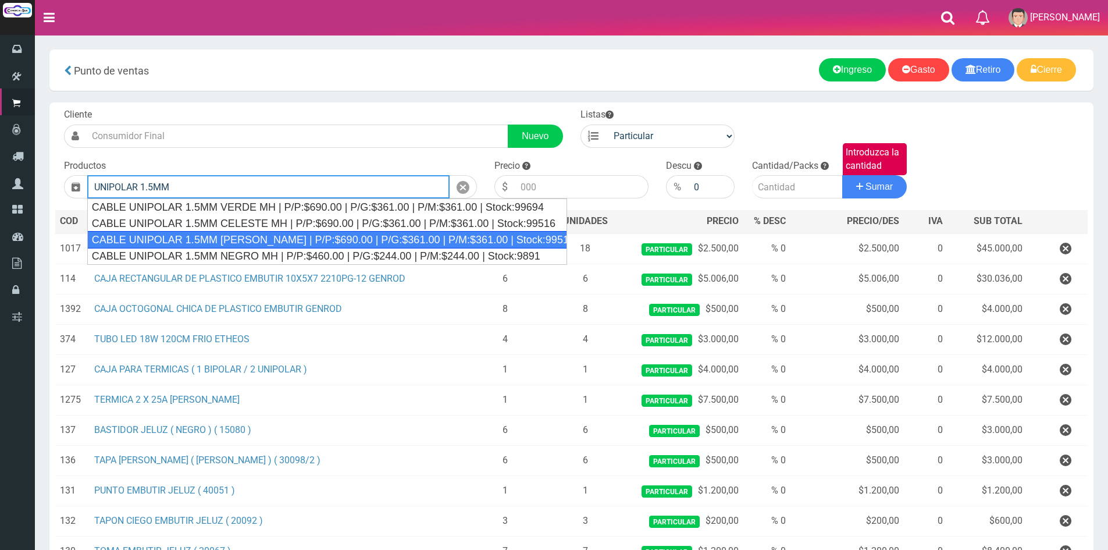
click at [341, 238] on div "CABLE UNIPOLAR 1.5MM MARRON MH | P/P:$690.00 | P/G:$361.00 | P/M:$361.00 | Stoc…" at bounding box center [327, 239] width 480 height 17
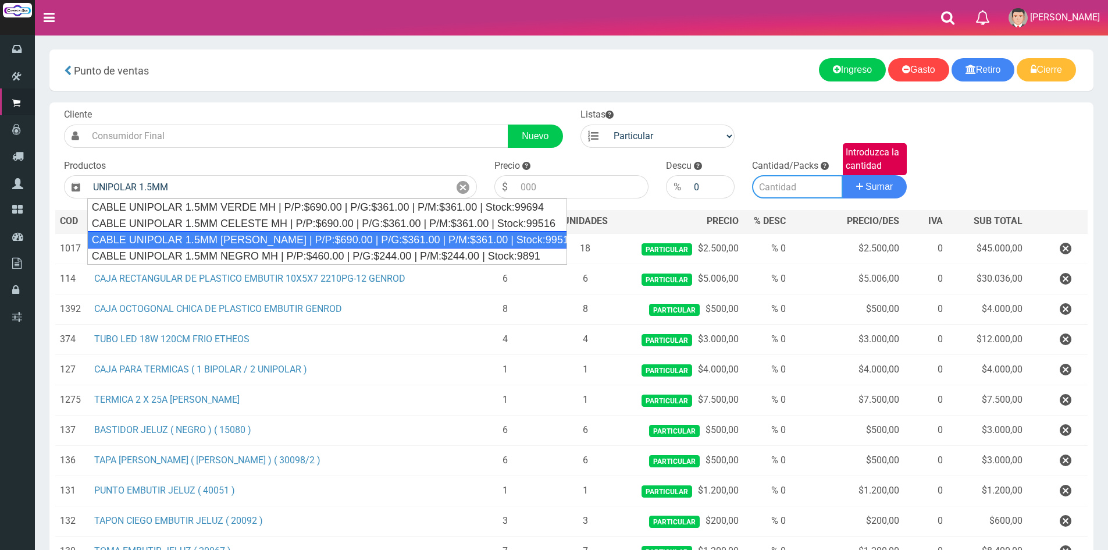
type input "CABLE UNIPOLAR 1.5MM MARRON MH | P/P:$690.00 | P/G:$361.00 | P/M:$361.00 | Stoc…"
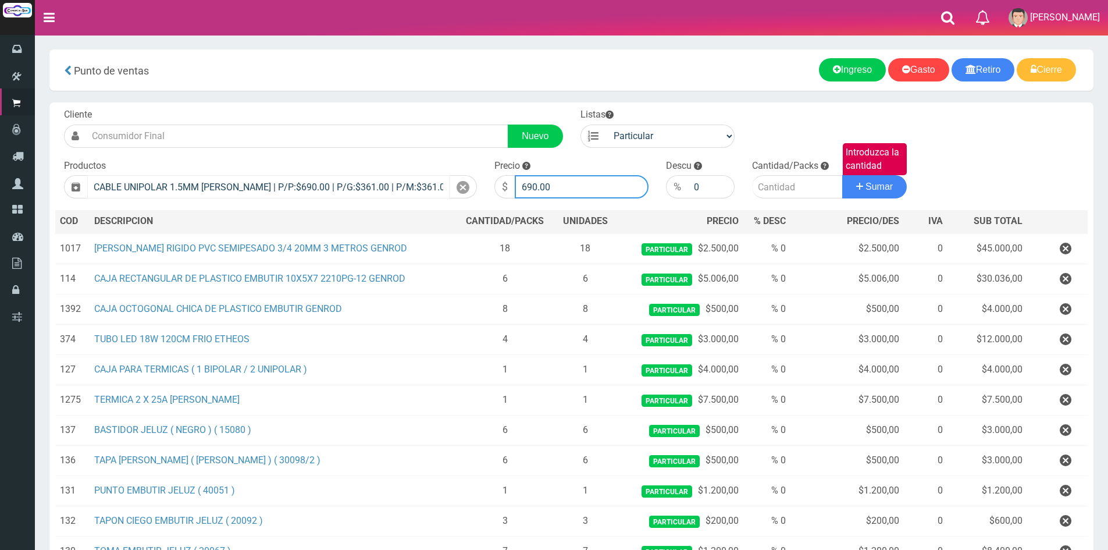
drag, startPoint x: 562, startPoint y: 190, endPoint x: 363, endPoint y: 178, distance: 199.8
click at [363, 108] on form "Cliente Nuevo Listas Particular Gremio Mayoristas" at bounding box center [571, 108] width 1032 height 0
type input "450"
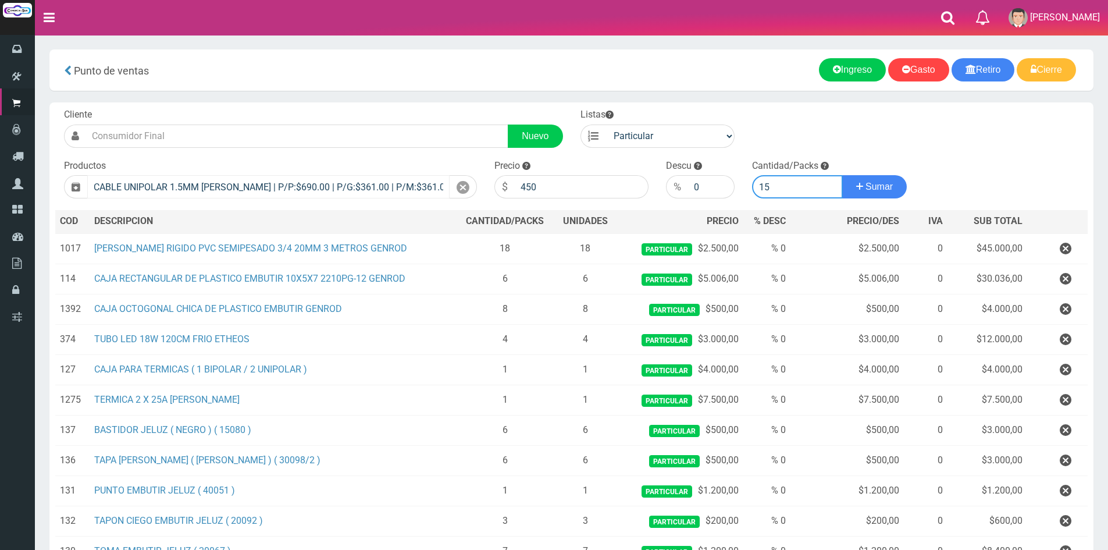
type input "15"
click at [842, 175] on button "Sumar" at bounding box center [874, 186] width 65 height 23
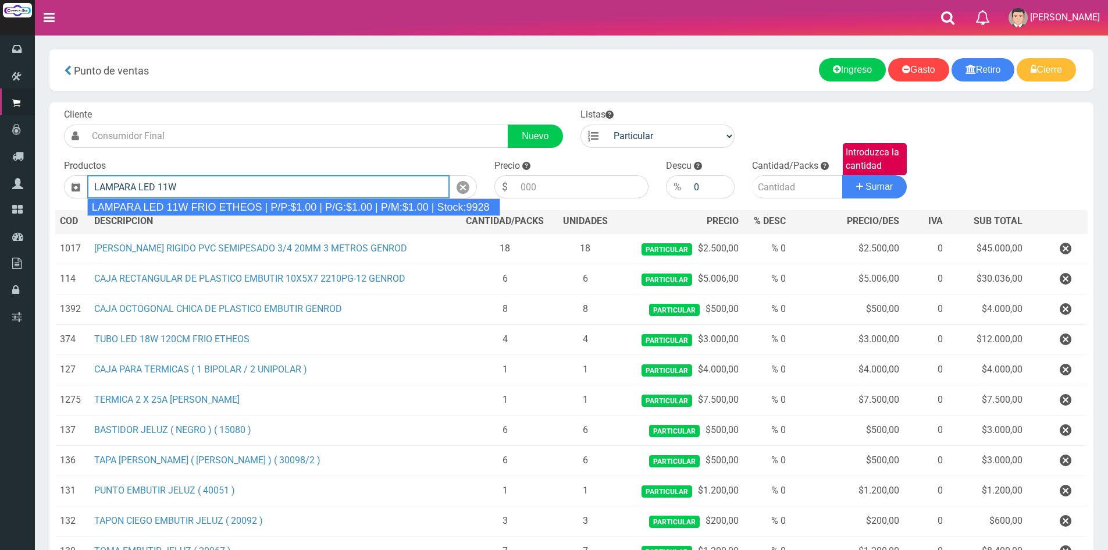
click at [263, 206] on div "LAMPARA LED 11W FRIO ETHEOS | P/P:$1.00 | P/G:$1.00 | P/M:$1.00 | Stock:9928" at bounding box center [293, 206] width 413 height 17
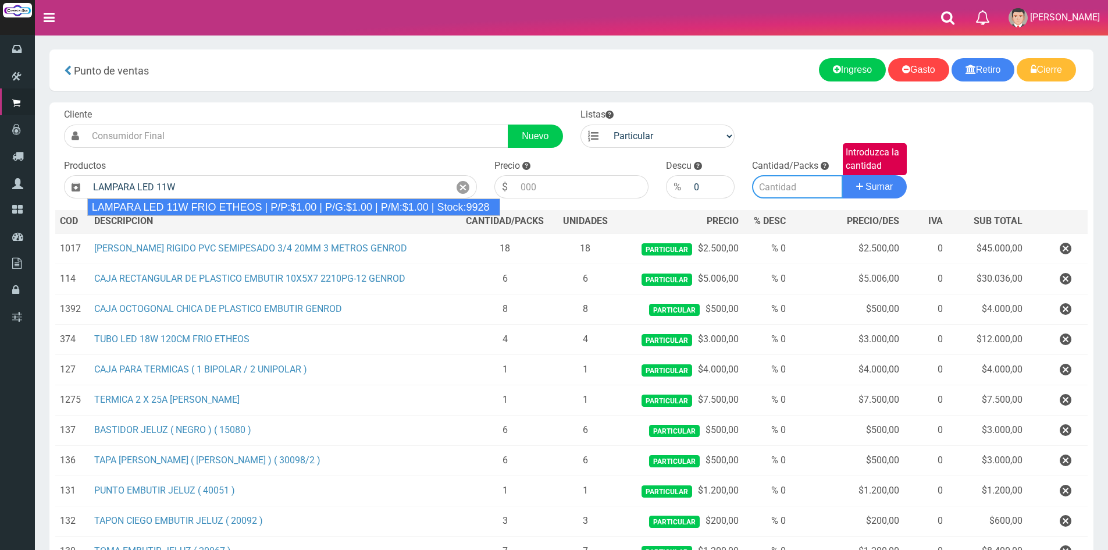
type input "LAMPARA LED 11W FRIO ETHEOS | P/P:$1.00 | P/G:$1.00 | P/M:$1.00 | Stock:9928"
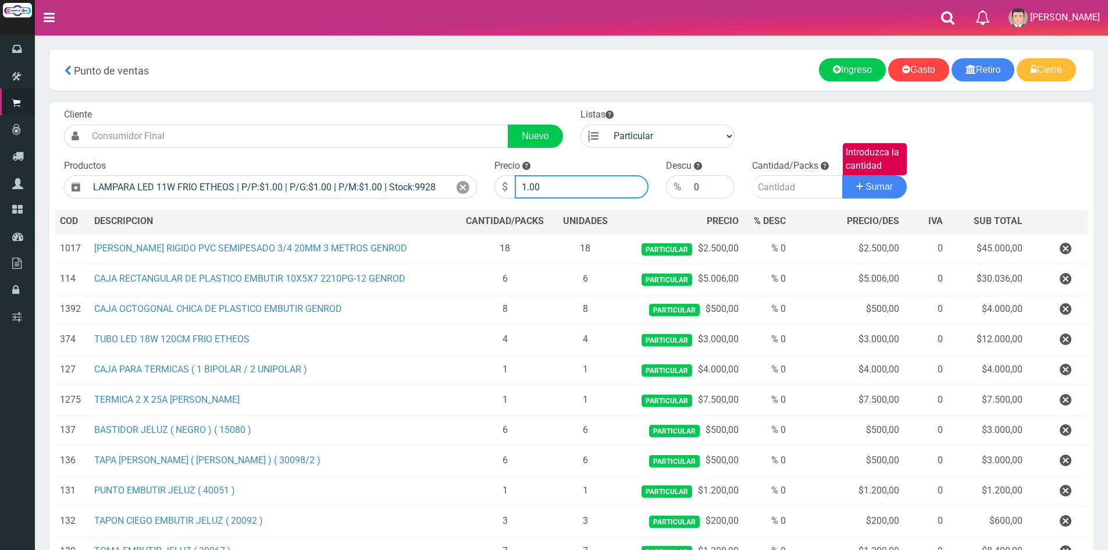
drag, startPoint x: 584, startPoint y: 183, endPoint x: 418, endPoint y: 174, distance: 166.0
click at [418, 108] on form "Cliente Nuevo Listas Particular Gremio Mayoristas" at bounding box center [571, 108] width 1032 height 0
type input "2300"
type input "1"
click at [842, 175] on button "Sumar" at bounding box center [874, 186] width 65 height 23
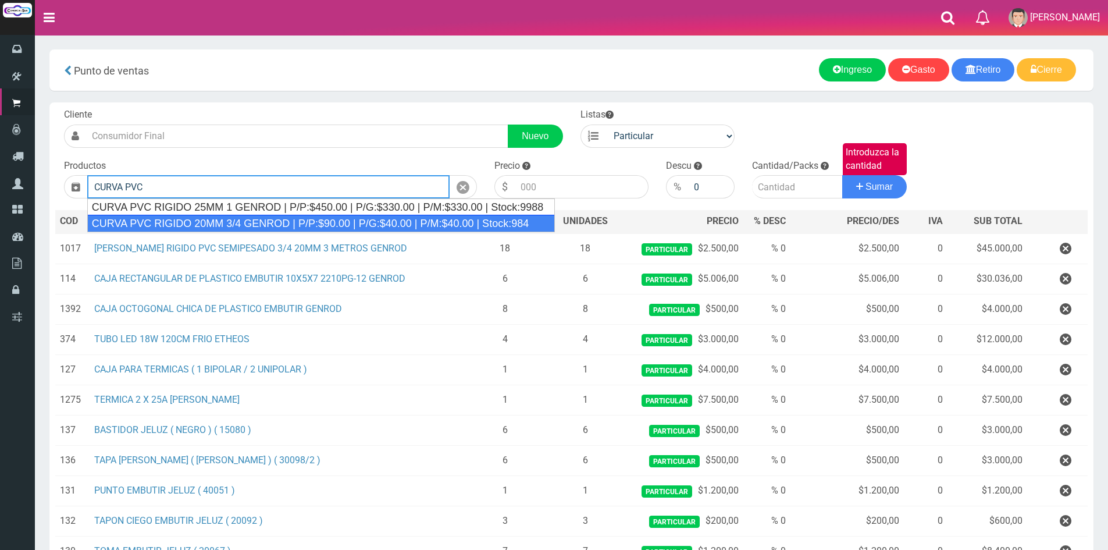
click at [311, 218] on div "CURVA PVC RIGIDO 20MM 3/4 GENROD | P/P:$90.00 | P/G:$40.00 | P/M:$40.00 | Stock…" at bounding box center [321, 223] width 468 height 17
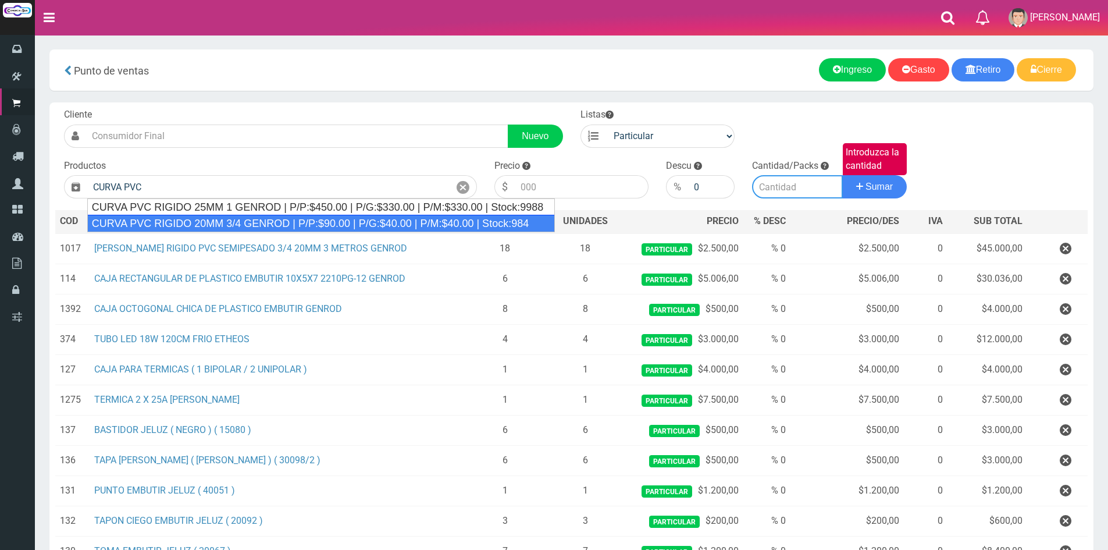
type input "CURVA PVC RIGIDO 20MM 3/4 GENROD | P/P:$90.00 | P/G:$40.00 | P/M:$40.00 | Stock…"
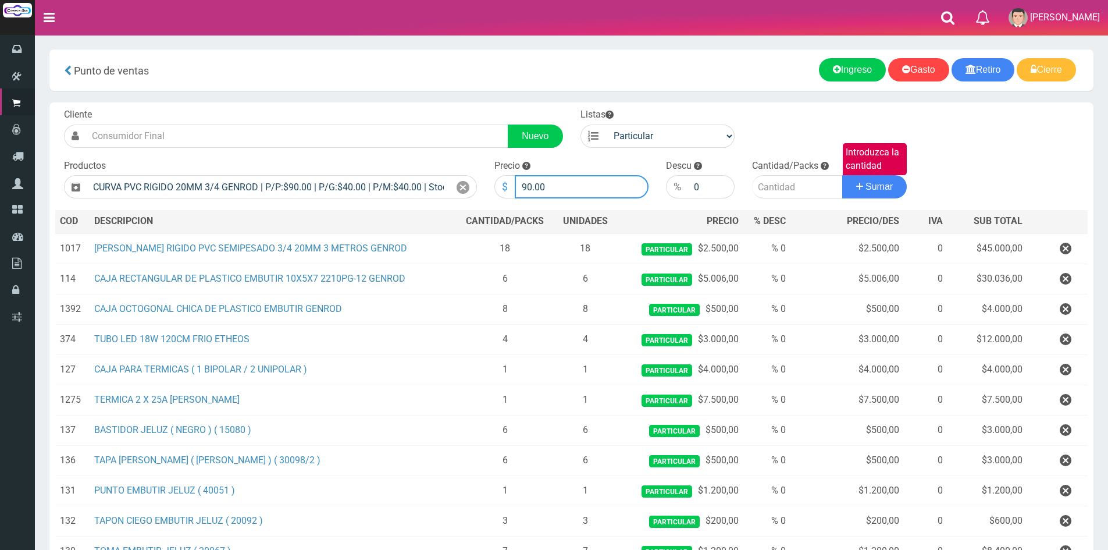
drag, startPoint x: 567, startPoint y: 181, endPoint x: 500, endPoint y: 187, distance: 67.1
click at [500, 187] on div "$ 90.00" at bounding box center [571, 186] width 155 height 23
type input "500"
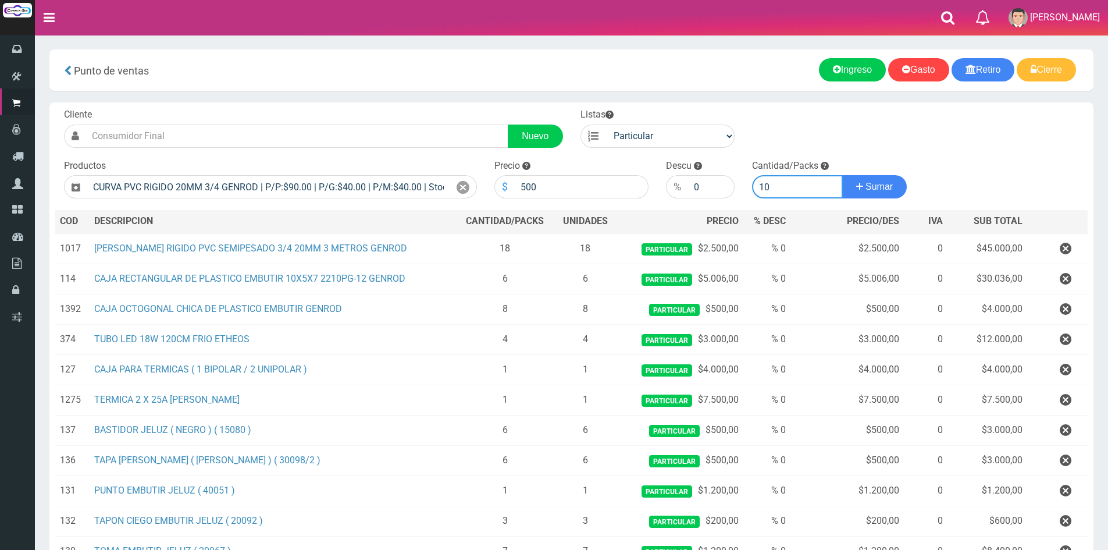
type input "10"
click at [842, 175] on button "Sumar" at bounding box center [874, 186] width 65 height 23
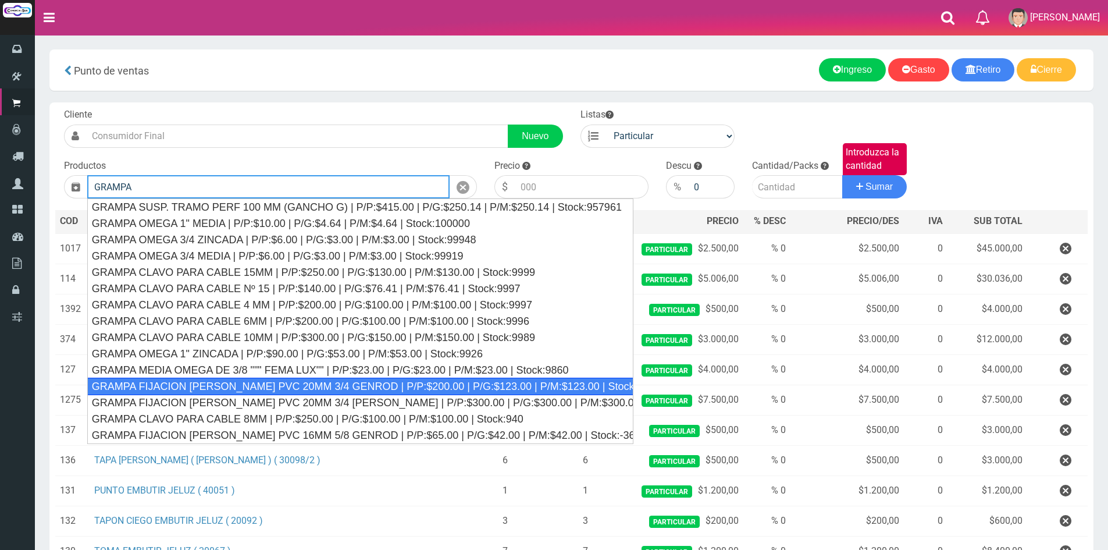
click at [262, 384] on div "GRAMPA FIJACION CAÑO PVC 20MM 3/4 GENROD | P/P:$200.00 | P/G:$123.00 | P/M:$123…" at bounding box center [360, 385] width 546 height 17
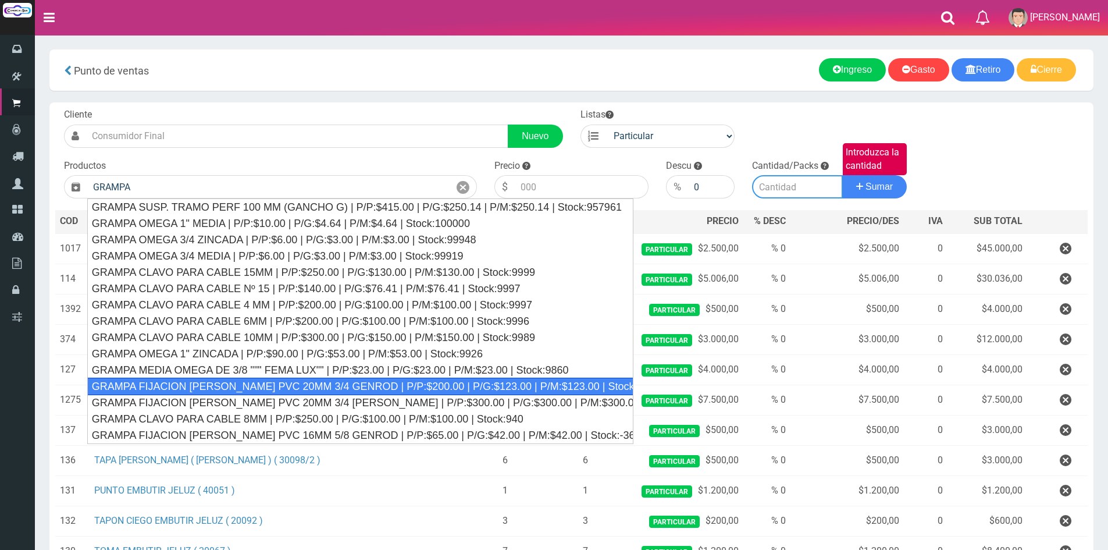
type input "GRAMPA FIJACION CAÑO PVC 20MM 3/4 GENROD | P/P:$200.00 | P/G:$123.00 | P/M:$123…"
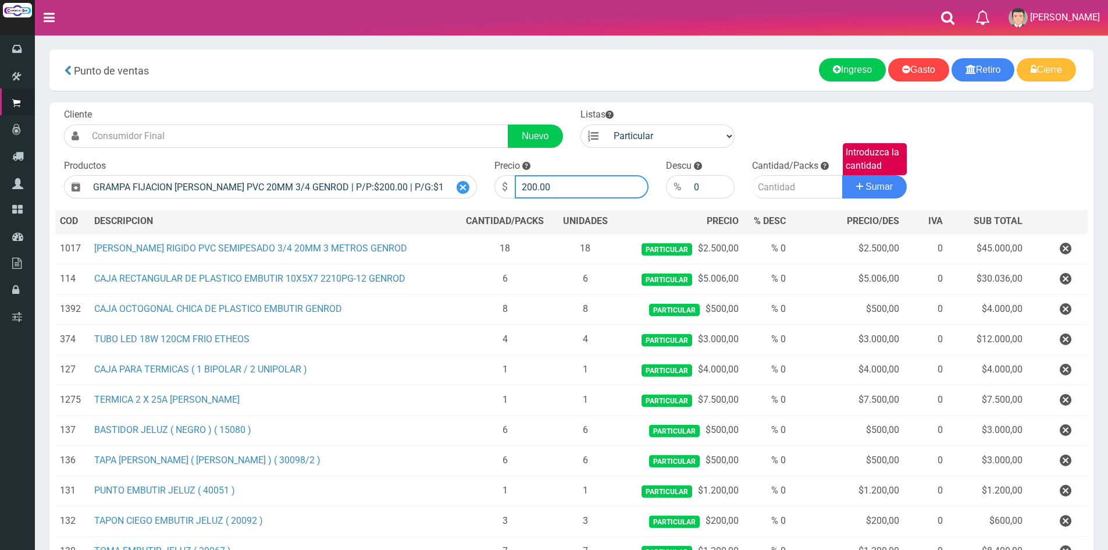
drag, startPoint x: 556, startPoint y: 182, endPoint x: 454, endPoint y: 179, distance: 103.0
click at [454, 108] on form "Cliente Nuevo Listas Particular Gremio Mayoristas" at bounding box center [571, 108] width 1032 height 0
type input "400"
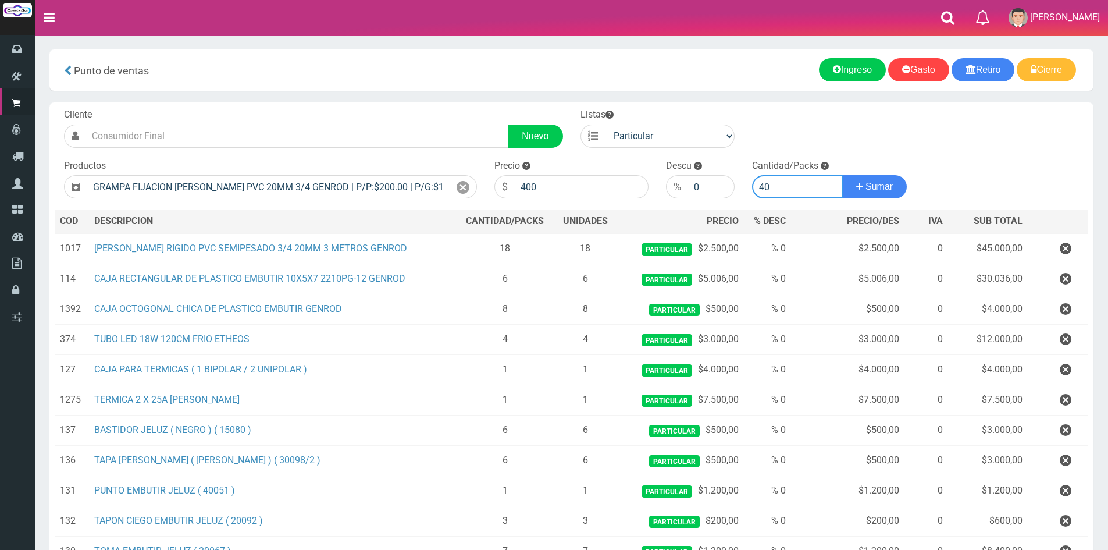
type input "40"
click at [842, 175] on button "Sumar" at bounding box center [874, 186] width 65 height 23
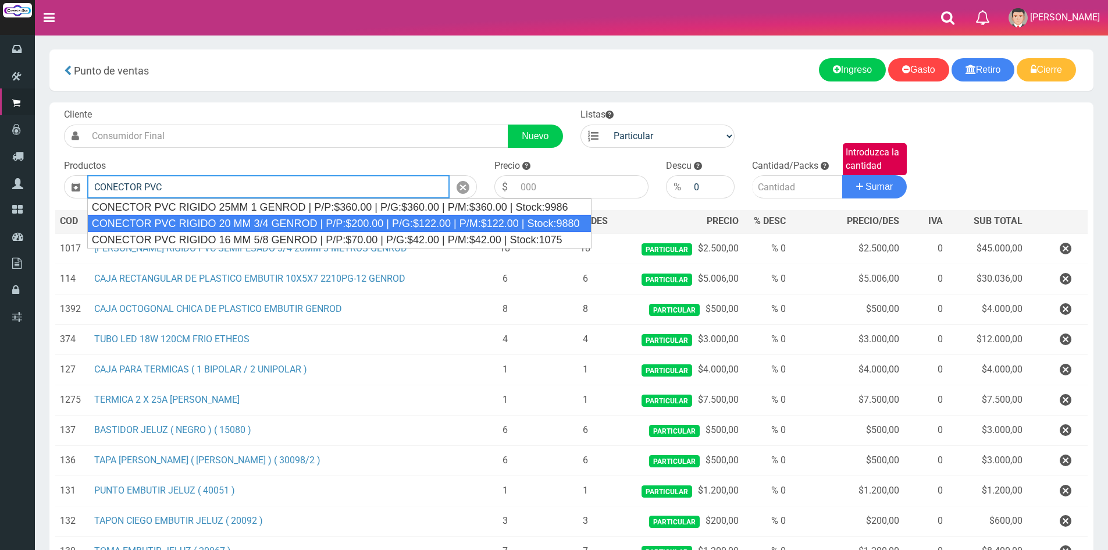
click at [348, 219] on div "CONECTOR PVC RIGIDO 20 MM 3/4 GENROD | P/P:$200.00 | P/G:$122.00 | P/M:$122.00 …" at bounding box center [339, 223] width 504 height 17
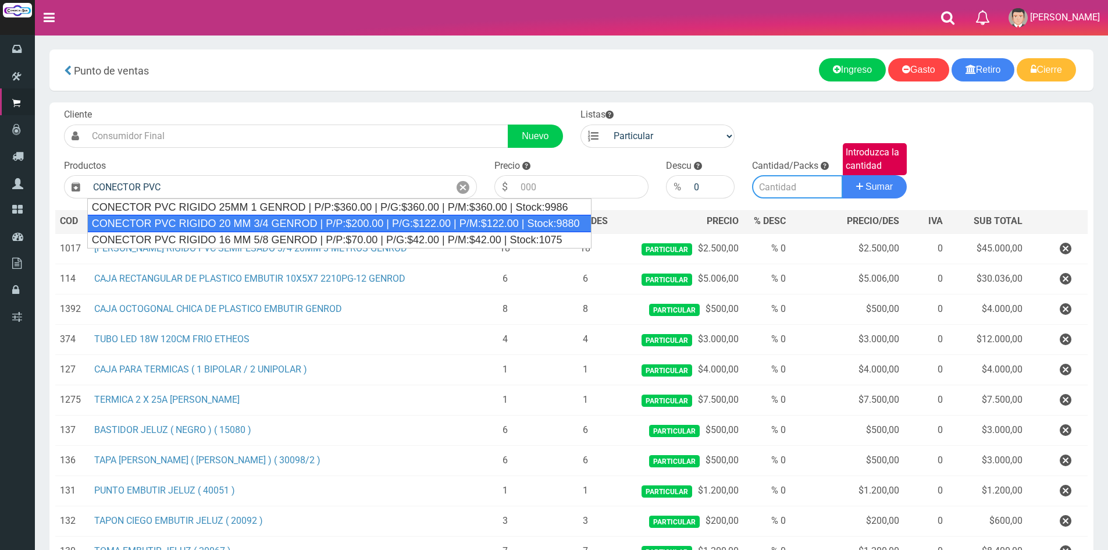
type input "CONECTOR PVC RIGIDO 20 MM 3/4 GENROD | P/P:$200.00 | P/G:$122.00 | P/M:$122.00 …"
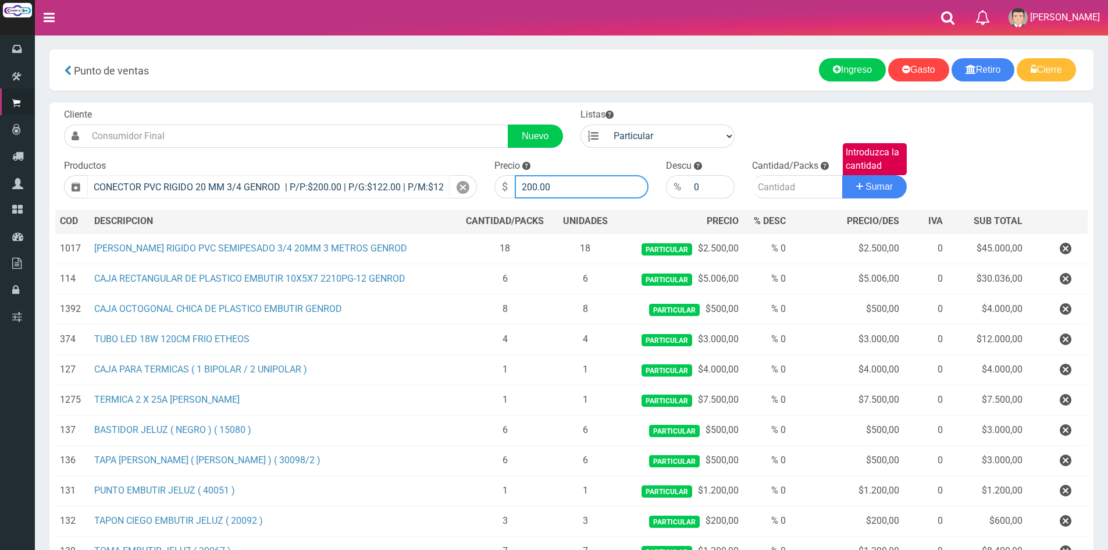
drag, startPoint x: 548, startPoint y: 184, endPoint x: 413, endPoint y: 189, distance: 134.4
click at [414, 108] on form "Cliente Nuevo Listas Particular Gremio Mayoristas" at bounding box center [571, 108] width 1032 height 0
type input "400"
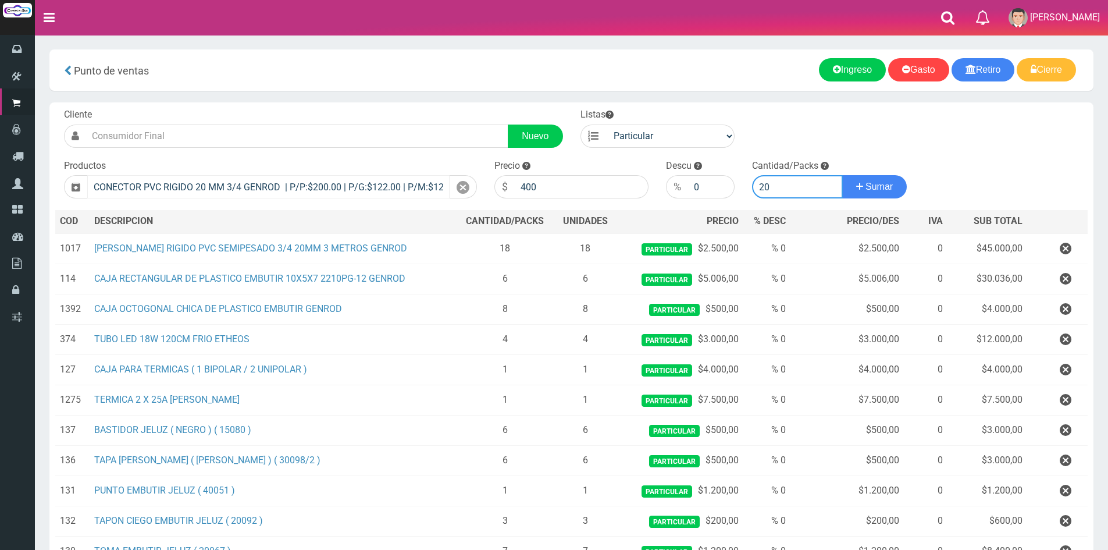
type input "20"
click at [842, 175] on button "Sumar" at bounding box center [874, 186] width 65 height 23
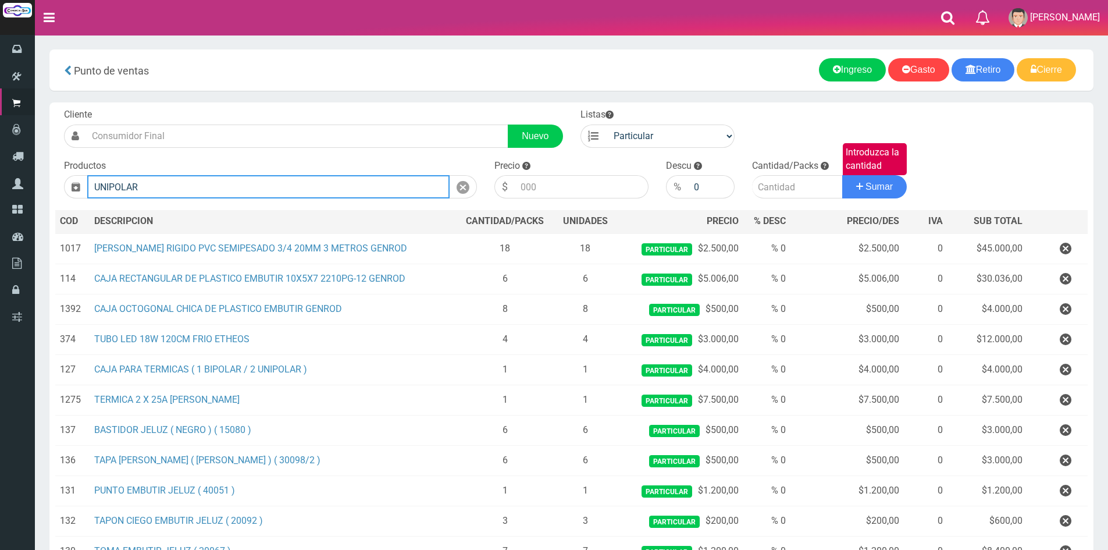
click at [184, 183] on input "UNIPOLAR" at bounding box center [268, 186] width 362 height 23
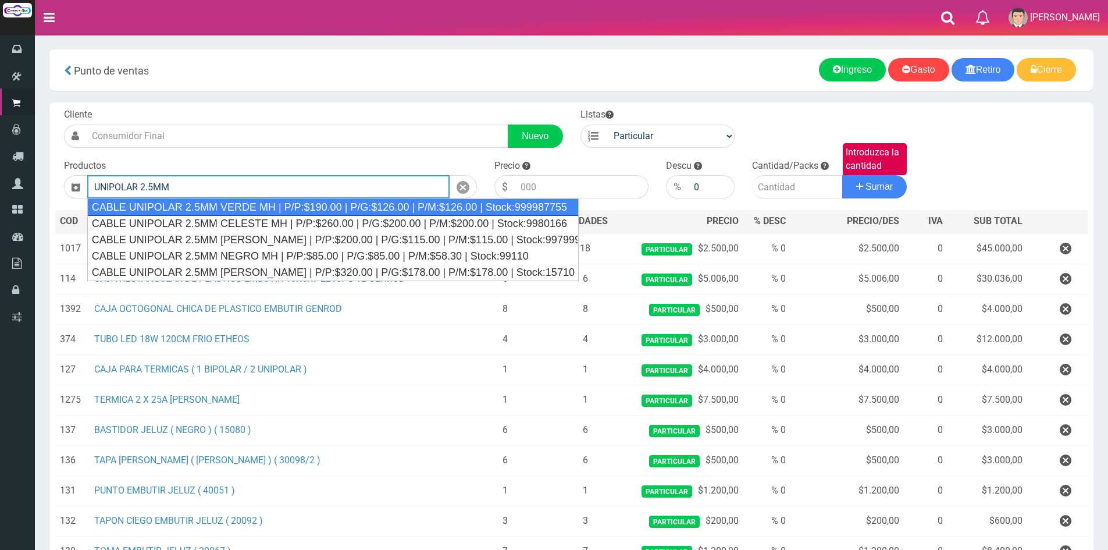
click at [246, 206] on div "CABLE UNIPOLAR 2.5MM VERDE MH | P/P:$190.00 | P/G:$126.00 | P/M:$126.00 | Stock…" at bounding box center [332, 206] width 491 height 17
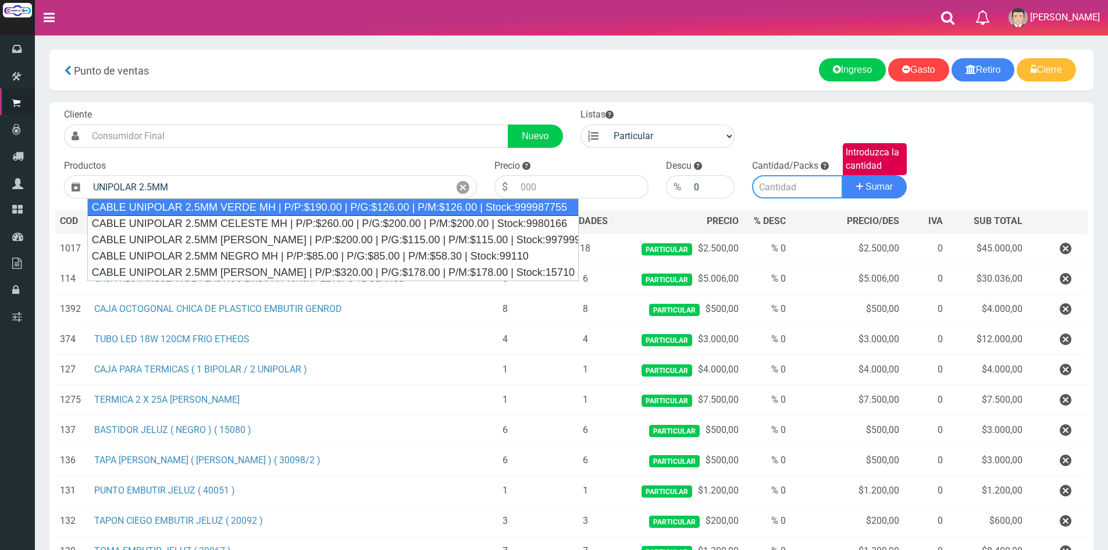
type input "CABLE UNIPOLAR 2.5MM VERDE MH | P/P:$190.00 | P/G:$126.00 | P/M:$126.00 | Stock…"
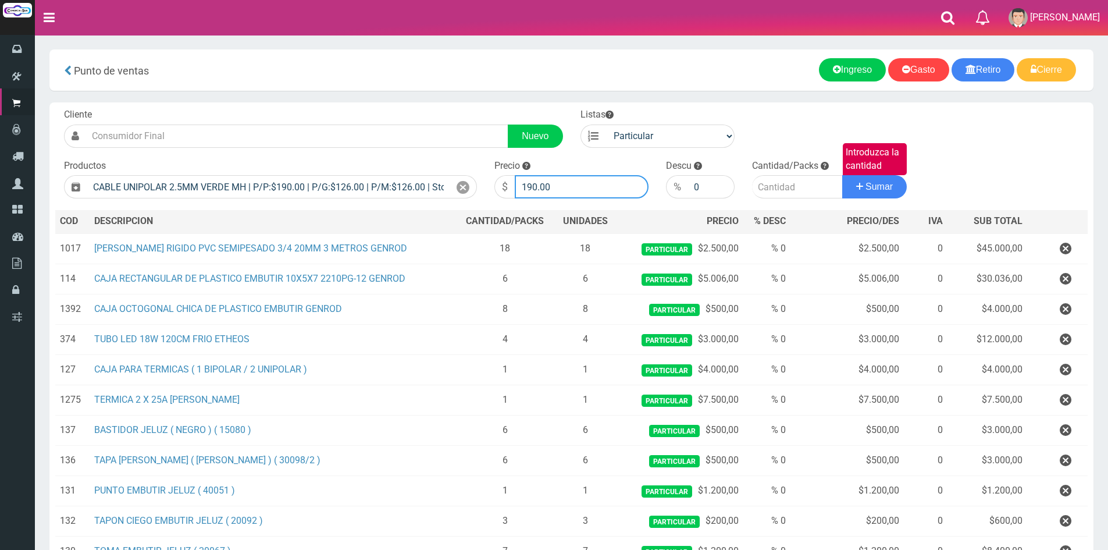
drag, startPoint x: 570, startPoint y: 187, endPoint x: 391, endPoint y: 174, distance: 179.0
click at [391, 108] on form "Cliente Nuevo Listas Particular Gremio Mayoristas" at bounding box center [571, 108] width 1032 height 0
type input "570"
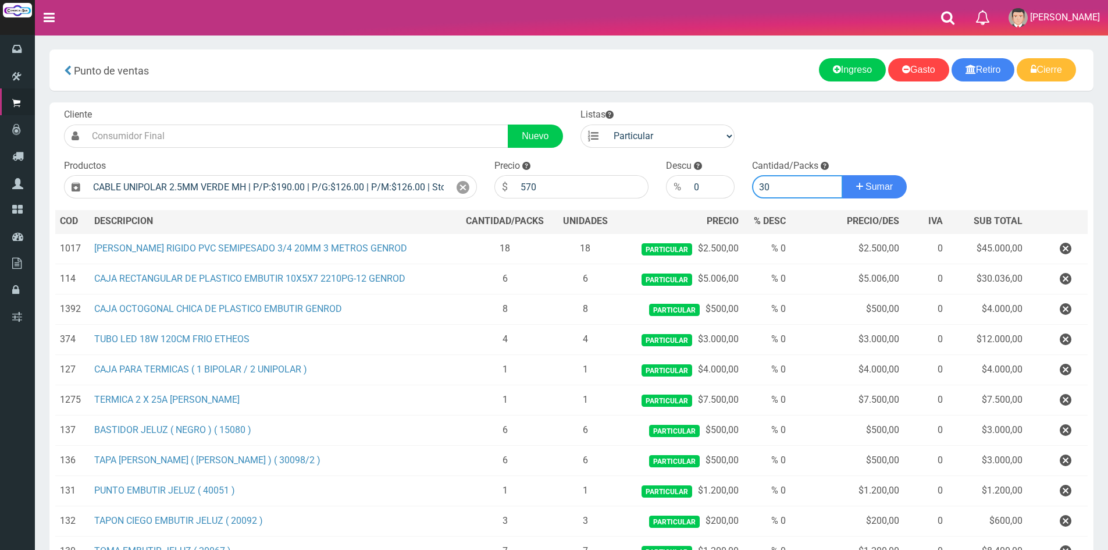
type input "30"
click at [842, 175] on button "Sumar" at bounding box center [874, 186] width 65 height 23
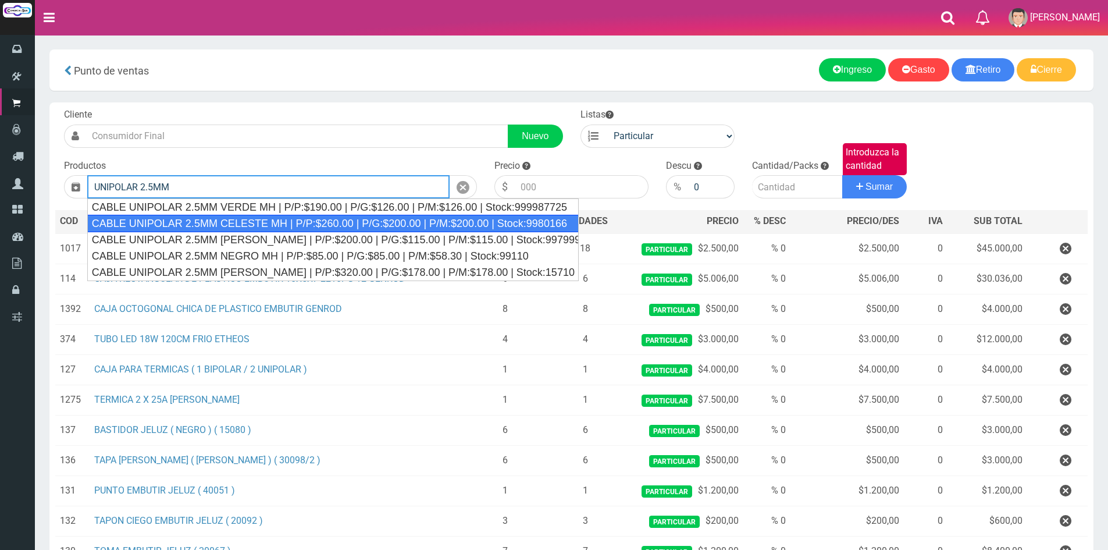
click at [395, 220] on div "CABLE UNIPOLAR 2.5MM CELESTE MH | P/P:$260.00 | P/G:$200.00 | P/M:$200.00 | Sto…" at bounding box center [332, 223] width 491 height 17
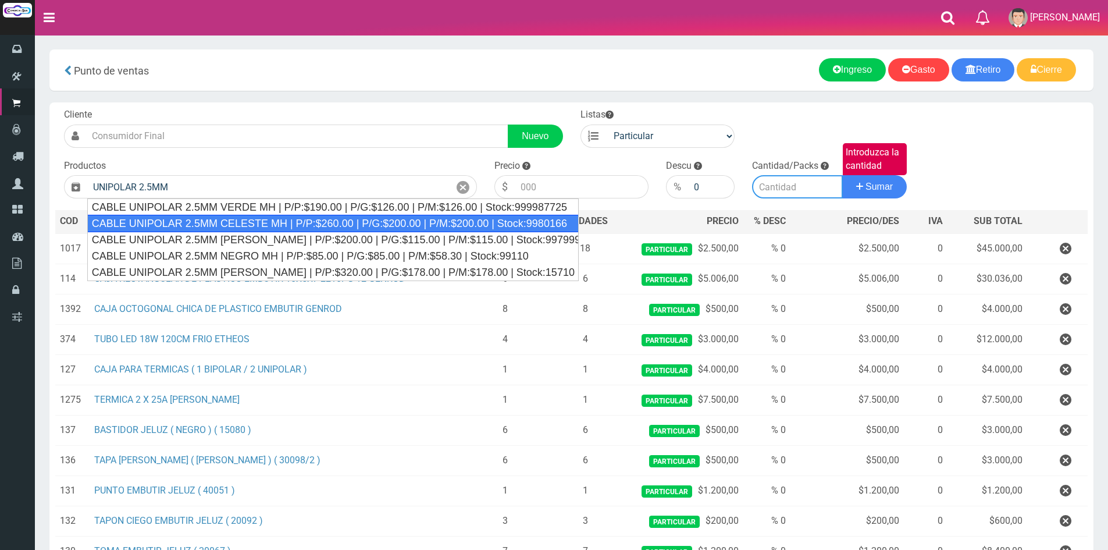
type input "CABLE UNIPOLAR 2.5MM CELESTE MH | P/P:$260.00 | P/G:$200.00 | P/M:$200.00 | Sto…"
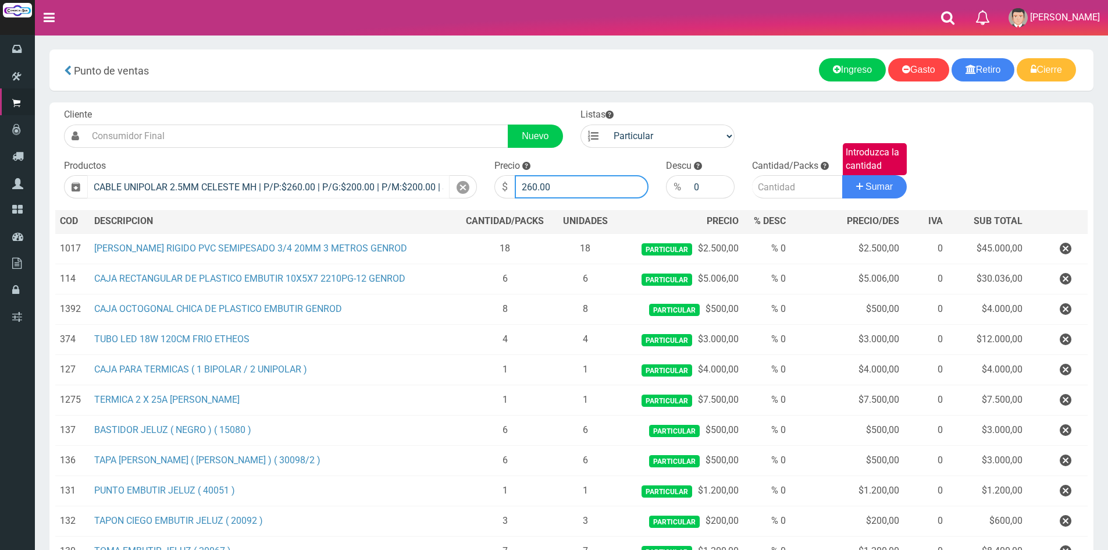
drag, startPoint x: 563, startPoint y: 185, endPoint x: 428, endPoint y: 185, distance: 134.9
click at [428, 108] on form "Cliente Nuevo Listas Particular Gremio Mayoristas" at bounding box center [571, 108] width 1032 height 0
type input "570"
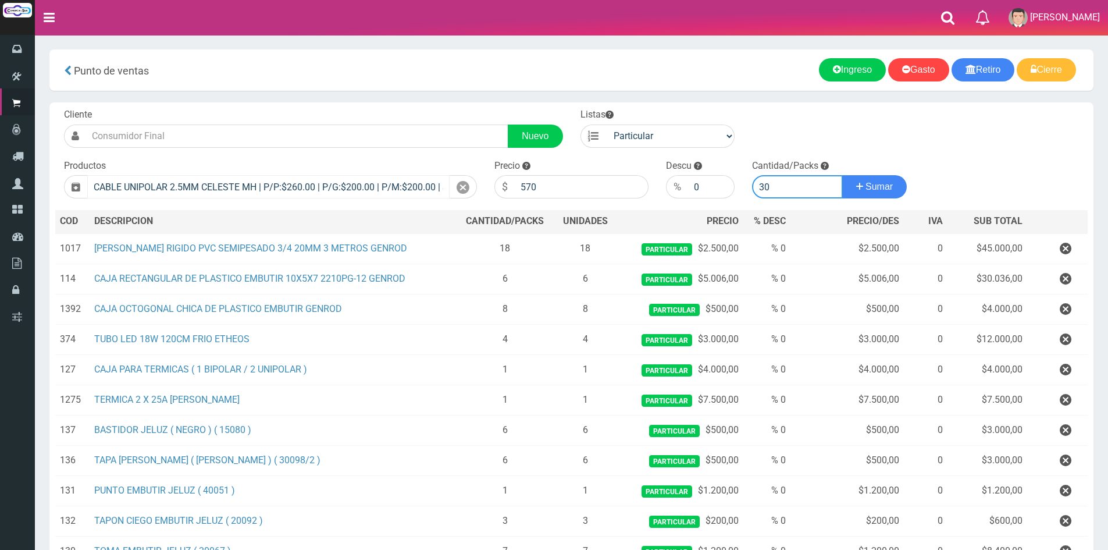
type input "30"
click at [842, 175] on button "Sumar" at bounding box center [874, 186] width 65 height 23
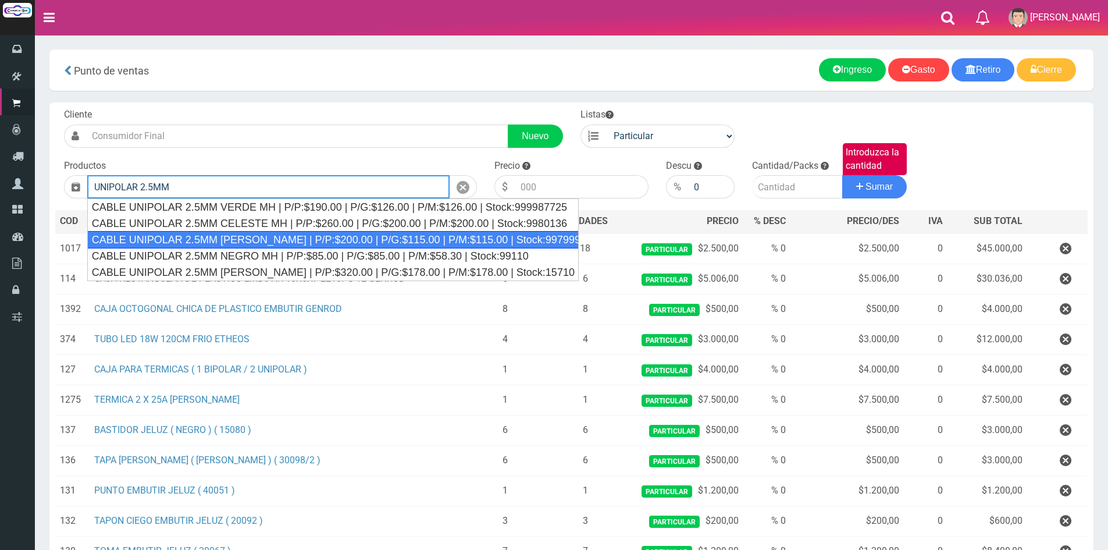
click at [302, 235] on div "CABLE UNIPOLAR 2.5MM MARRON MH | P/P:$200.00 | P/G:$115.00 | P/M:$115.00 | Stoc…" at bounding box center [332, 239] width 491 height 17
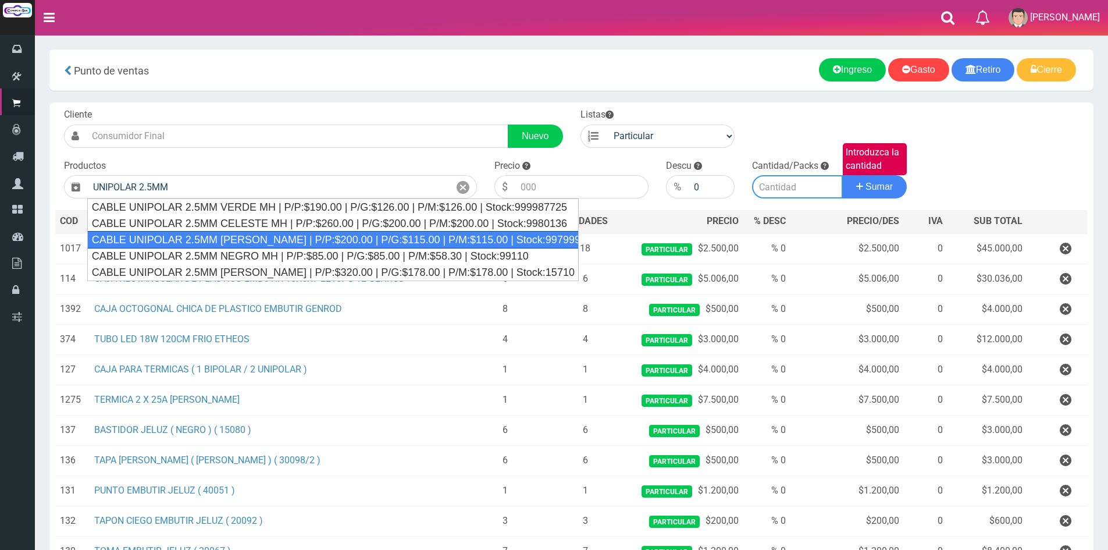
type input "CABLE UNIPOLAR 2.5MM MARRON MH | P/P:$200.00 | P/G:$115.00 | P/M:$115.00 | Stoc…"
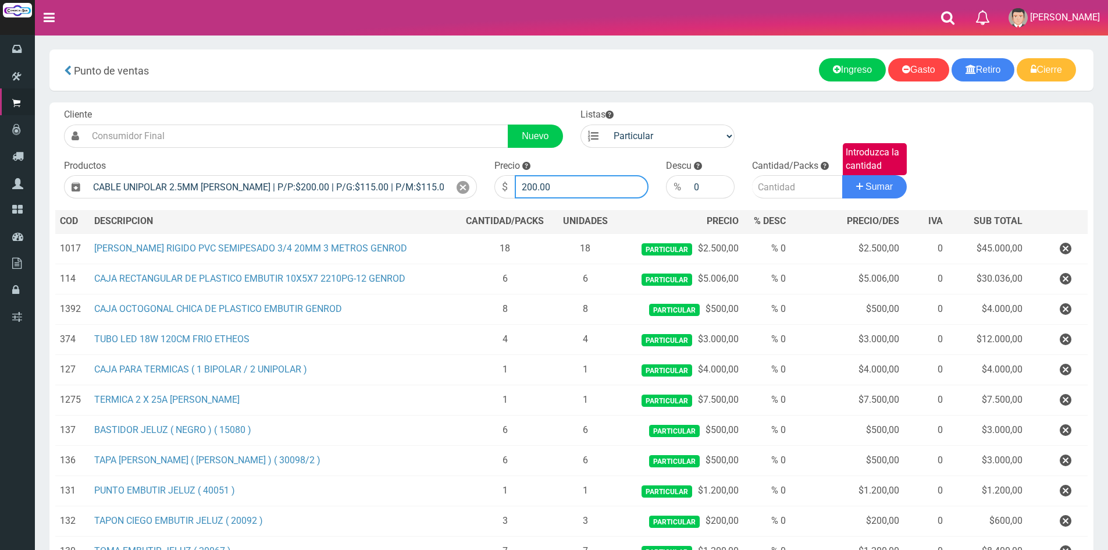
drag, startPoint x: 556, startPoint y: 181, endPoint x: 404, endPoint y: 169, distance: 152.8
click at [404, 108] on form "Cliente Nuevo Listas Particular Gremio Mayoristas" at bounding box center [571, 108] width 1032 height 0
type input "570"
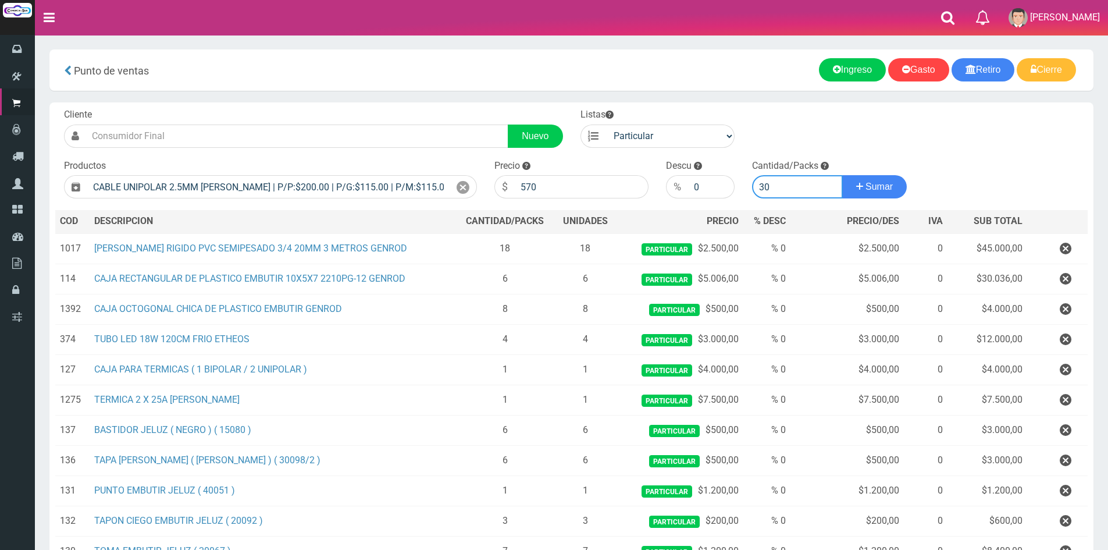
type input "30"
click at [842, 175] on button "Sumar" at bounding box center [874, 186] width 65 height 23
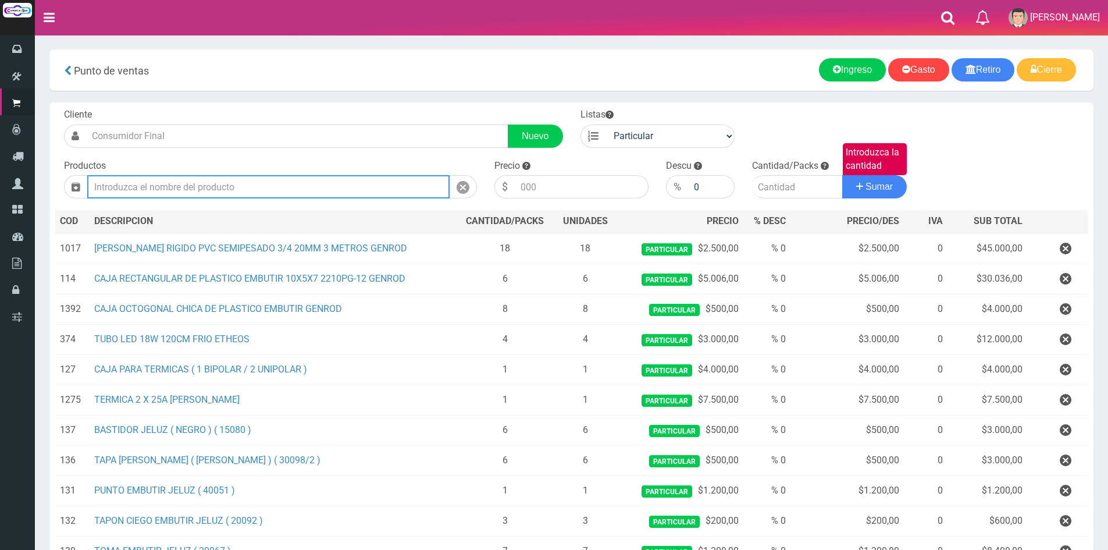
click at [209, 177] on input "text" at bounding box center [268, 186] width 362 height 23
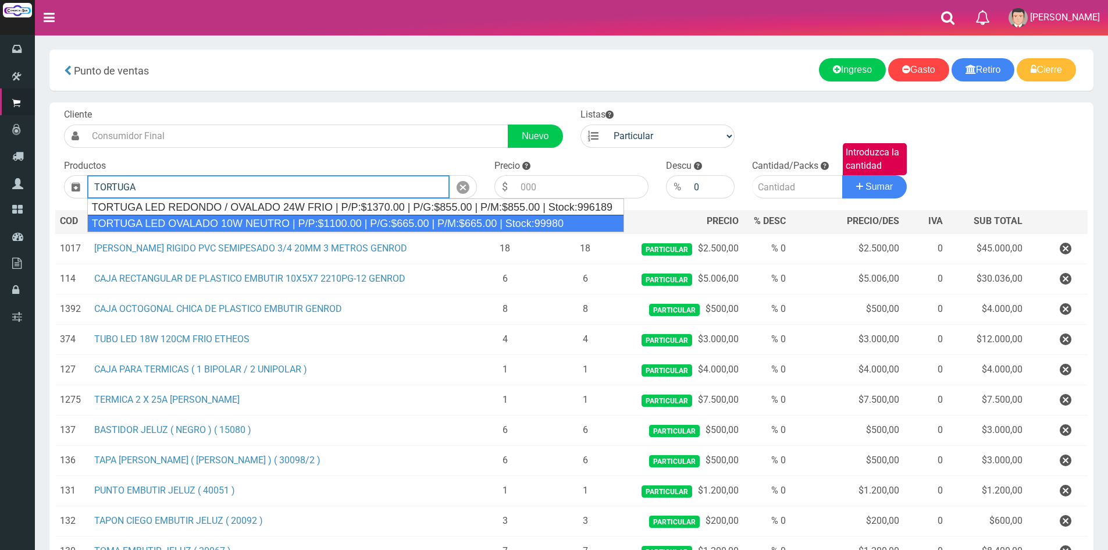
click at [294, 215] on div "TORTUGA LED OVALADO 10W NEUTRO | P/P:$1100.00 | P/G:$665.00 | P/M:$665.00 | Sto…" at bounding box center [355, 223] width 537 height 17
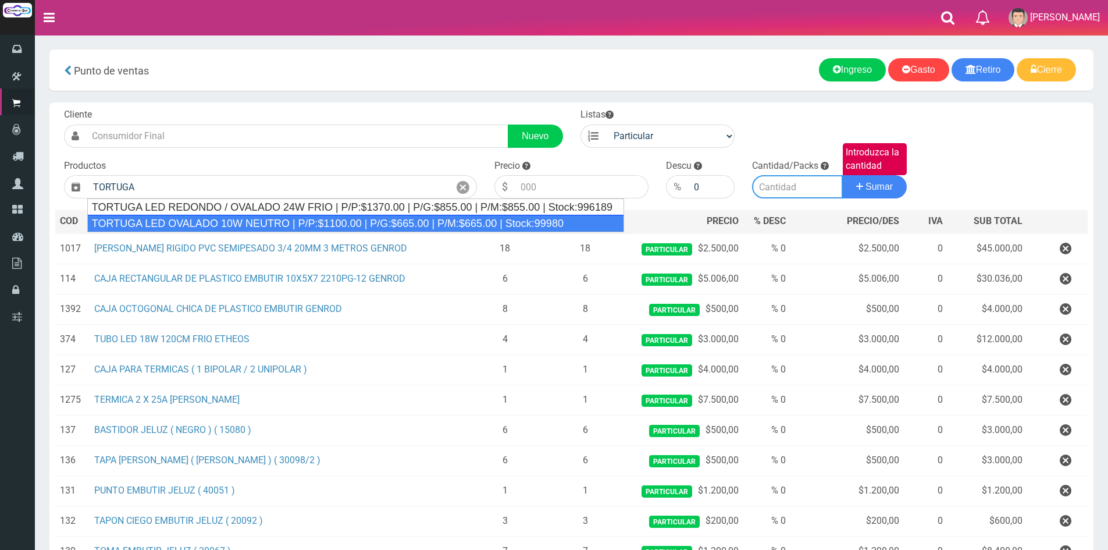
type input "TORTUGA LED OVALADO 10W NEUTRO | P/P:$1100.00 | P/G:$665.00 | P/M:$665.00 | Sto…"
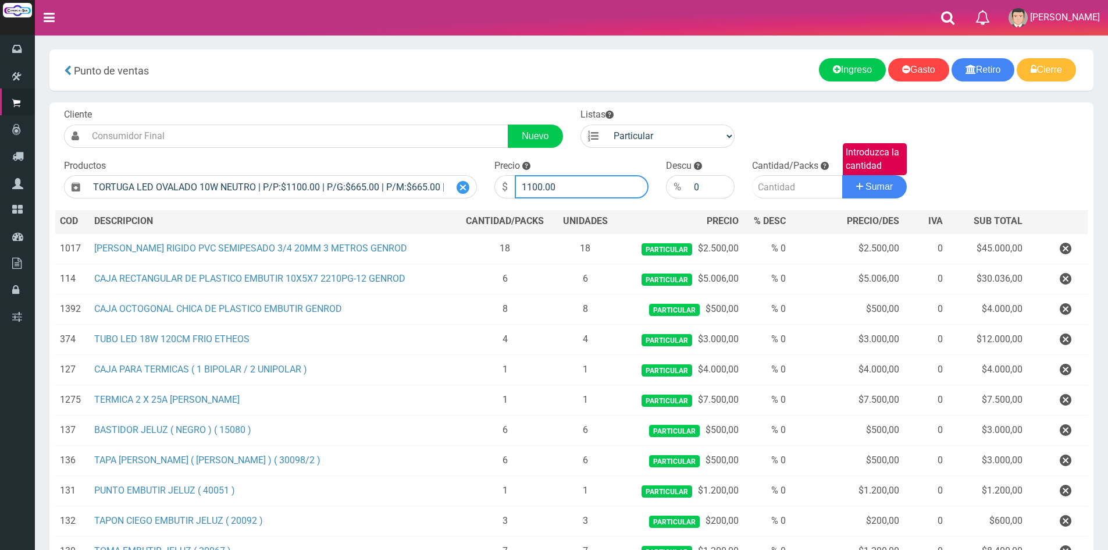
drag, startPoint x: 571, startPoint y: 190, endPoint x: 472, endPoint y: 178, distance: 99.5
click at [476, 108] on form "Cliente Nuevo Listas Particular Gremio Mayoristas" at bounding box center [571, 108] width 1032 height 0
type input "12000"
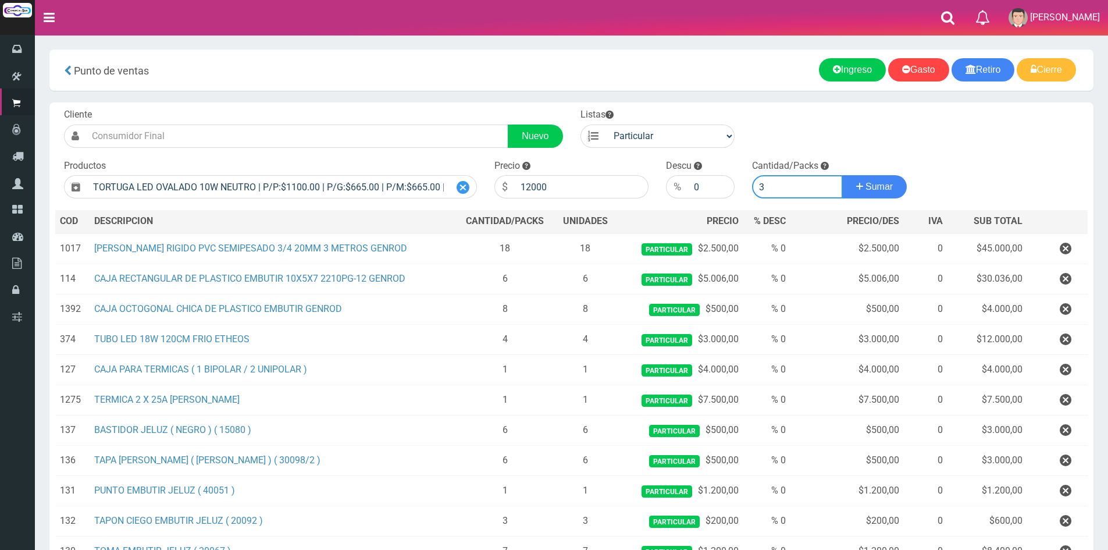
type input "3"
click at [842, 175] on button "Sumar" at bounding box center [874, 186] width 65 height 23
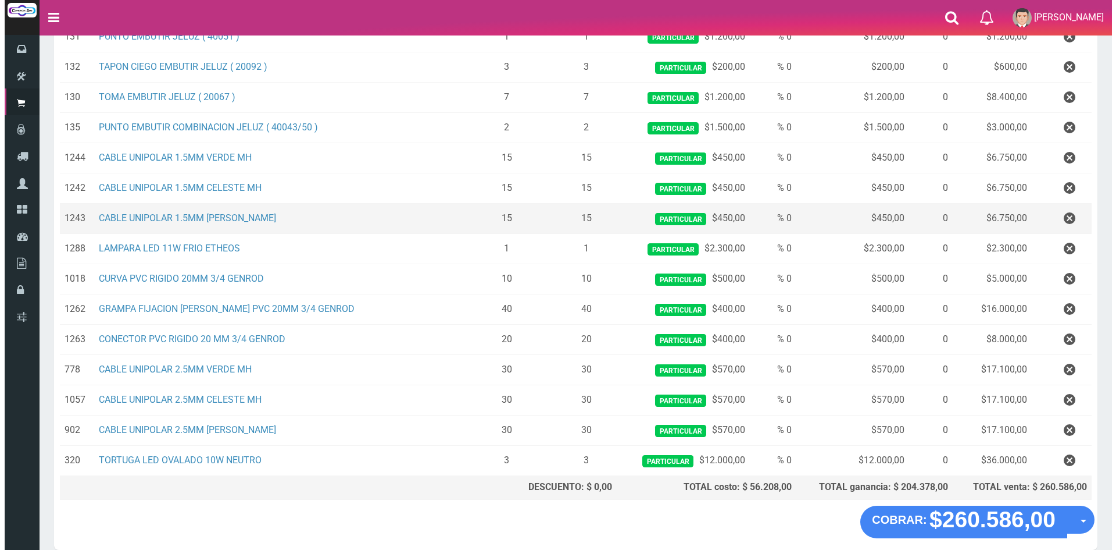
scroll to position [506, 0]
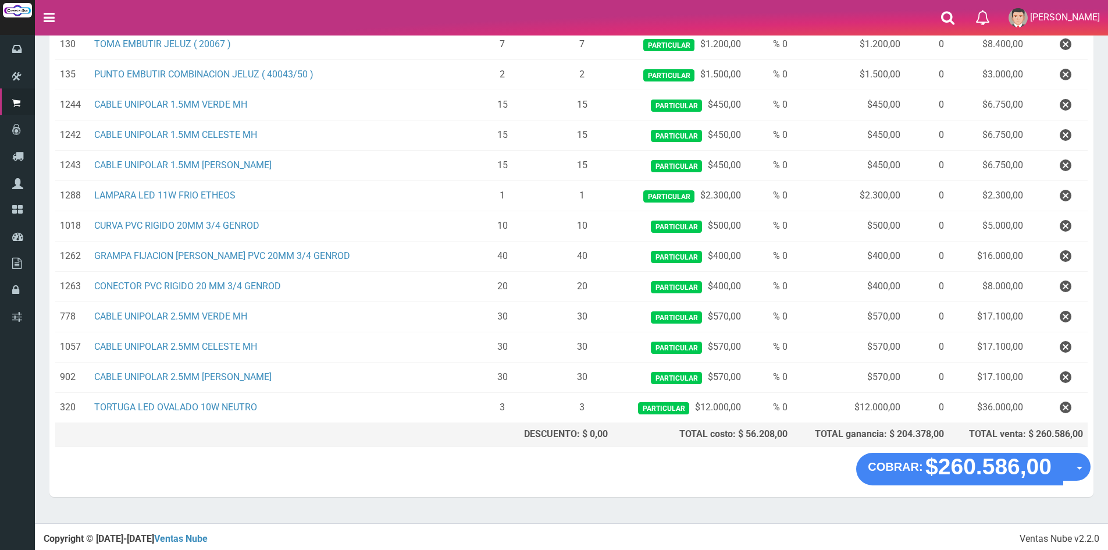
click at [570, 467] on "COBRAR: $260.586,00 Opciones Hacer Devolucion Crear presupuesto" at bounding box center [571, 468] width 1038 height 33
click at [1090, 477] on button "Opciones" at bounding box center [1086, 466] width 31 height 31
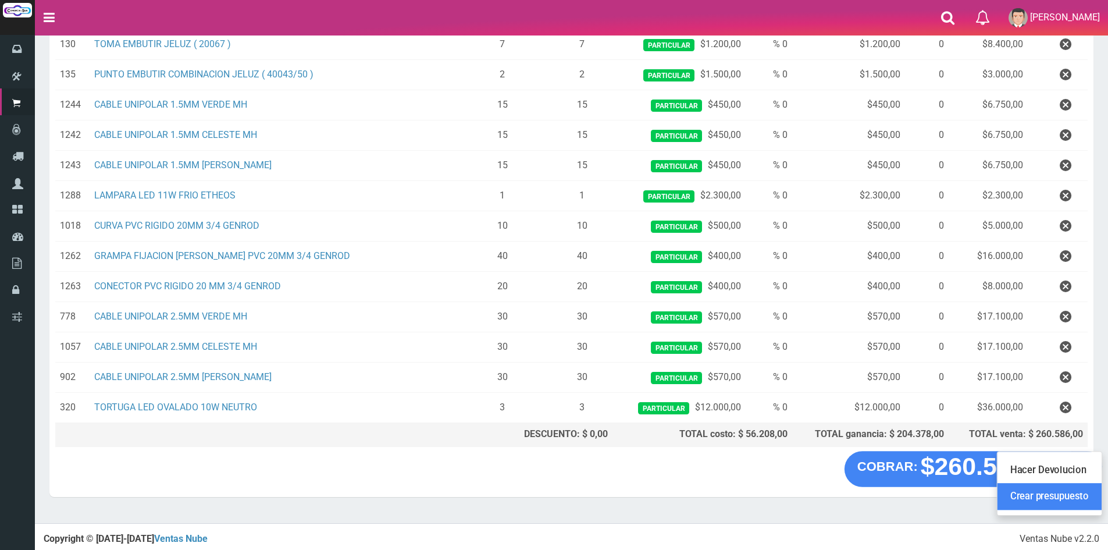
click at [1047, 498] on link "Crear presupuesto" at bounding box center [1049, 496] width 104 height 27
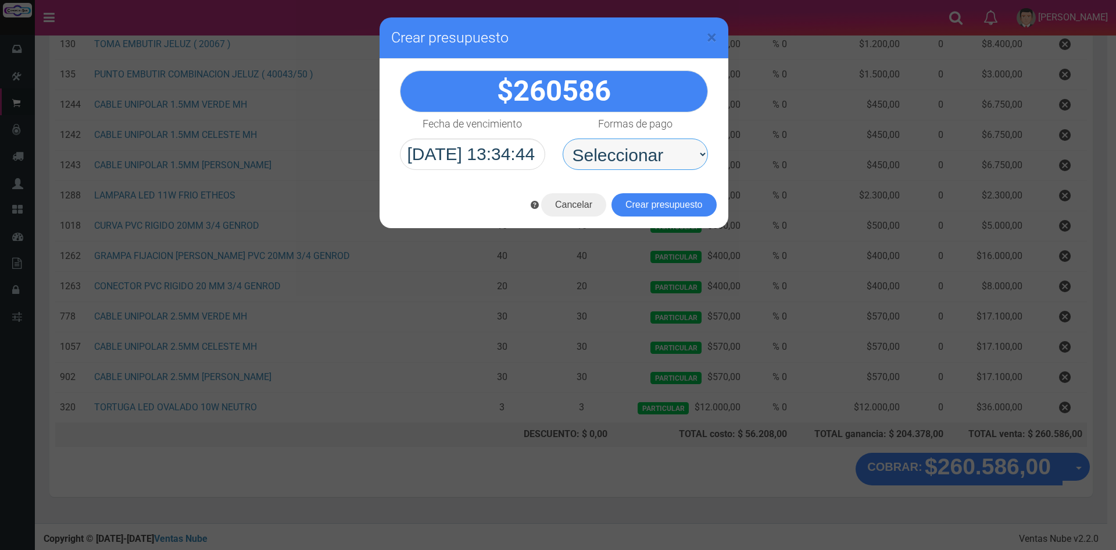
click at [616, 154] on select "Seleccionar Efectivo Tarjeta de Crédito Depósito Débito" at bounding box center [635, 153] width 145 height 31
select select "Depósito"
click at [563, 138] on select "Seleccionar Efectivo Tarjeta de Crédito Depósito Débito" at bounding box center [635, 153] width 145 height 31
click at [663, 208] on button "Crear presupuesto" at bounding box center [664, 204] width 105 height 23
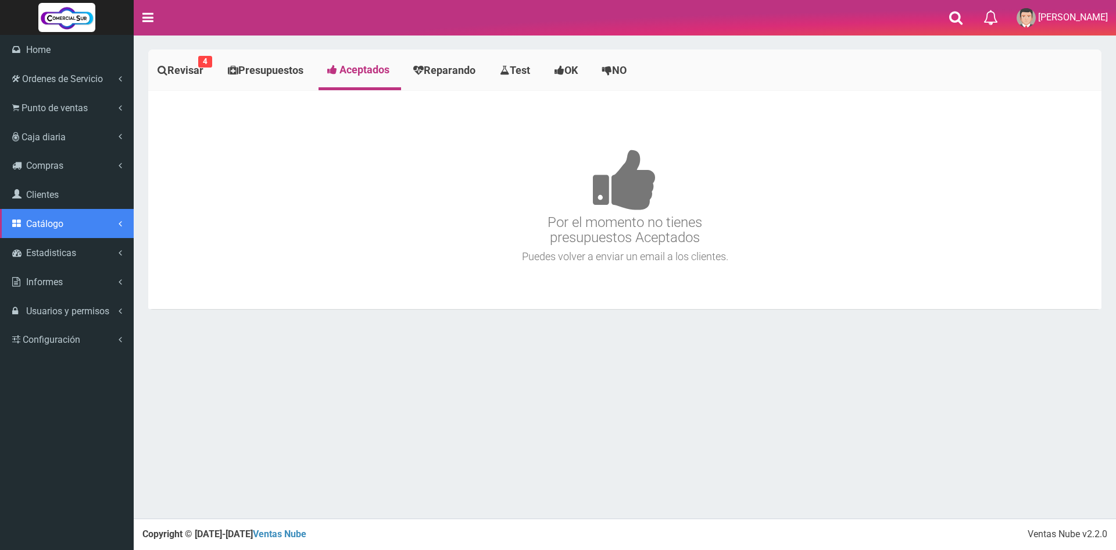
click at [52, 218] on span "Catálogo" at bounding box center [44, 223] width 37 height 11
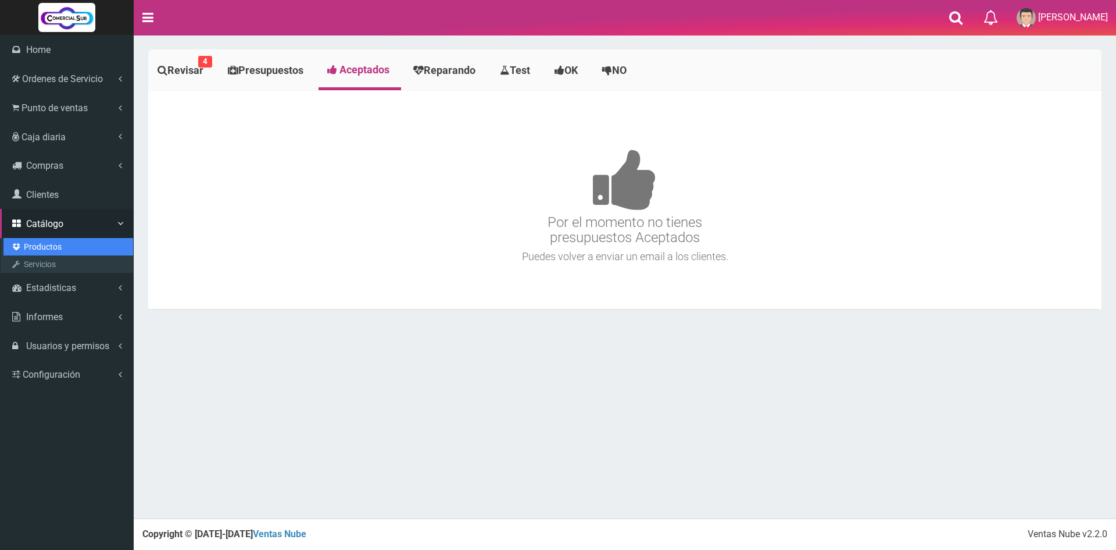
click at [44, 242] on link "Productos" at bounding box center [68, 246] width 130 height 17
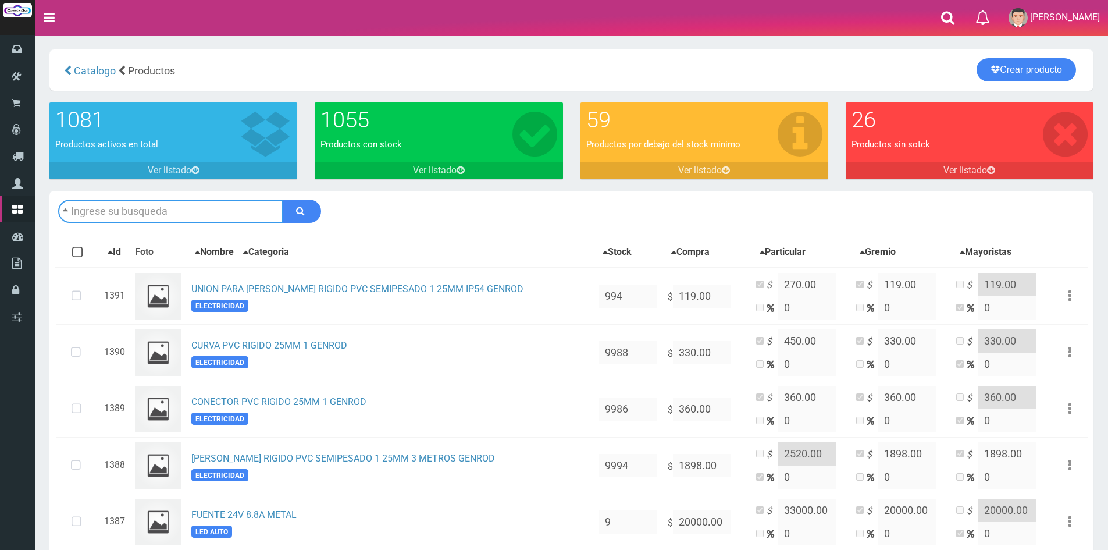
click at [209, 206] on input "text" at bounding box center [170, 210] width 224 height 23
type input "octogonal"
click at [282, 199] on button "submit" at bounding box center [301, 210] width 39 height 23
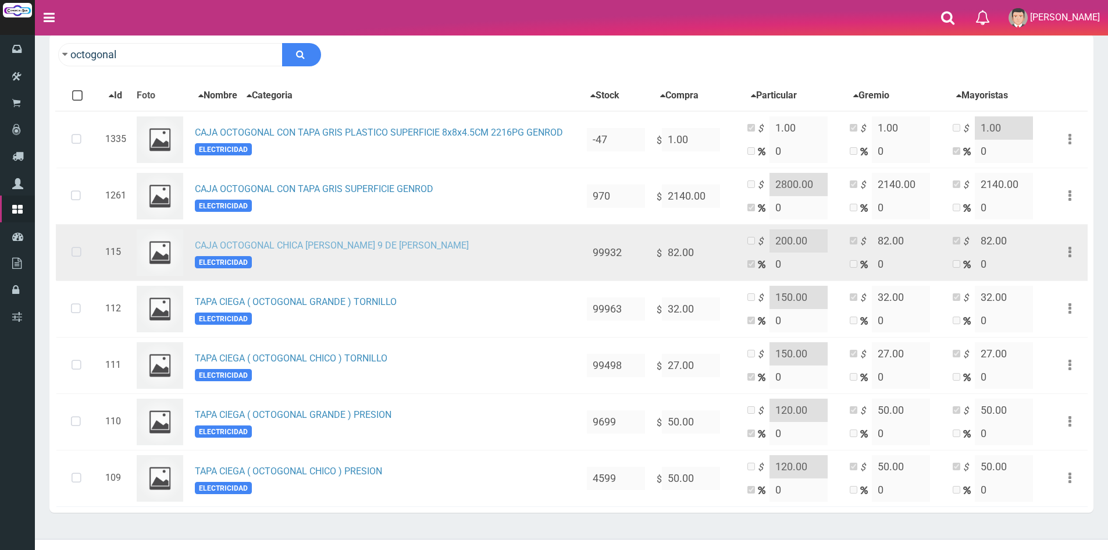
scroll to position [177, 0]
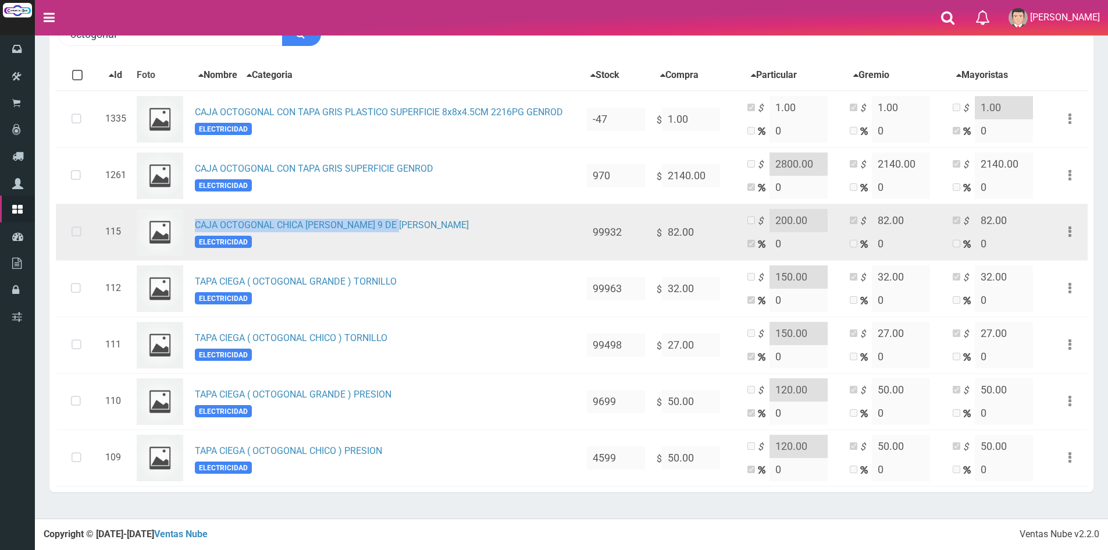
drag, startPoint x: 193, startPoint y: 220, endPoint x: 419, endPoint y: 226, distance: 225.7
click at [419, 226] on td "CAJA OCTOGONAL CHICA DE CHAPA 9 DE JULIO ELECTRICIDAD" at bounding box center [386, 232] width 392 height 56
copy link "CAJA OCTOGONAL CHICA DE CHAPA 9 DE JULIO"
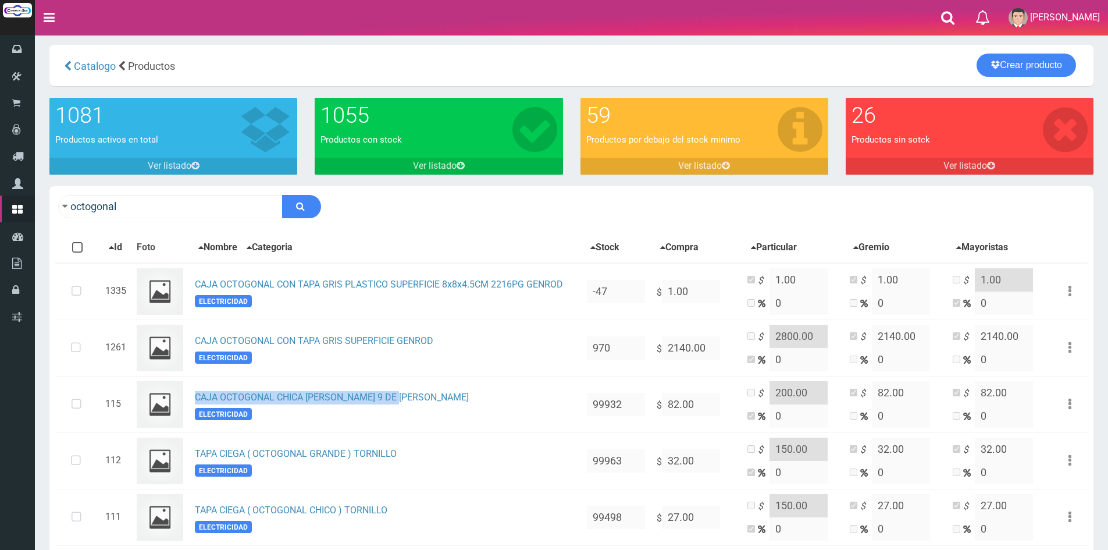
scroll to position [0, 0]
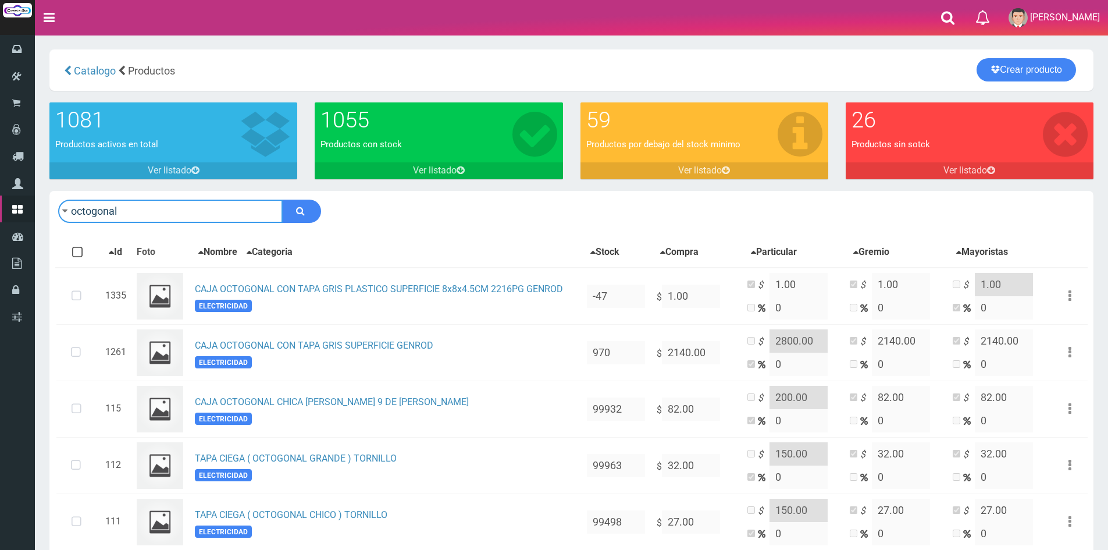
drag, startPoint x: 152, startPoint y: 214, endPoint x: 49, endPoint y: 198, distance: 104.7
click at [49, 198] on div "octogonal Descargar PDF Guardar cambios" at bounding box center [571, 436] width 1061 height 490
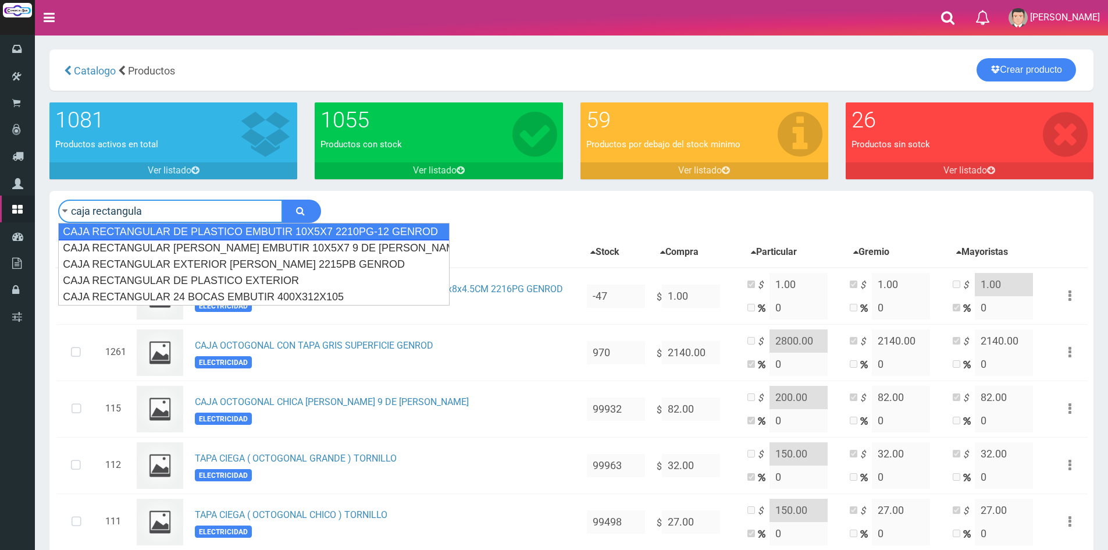
click at [233, 227] on div "CAJA RECTANGULAR DE PLASTICO EMBUTIR 10X5X7 2210PG-12 GENROD" at bounding box center [253, 231] width 391 height 17
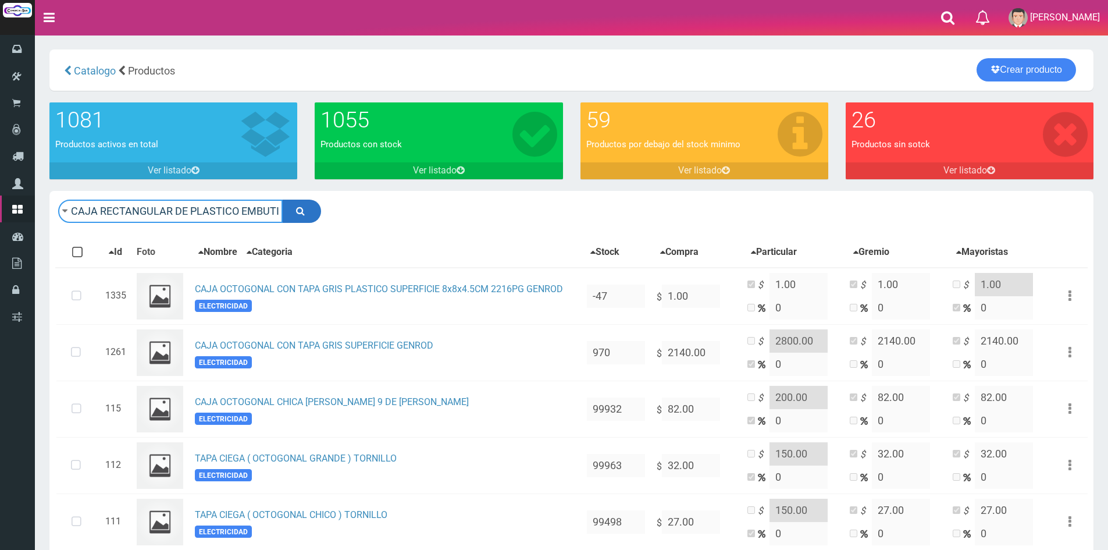
type input "CAJA RECTANGULAR DE PLASTICO EMBUTIR 10X5X7 2210PG-12 GENROD"
click at [302, 213] on icon "submit" at bounding box center [300, 210] width 9 height 16
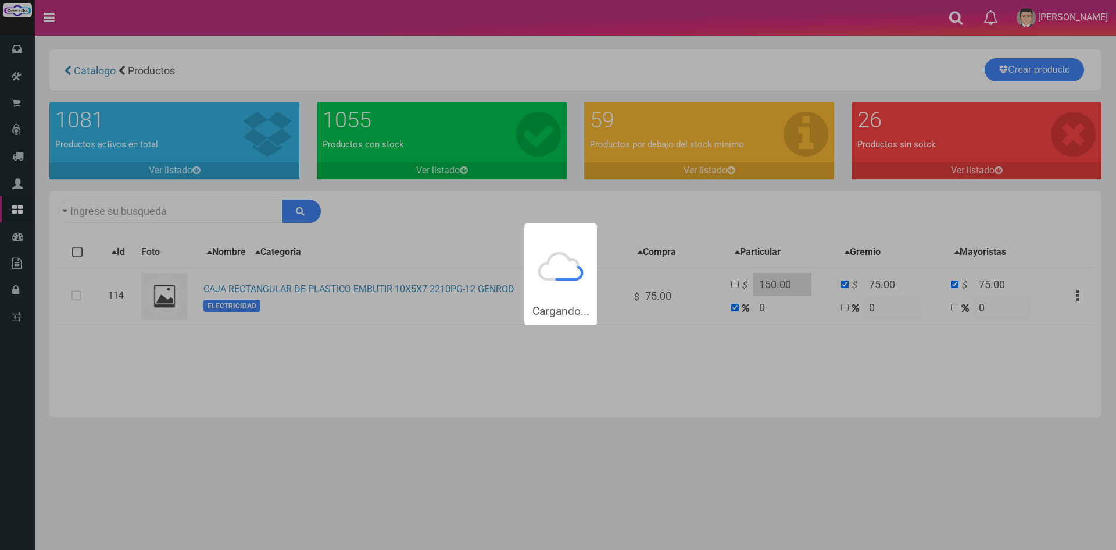
type input "CAJA RECTANGULAR+DE+PLASTICO+EMBUTIR+10X5X7+2210PG-12+GENROD"
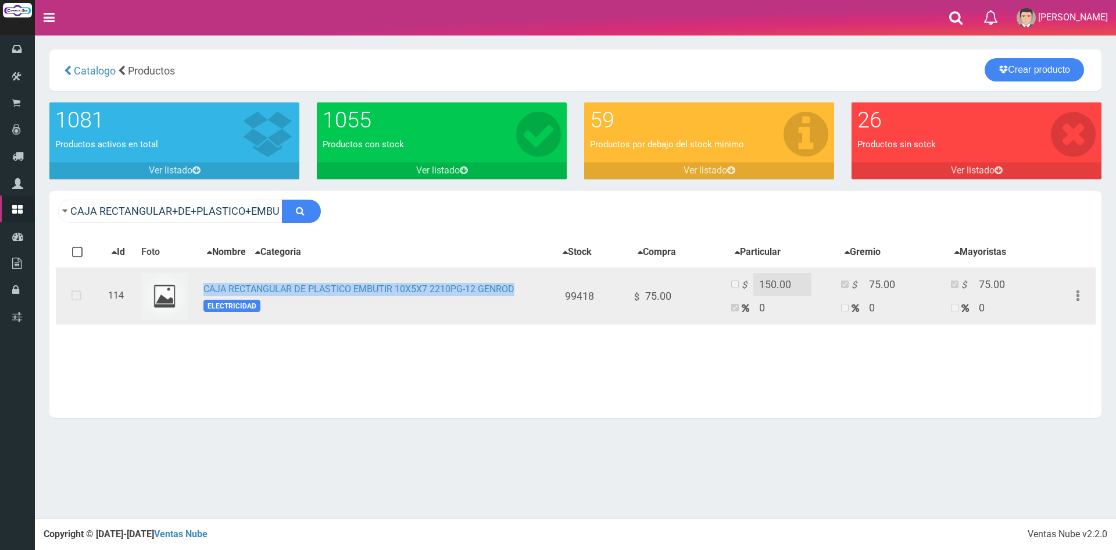
drag, startPoint x: 205, startPoint y: 286, endPoint x: 535, endPoint y: 296, distance: 330.4
click at [535, 296] on td "CAJA RECTANGULAR DE PLASTICO EMBUTIR 10X5X7 2210PG-12 GENROD ELECTRICIDAD" at bounding box center [377, 295] width 356 height 57
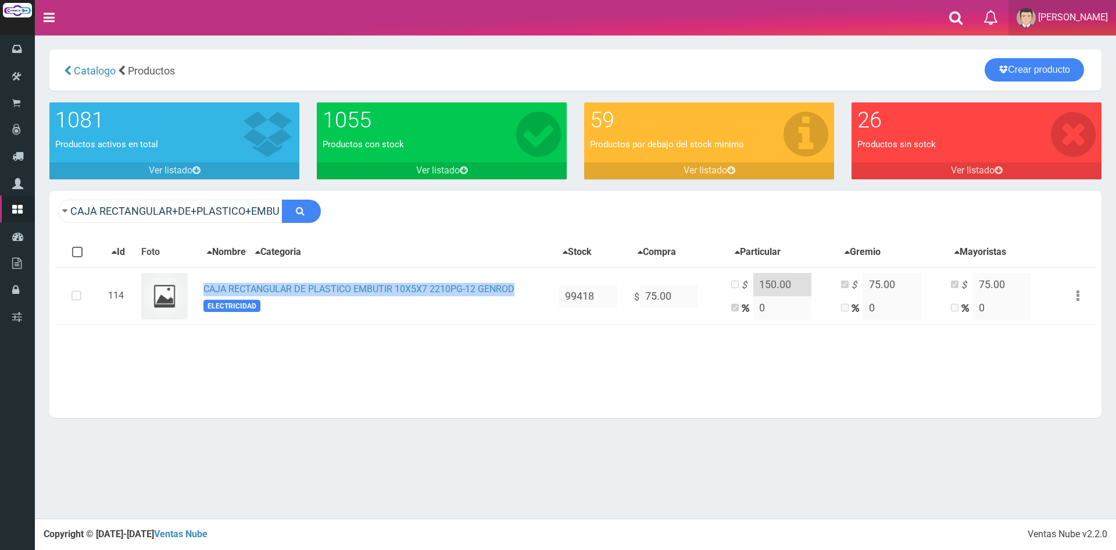
copy link "CAJA RECTANGULAR DE PLASTICO EMBUTIR 10X5X7 2210PG-12 GENROD"
click at [1025, 70] on link "Crear producto" at bounding box center [1034, 69] width 99 height 23
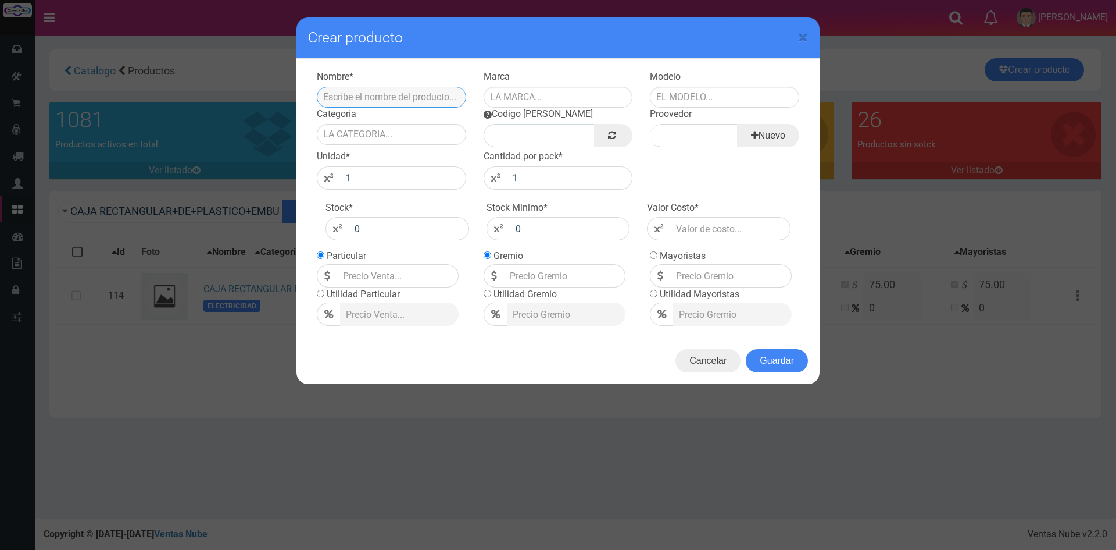
click at [406, 96] on input "text" at bounding box center [391, 97] width 149 height 21
paste input "CAJA RECTANGULAR DE PLASTICO EMBUTIR 10X5X7 2210PG-12 GENROD"
click at [377, 98] on input "CAJA RECTANGULAR DE PLASTICO EMBUTIR 10X5X7 2210PG-12 GENROD" at bounding box center [391, 97] width 149 height 21
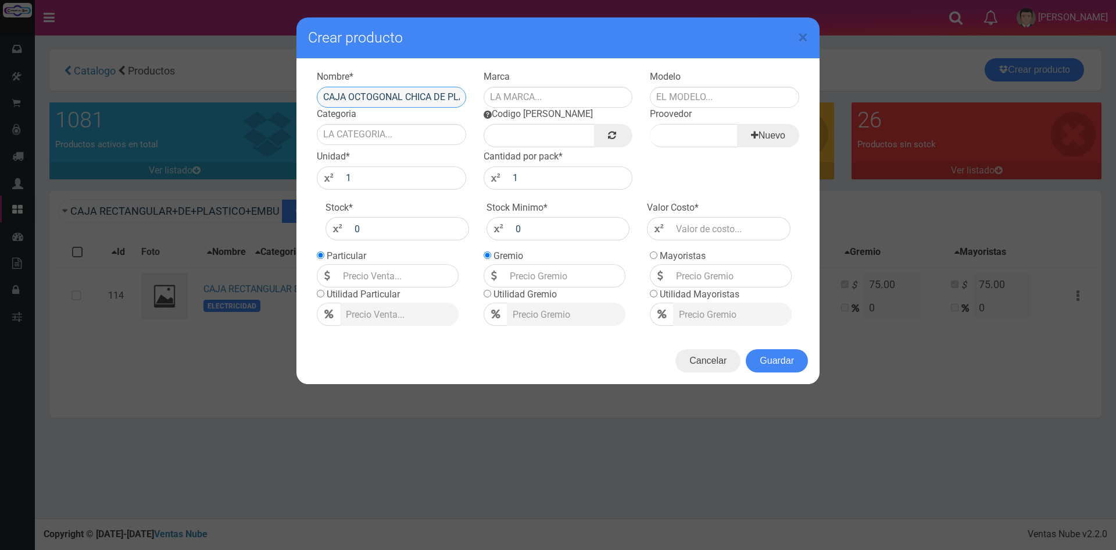
click at [447, 99] on input "CAJA OCTOGONAL CHICA DE PLASTICO EMBUTIR 10X5X7 2210PG-12 GENROD" at bounding box center [391, 97] width 149 height 21
type input "CAJA OCTOGONAL CHICA DE PLASTICO EMBUTIR GENROD"
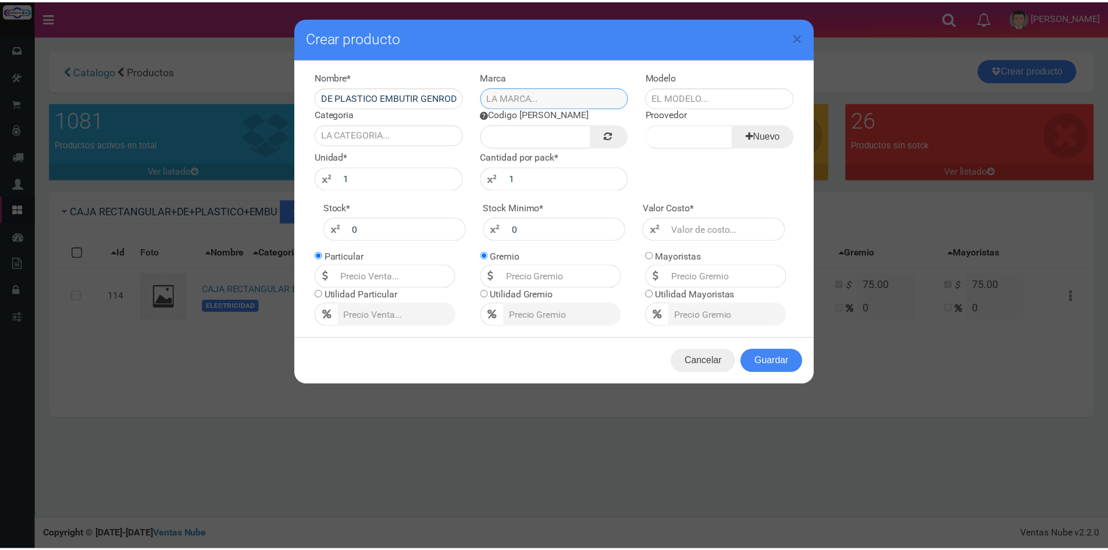
scroll to position [0, 0]
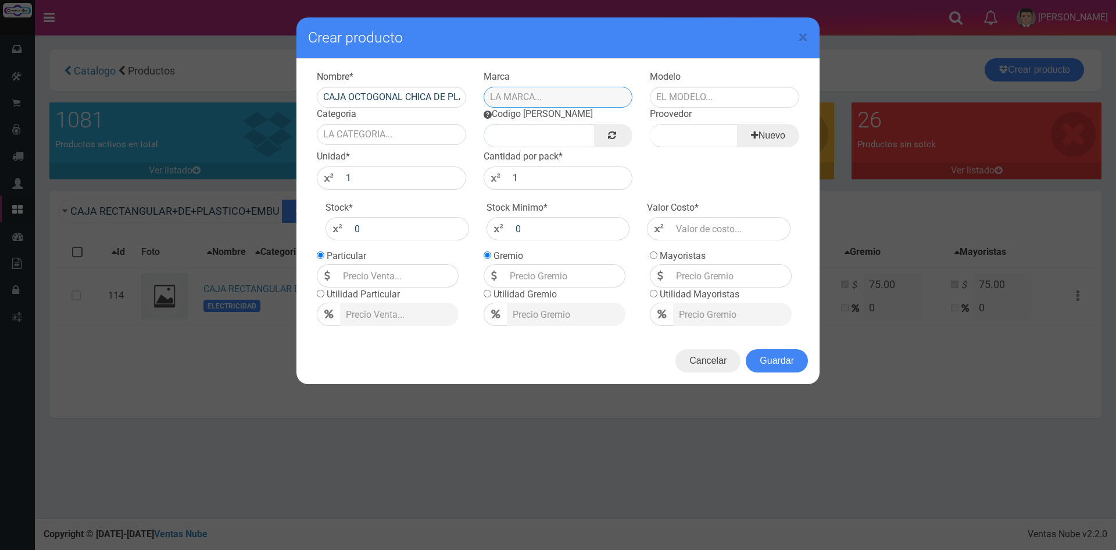
click at [612, 94] on input "text" at bounding box center [558, 97] width 149 height 21
type input "GENROD"
click at [673, 83] on label "Modelo" at bounding box center [665, 76] width 31 height 13
click at [690, 90] on input "text" at bounding box center [724, 97] width 149 height 21
type input "GENROD"
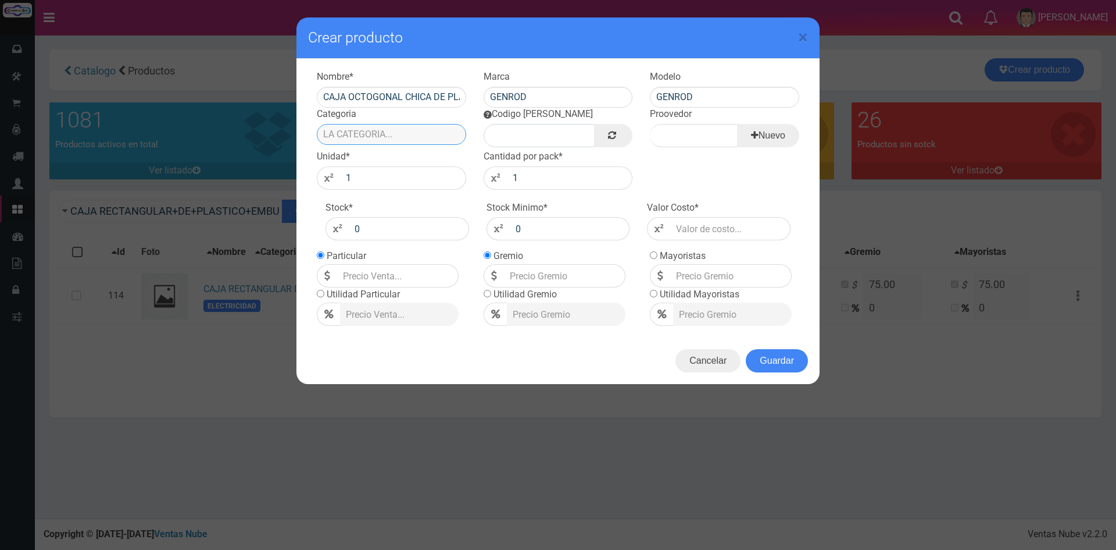
click at [395, 127] on input "Categoria" at bounding box center [391, 134] width 149 height 21
click at [368, 151] on div "ELECTRICIDAD" at bounding box center [391, 153] width 149 height 17
type input "ELECTRICIDAD"
click at [595, 129] on link at bounding box center [613, 135] width 38 height 23
click at [707, 145] on input "Proovedor" at bounding box center [693, 135] width 87 height 23
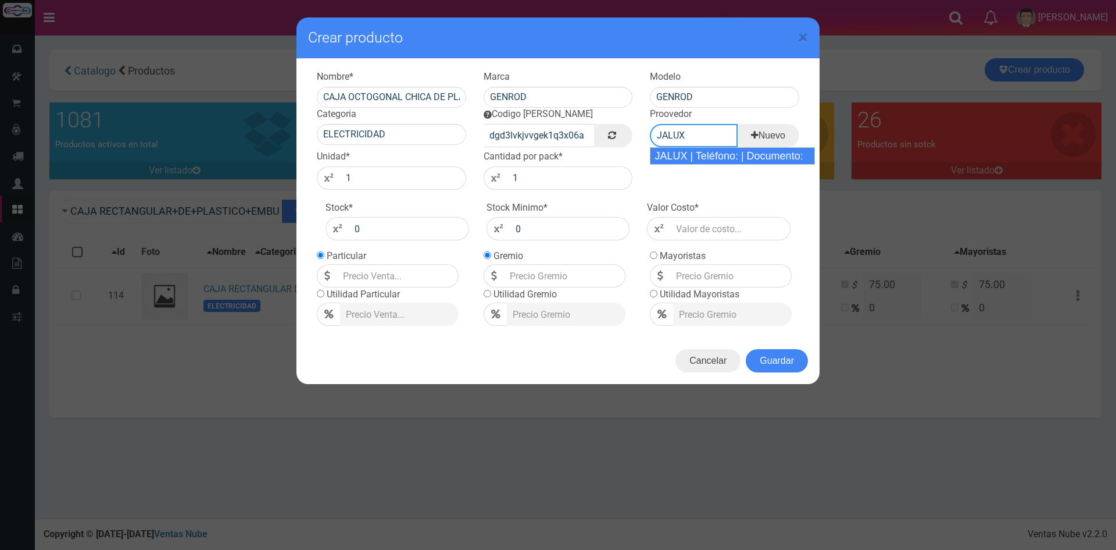
click at [704, 154] on div "JALUX | Teléfono: | Documento:" at bounding box center [732, 155] width 165 height 17
type input "JALUX | Teléfono: | Documento:"
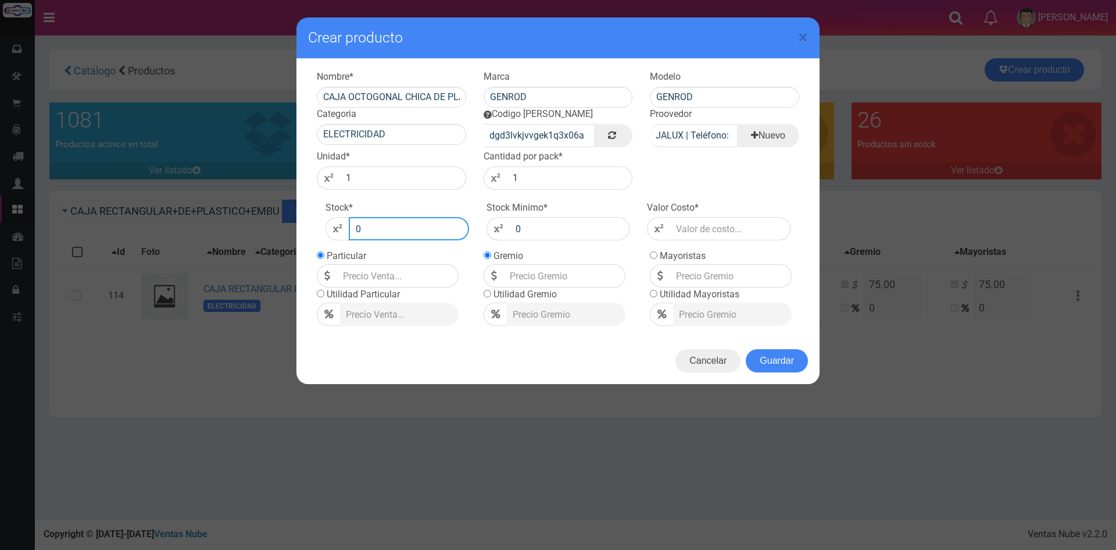
drag, startPoint x: 390, startPoint y: 237, endPoint x: 291, endPoint y: 220, distance: 100.3
click at [291, 220] on div "× Crear producto Nombre * CAJA OCTOGONAL CHICA DE PLASTICO EMBUTIR GENROD Marca…" at bounding box center [558, 275] width 1116 height 550
type input "1000"
drag, startPoint x: 572, startPoint y: 237, endPoint x: 400, endPoint y: 242, distance: 171.6
click at [400, 242] on div "Stock * 1000 Stock Minimo * 0 Valor Costo *" at bounding box center [558, 220] width 500 height 45
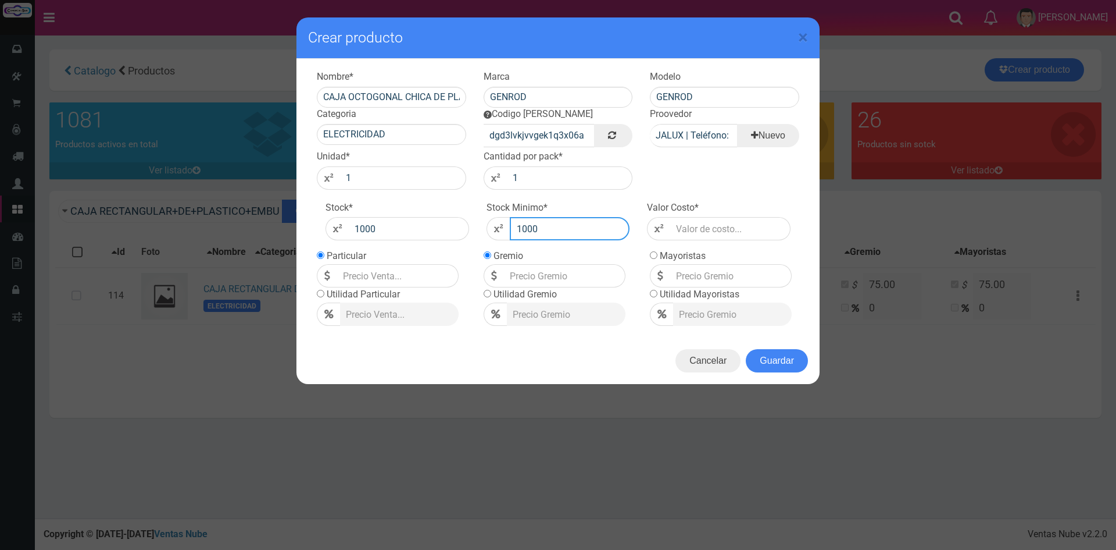
type input "1000"
type input "3"
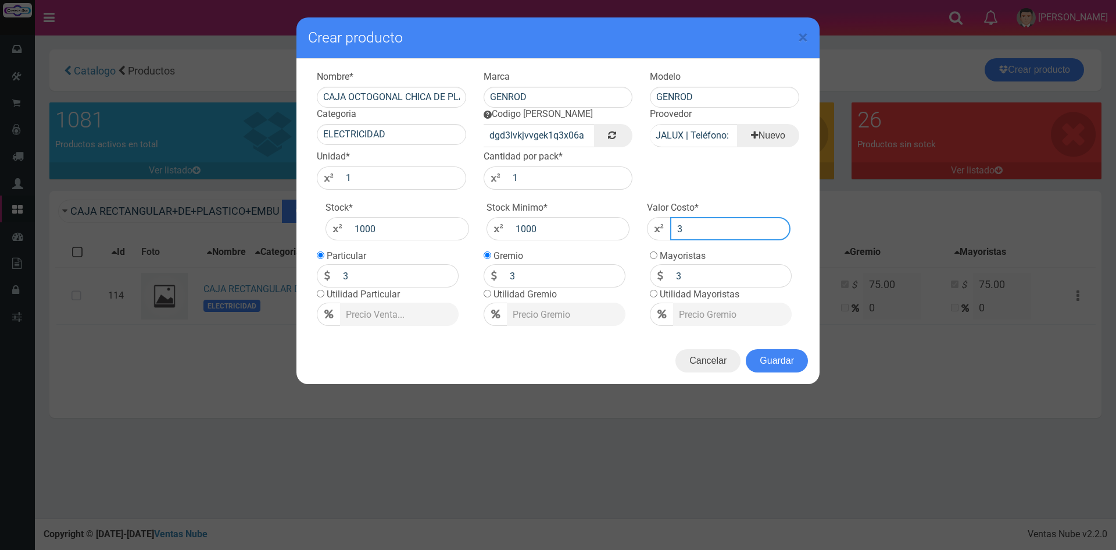
type input "32"
type input "328"
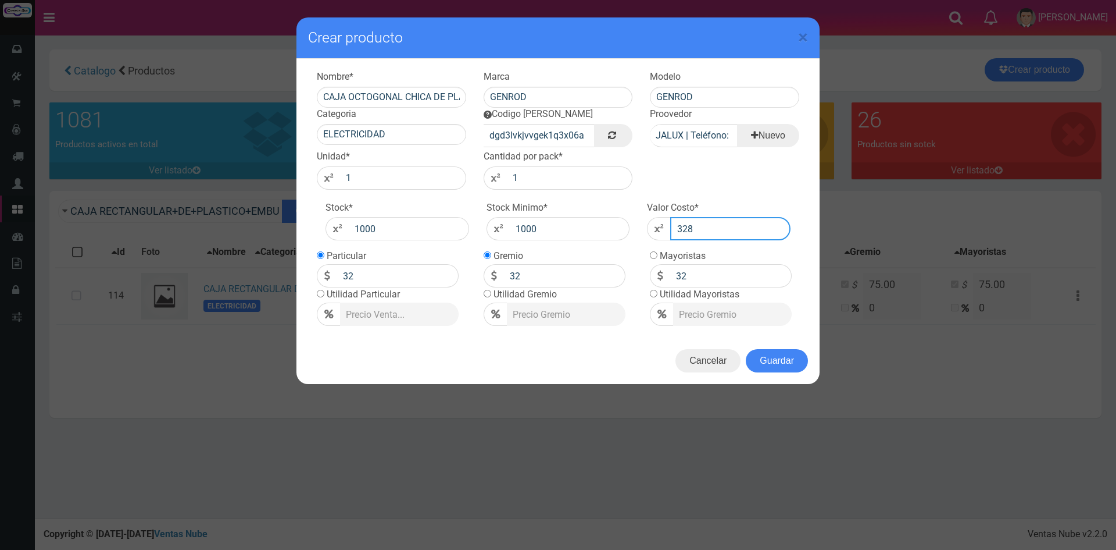
type input "328"
drag, startPoint x: 404, startPoint y: 272, endPoint x: 256, endPoint y: 255, distance: 148.7
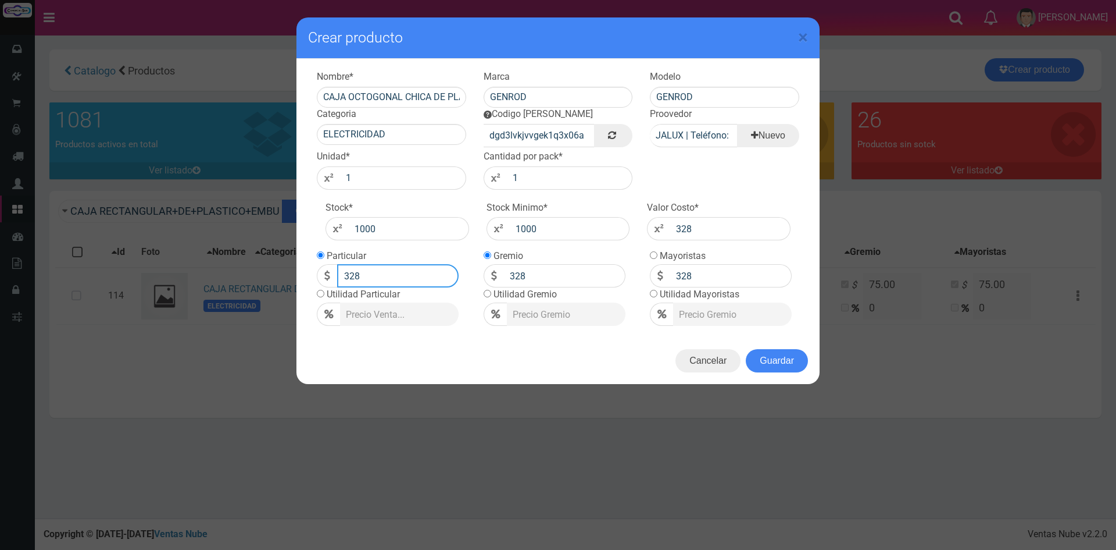
click at [276, 271] on div "× Crear producto Nombre * CAJA OCTOGONAL CHICA DE PLASTICO EMBUTIR GENROD Marca…" at bounding box center [558, 275] width 1116 height 550
type input "700"
click at [782, 368] on button "Guardar" at bounding box center [777, 360] width 62 height 23
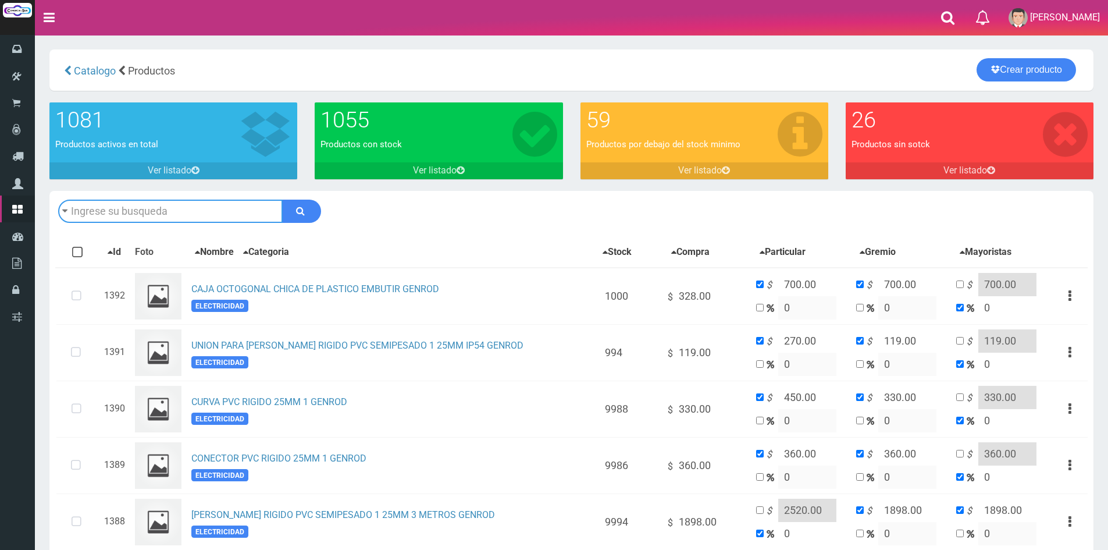
click at [222, 207] on input "text" at bounding box center [170, 210] width 224 height 23
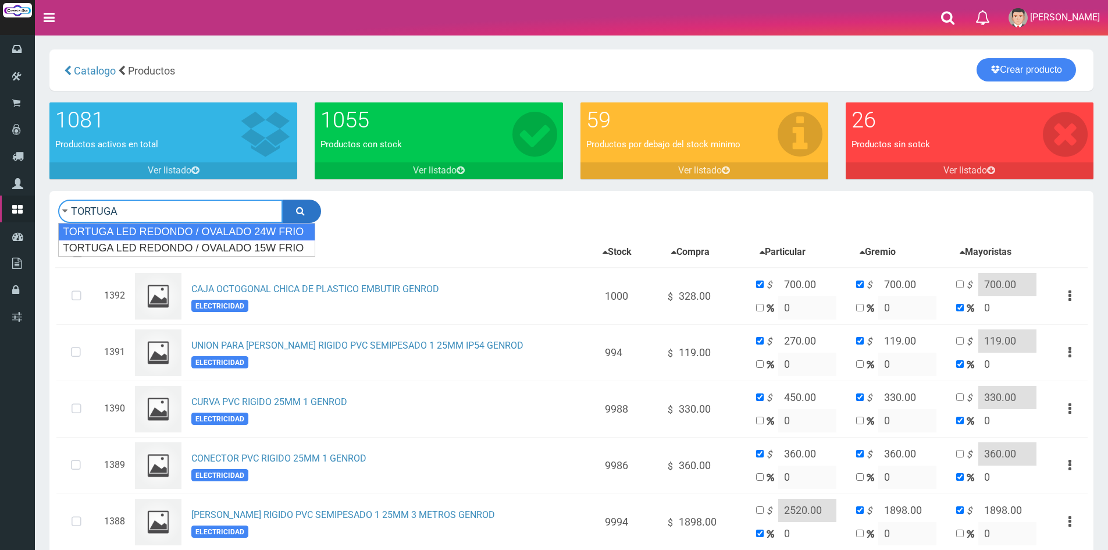
type input "TORTUGA"
click at [298, 209] on icon "submit" at bounding box center [300, 210] width 9 height 16
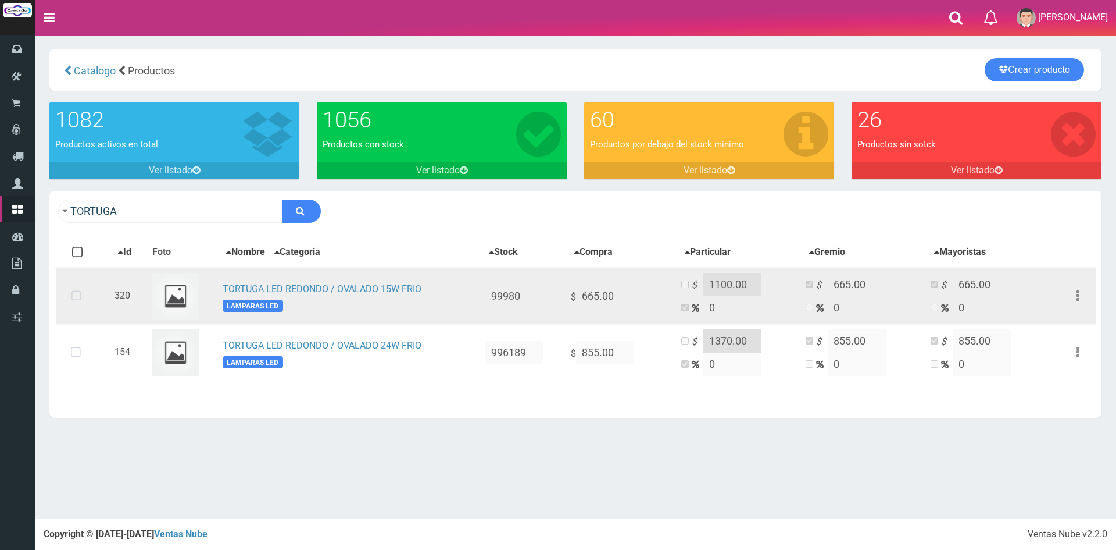
click at [79, 294] on icon at bounding box center [76, 296] width 31 height 38
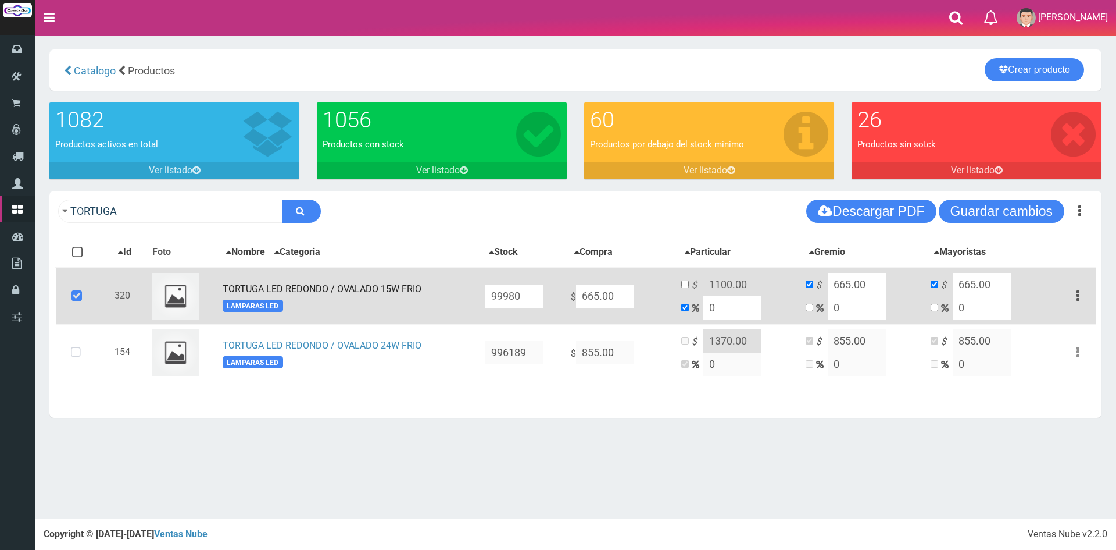
click at [384, 288] on link "TORTUGA LED REDONDO / OVALADO 15W FRIO" at bounding box center [322, 288] width 199 height 11
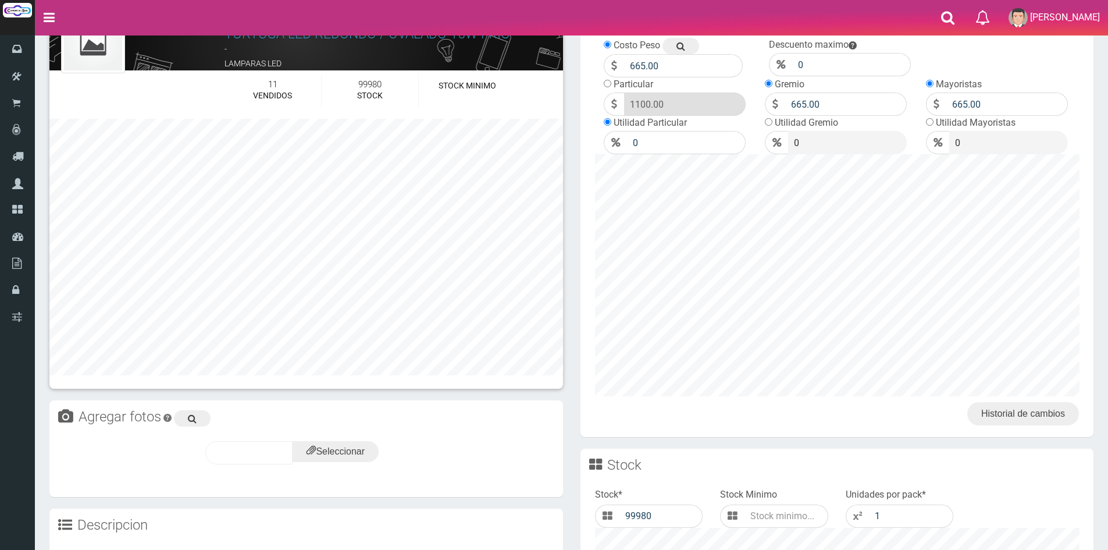
scroll to position [116, 0]
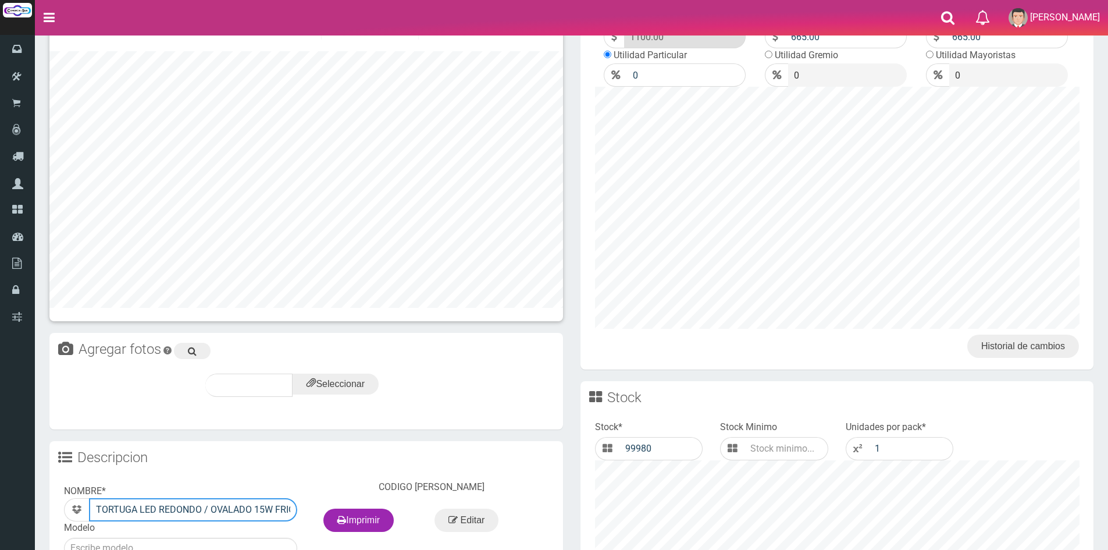
drag, startPoint x: 159, startPoint y: 506, endPoint x: 208, endPoint y: 517, distance: 50.1
click at [208, 517] on input "TORTUGA LED REDONDO / OVALADO 15W FRIO" at bounding box center [193, 509] width 208 height 23
click at [210, 509] on input "TORTUGA LED OVALADO 15W FRIO" at bounding box center [193, 509] width 208 height 23
type input "TORTUGA LED OVALADO 10W NEUTRO"
click at [451, 429] on div "Seleccionar subir 20%" at bounding box center [305, 398] width 513 height 62
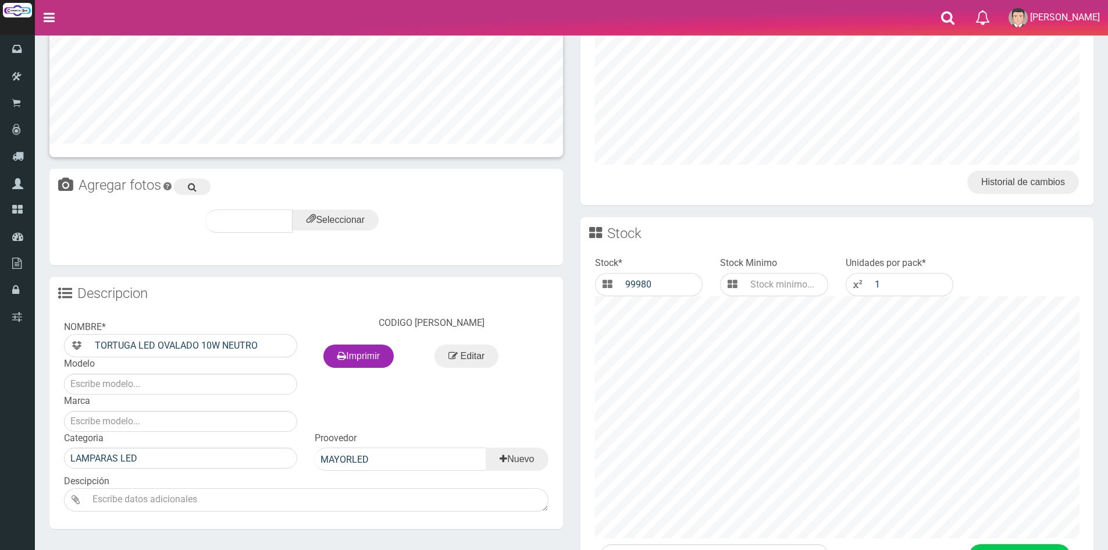
scroll to position [393, 0]
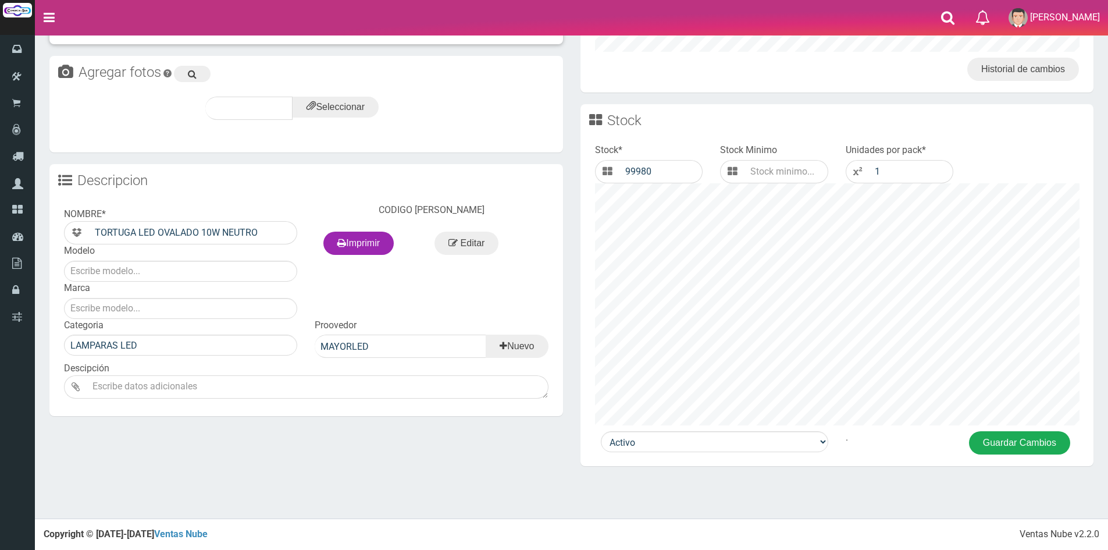
click at [1037, 441] on button "Guardar Cambios" at bounding box center [1019, 442] width 101 height 23
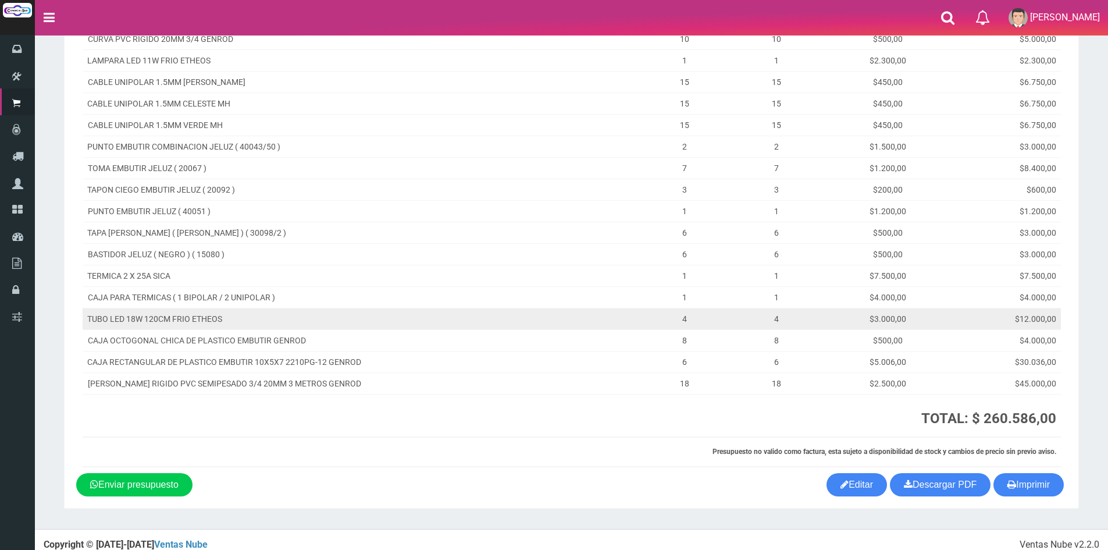
scroll to position [323, 0]
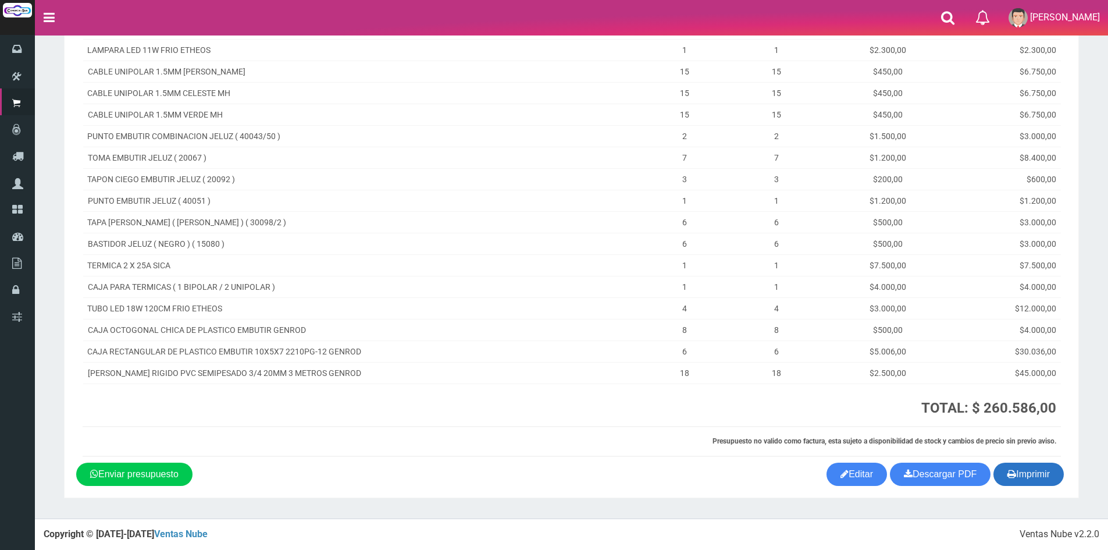
click at [1029, 476] on button "Imprimir" at bounding box center [1028, 473] width 70 height 23
